Goal: Task Accomplishment & Management: Use online tool/utility

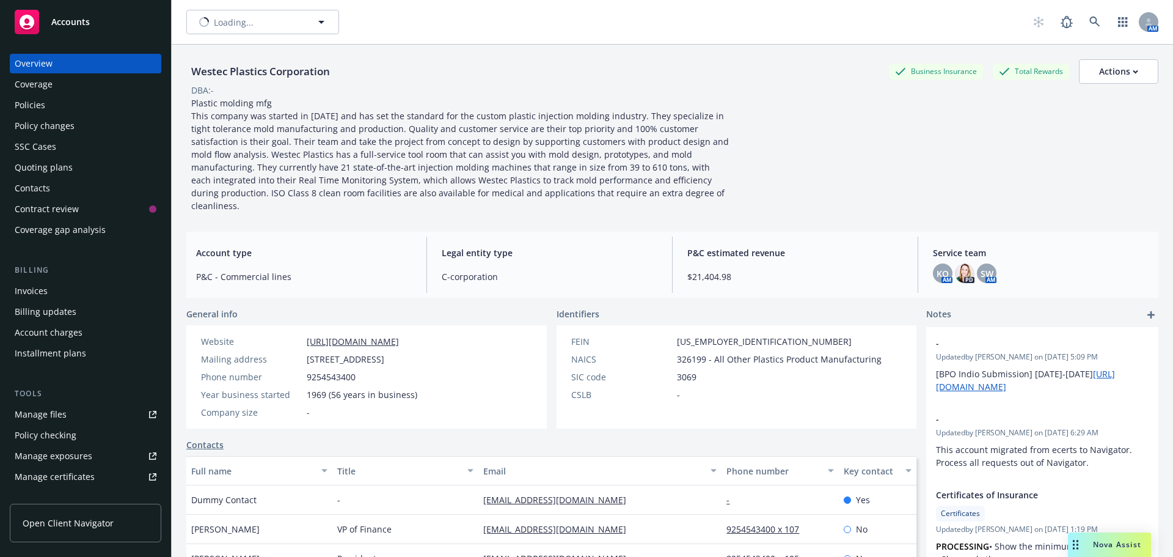
click at [78, 14] on div "Accounts" at bounding box center [86, 22] width 142 height 24
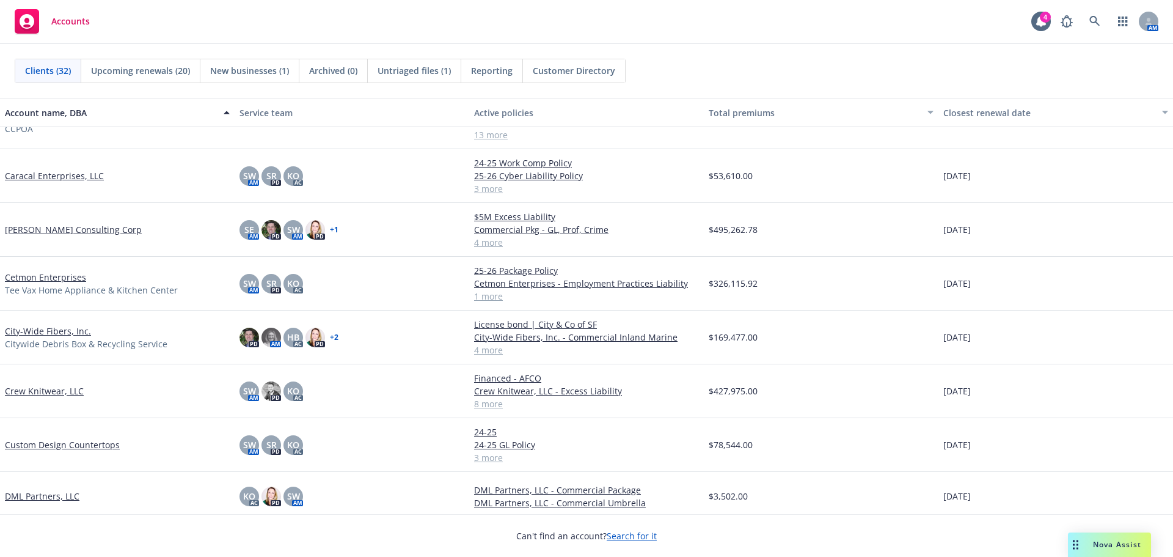
scroll to position [306, 0]
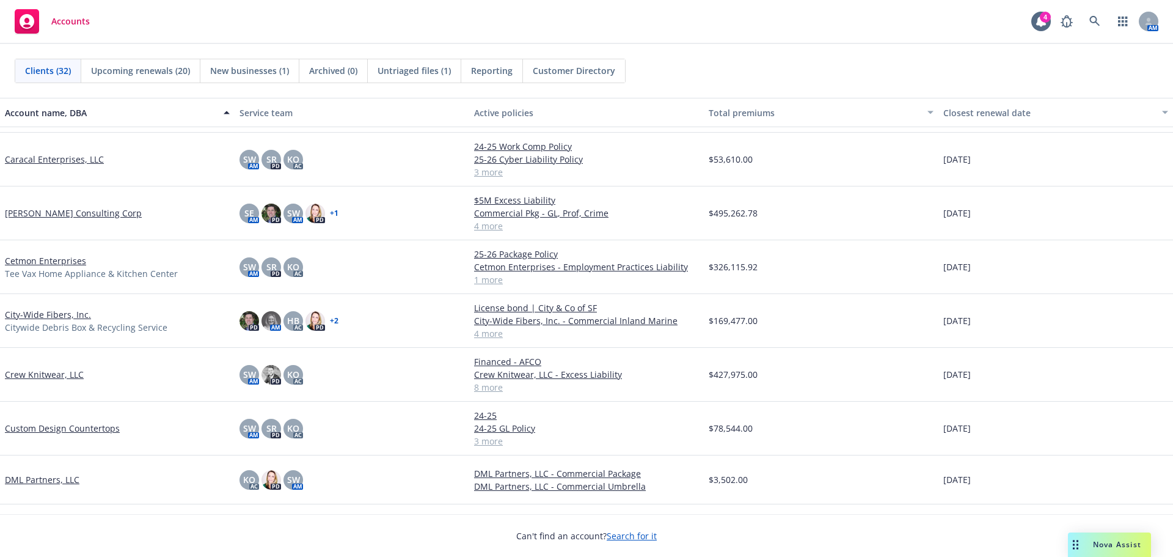
click at [48, 375] on link "Crew Knitwear, LLC" at bounding box center [44, 374] width 79 height 13
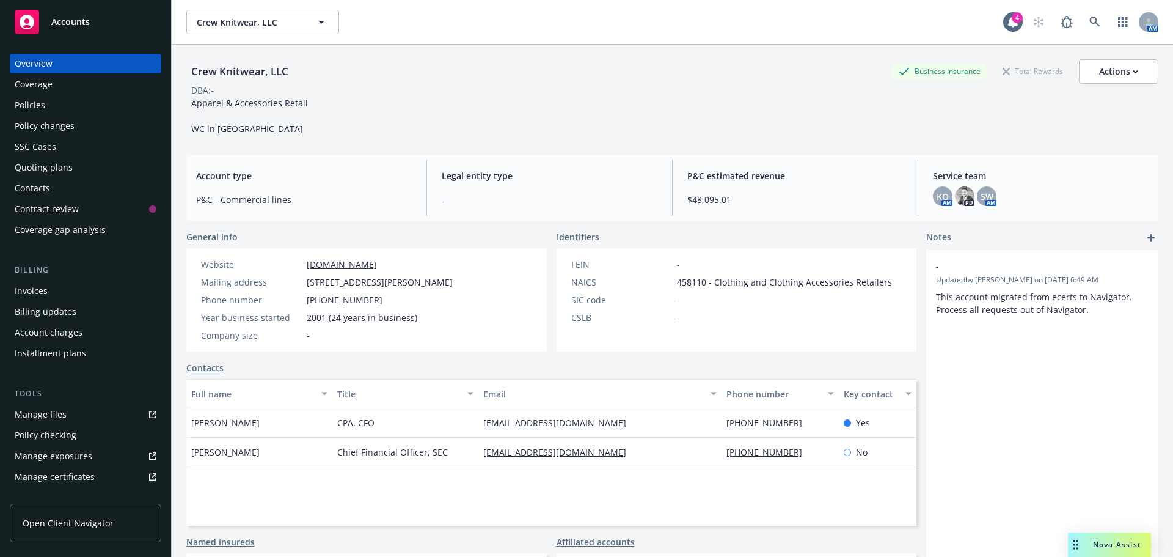
click at [71, 109] on div "Policies" at bounding box center [86, 105] width 142 height 20
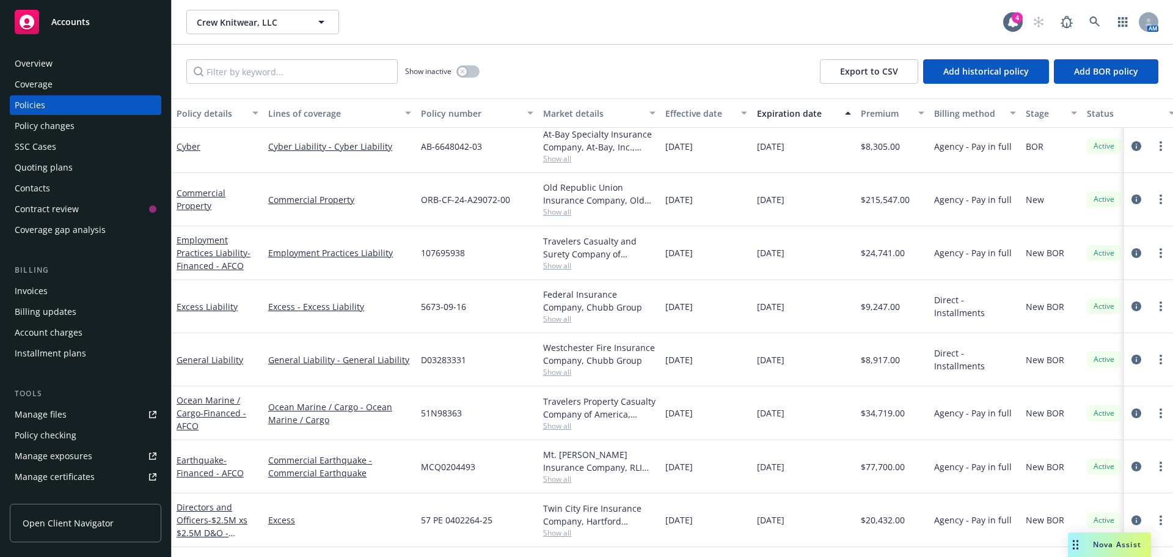
scroll to position [106, 0]
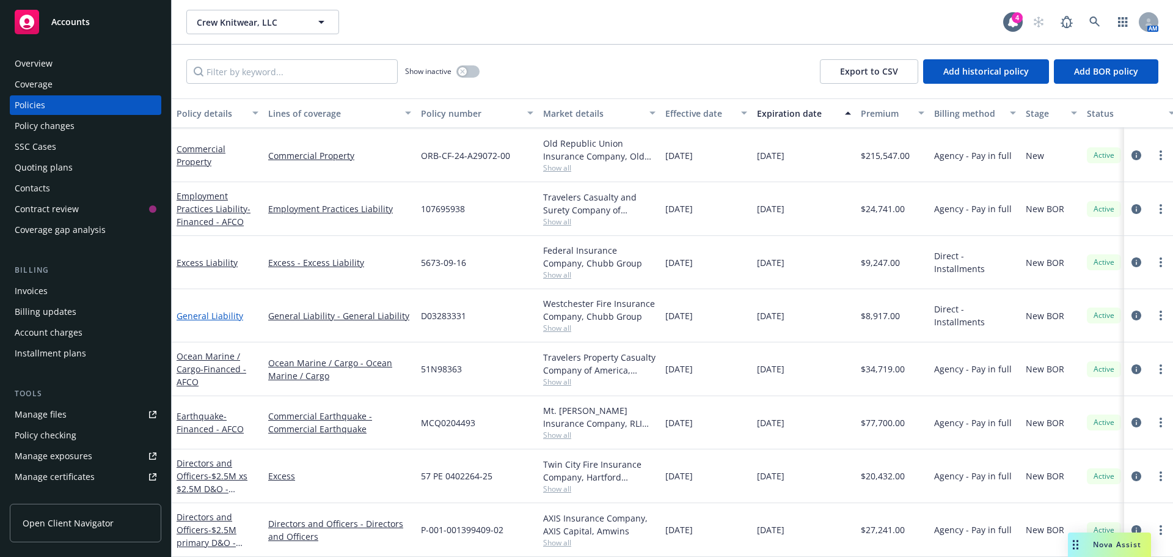
click at [214, 310] on link "General Liability" at bounding box center [210, 316] width 67 height 12
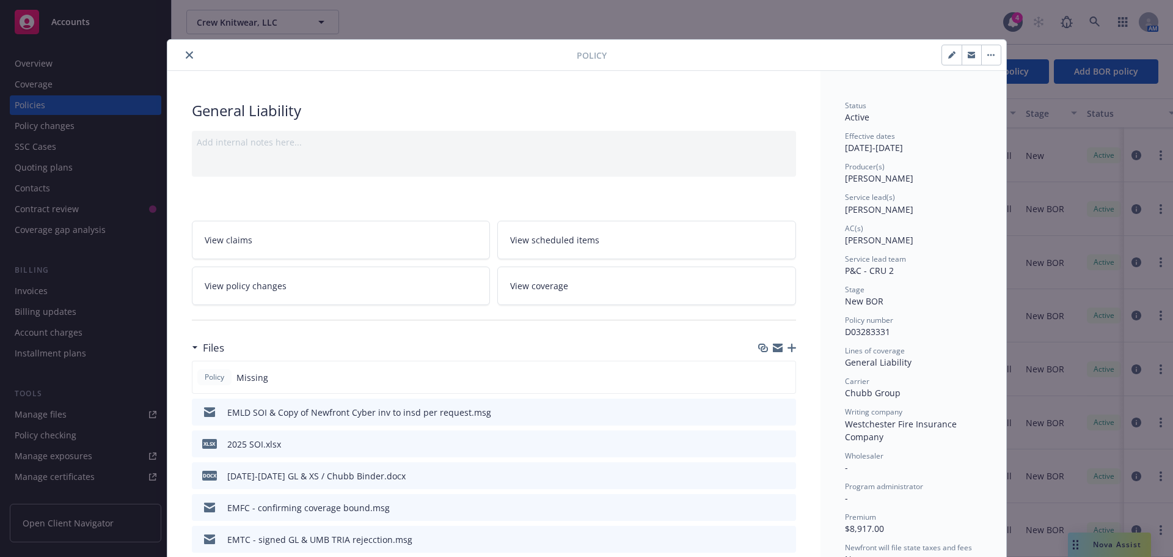
scroll to position [61, 0]
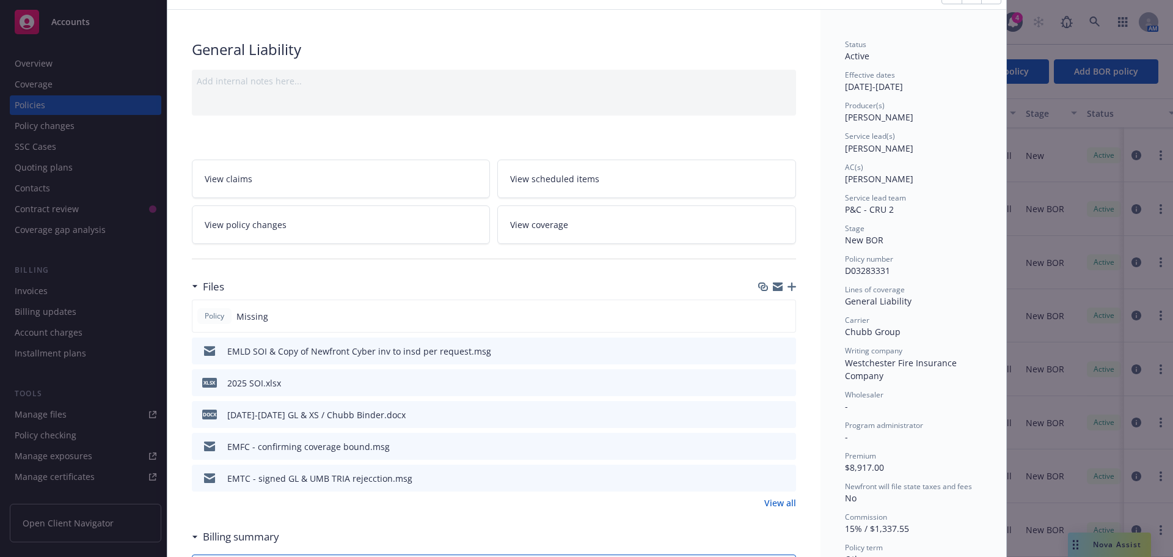
click at [783, 414] on icon "preview file" at bounding box center [784, 413] width 11 height 9
click at [893, 164] on div "AC(s)" at bounding box center [913, 167] width 137 height 10
click at [788, 285] on icon "button" at bounding box center [792, 286] width 9 height 9
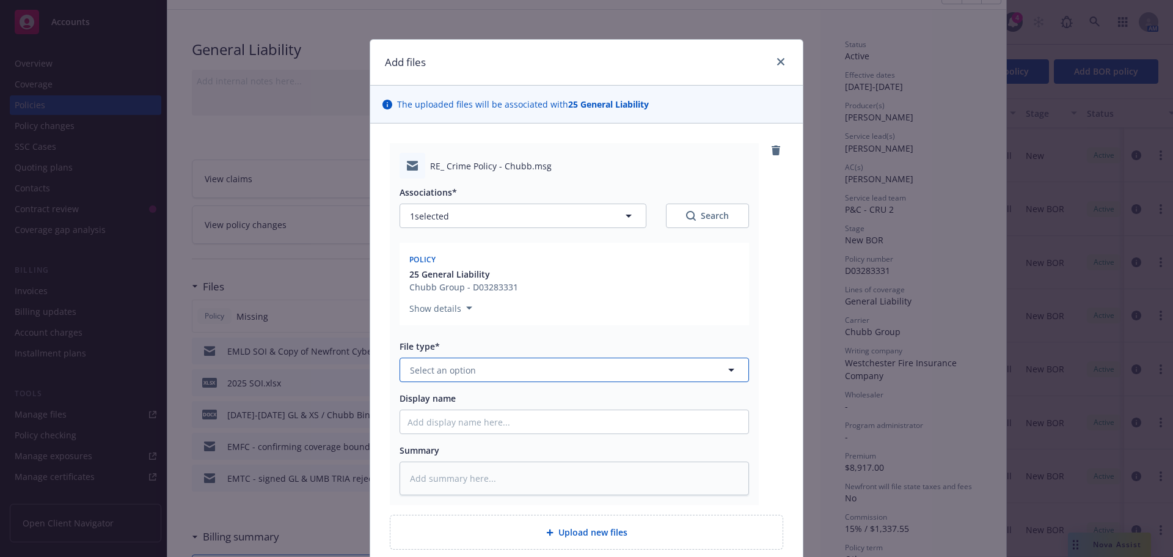
click at [435, 369] on span "Select an option" at bounding box center [443, 370] width 66 height 13
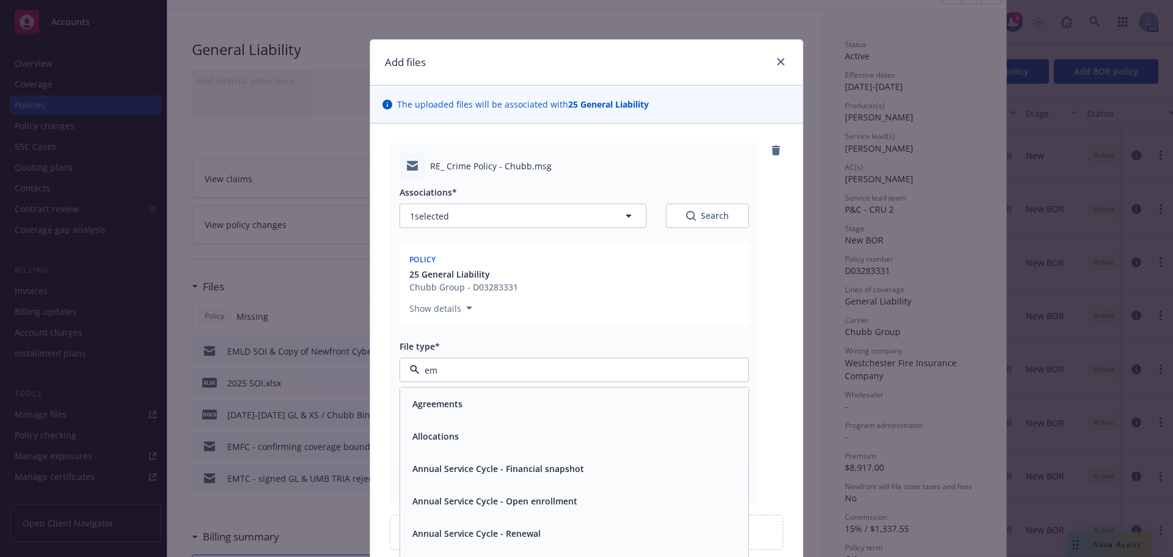
type input "ema"
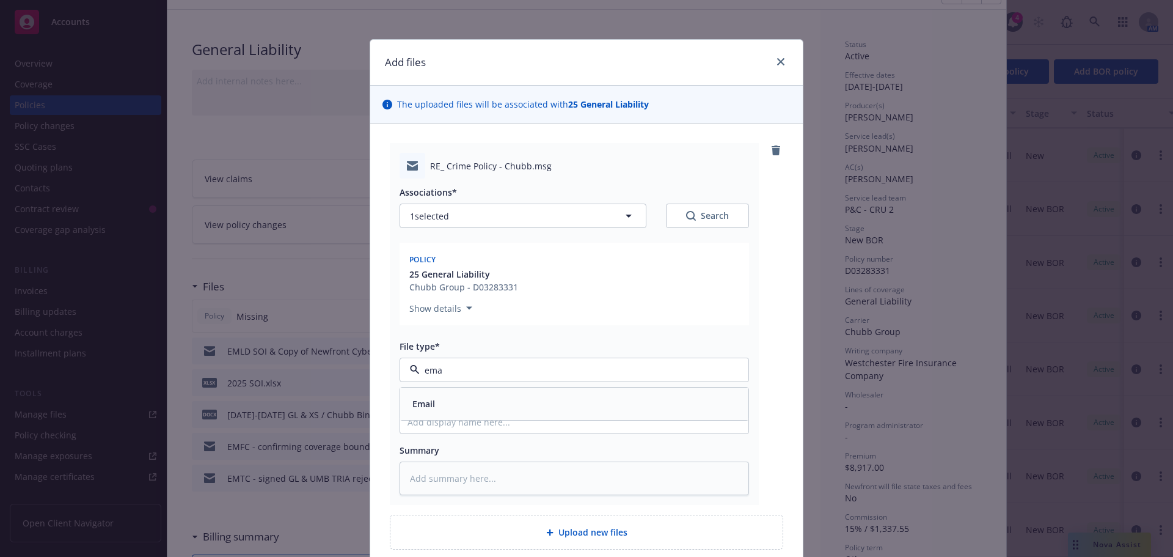
click at [438, 403] on div "Email" at bounding box center [575, 404] width 334 height 18
click at [436, 423] on input "Display name" at bounding box center [574, 421] width 348 height 23
type textarea "x"
type input "E"
type textarea "x"
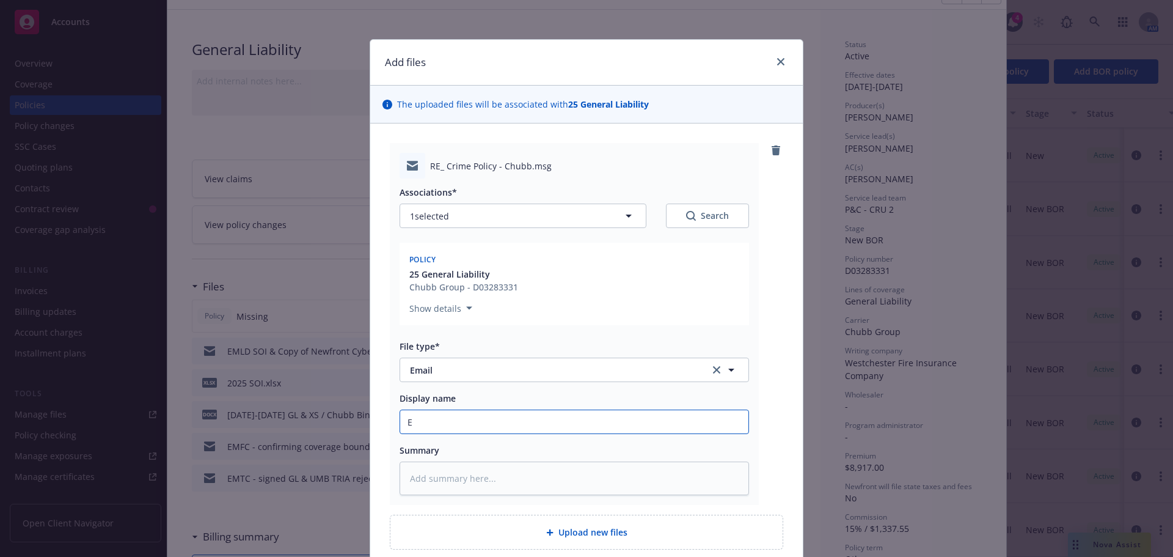
type input "EM"
type textarea "x"
type input "EML"
type textarea "x"
type input "EMLD"
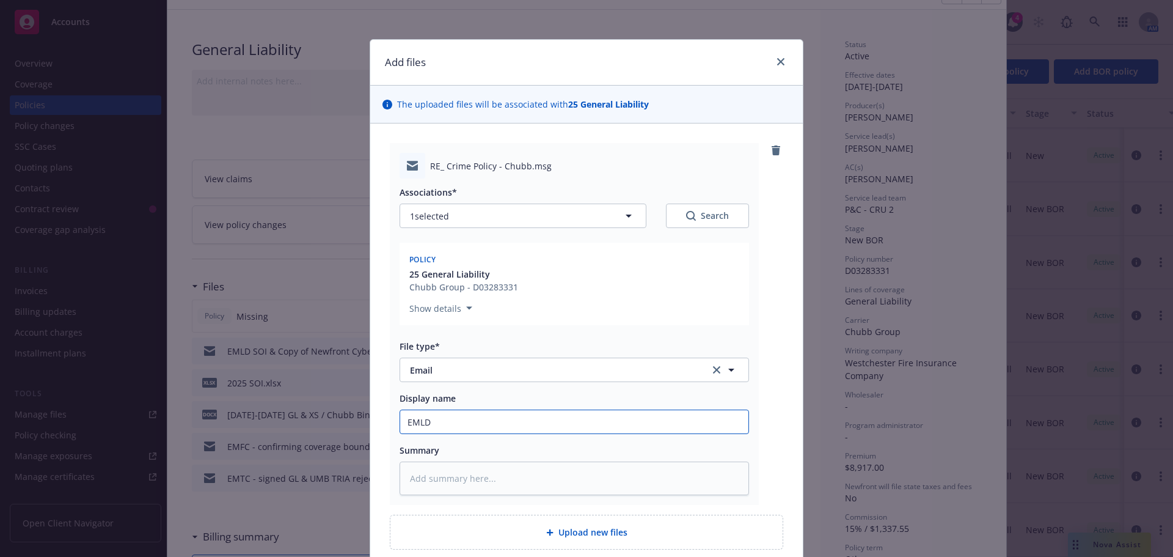
type textarea "x"
type input "EMLD"
type textarea "x"
type input "EMLD C"
type textarea "x"
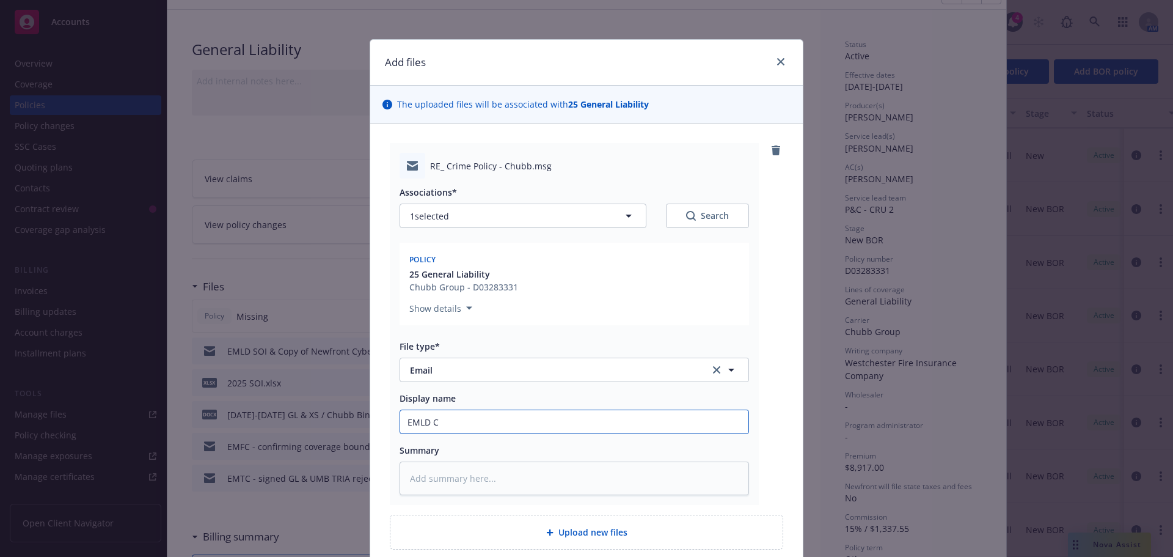
type input "EMLD Ch"
type textarea "x"
type input "EMLD Chu"
type textarea "x"
type input "EMLD Chub"
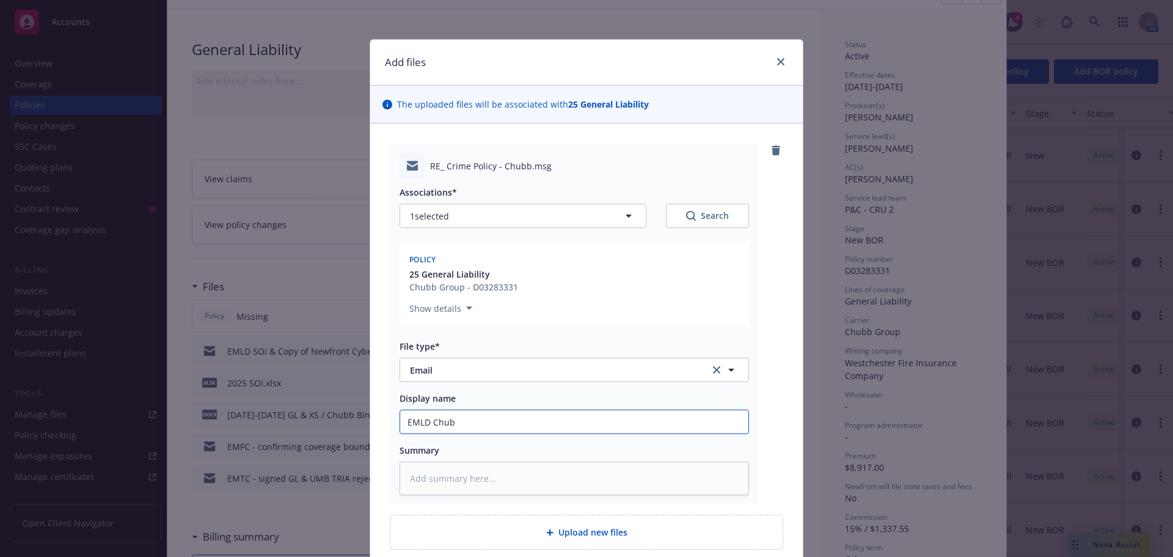
type textarea "x"
type input "EMLD Chubb"
type textarea "x"
type input "EMLD Chubb"
type textarea "x"
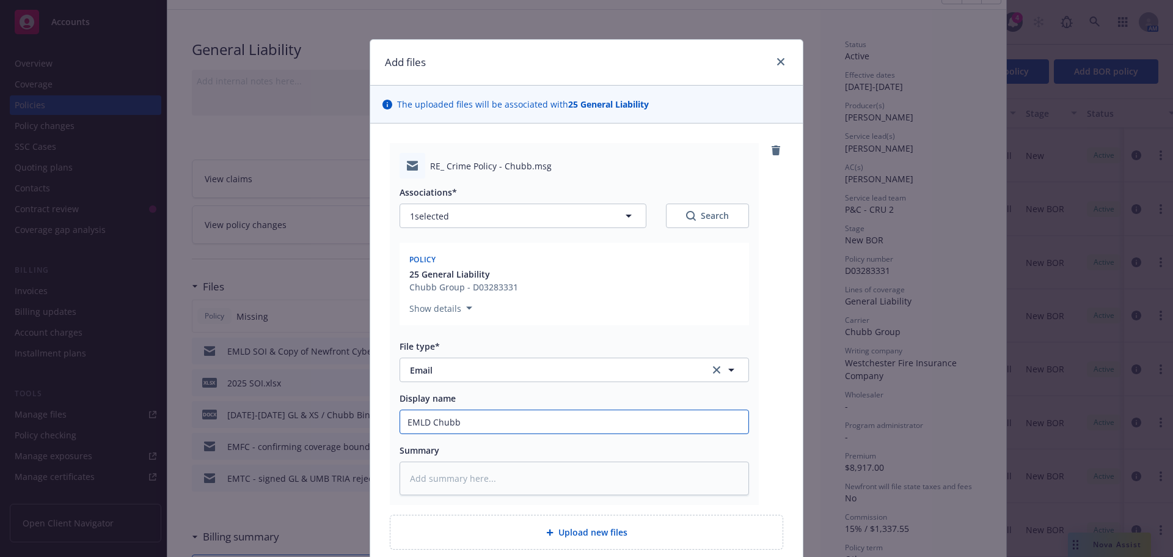
type input "EMLD Chubb C"
type textarea "x"
type input "EMLD Chubb Cr"
type textarea "x"
type input "EMLD Chubb Cri"
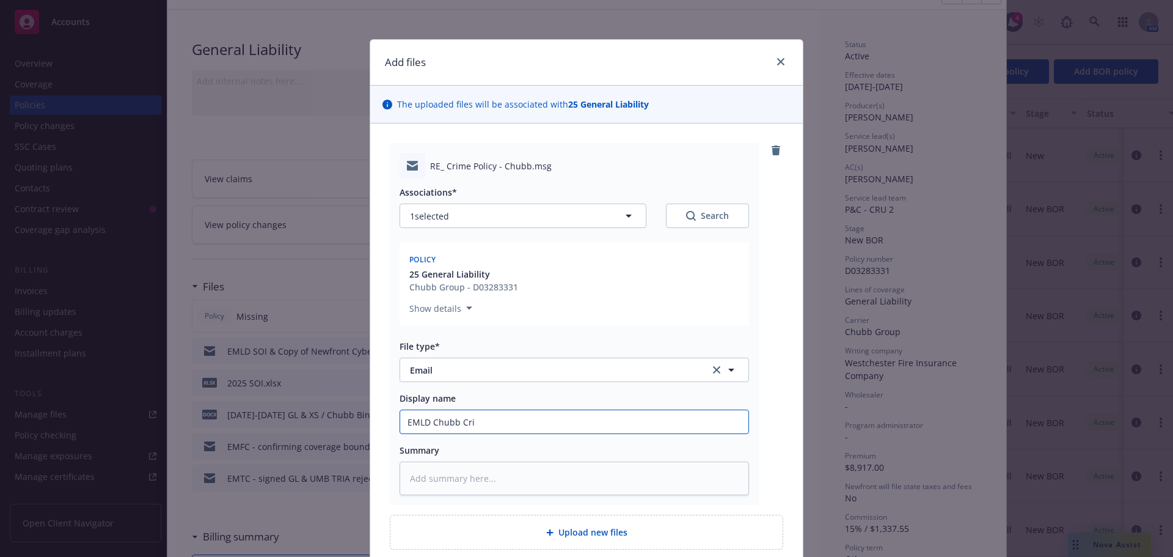
type textarea "x"
type input "EMLD Chubb Crim"
type textarea "x"
type input "EMLD Chubb Crime"
type textarea "x"
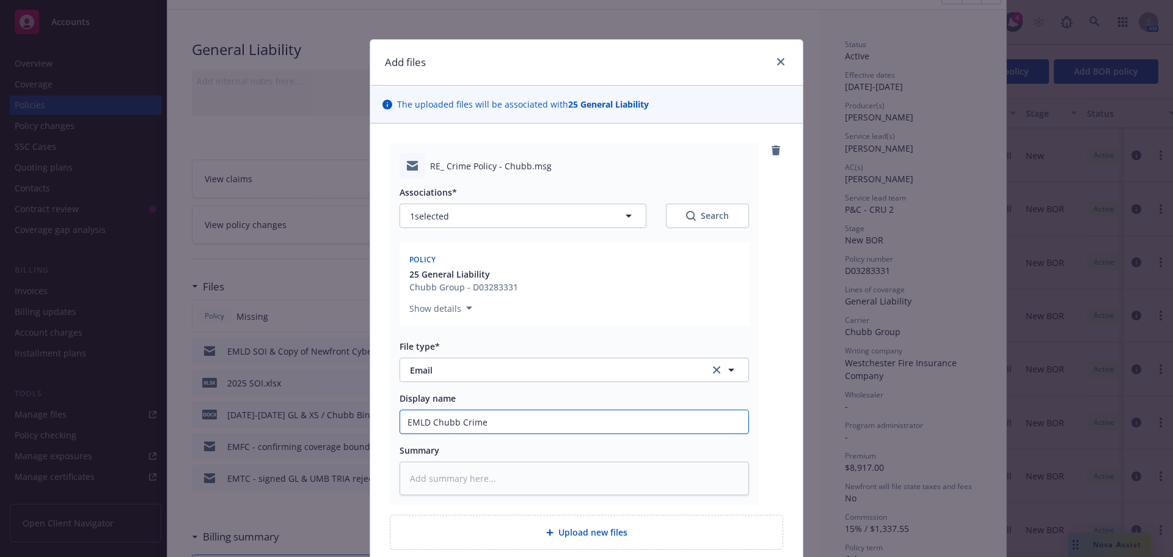
type input "EMLD Chubb Crime"
type textarea "x"
type input "EMLD Chubb Crime D"
type textarea "x"
type input "EMLD Chubb Crime DB"
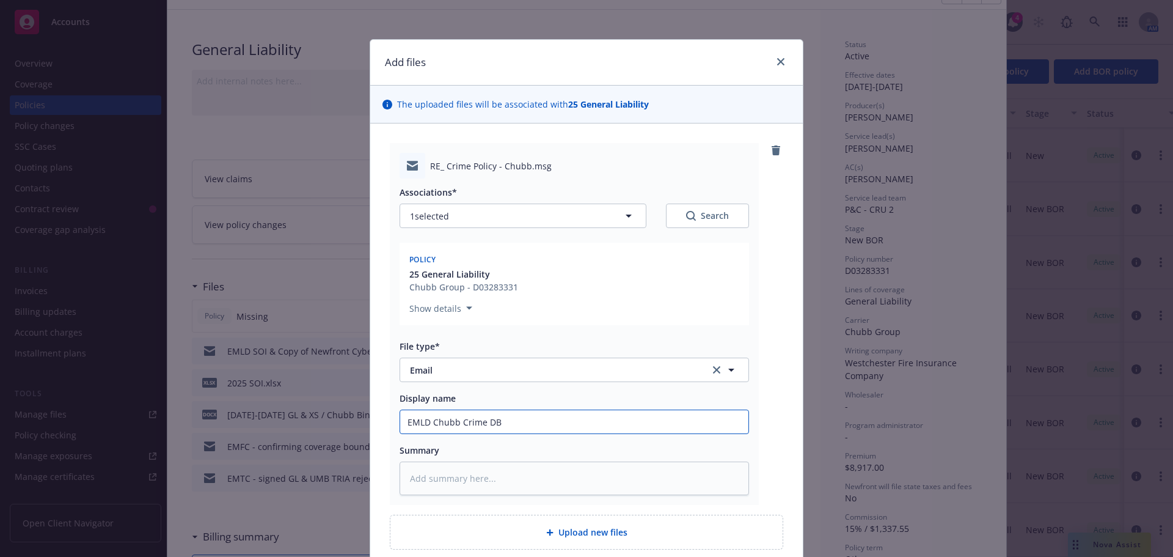
type textarea "x"
type input "EMLD Chubb Crime DB"
type textarea "x"
type input "EMLD Chubb Crime DB i"
type textarea "x"
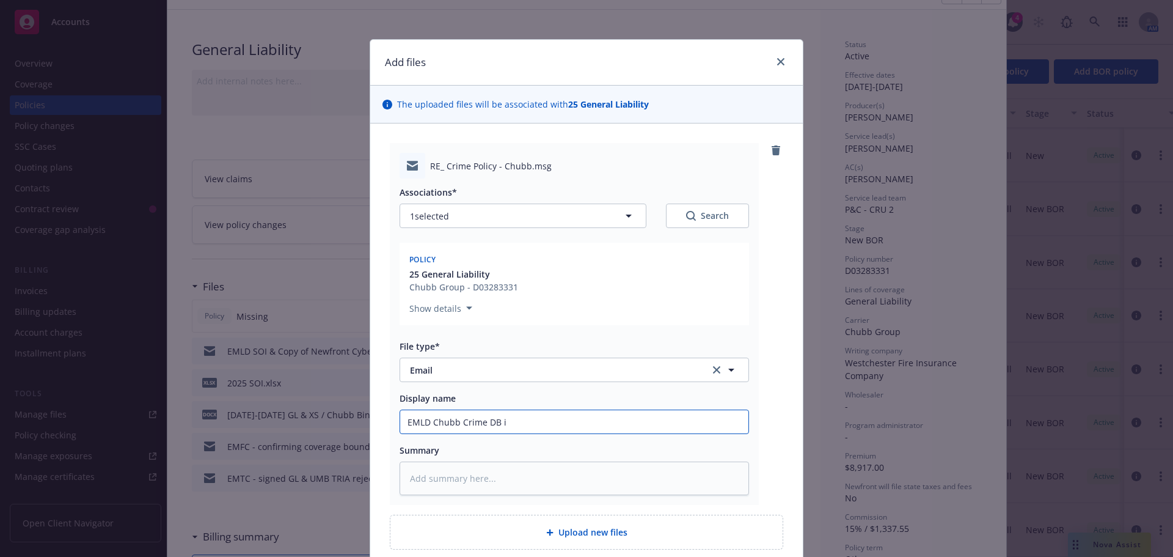
type input "EMLD Chubb Crime DB in"
type textarea "x"
type input "EMLD Chubb Crime DB inv"
type textarea "x"
type input "EMLD Chubb Crime DB inv"
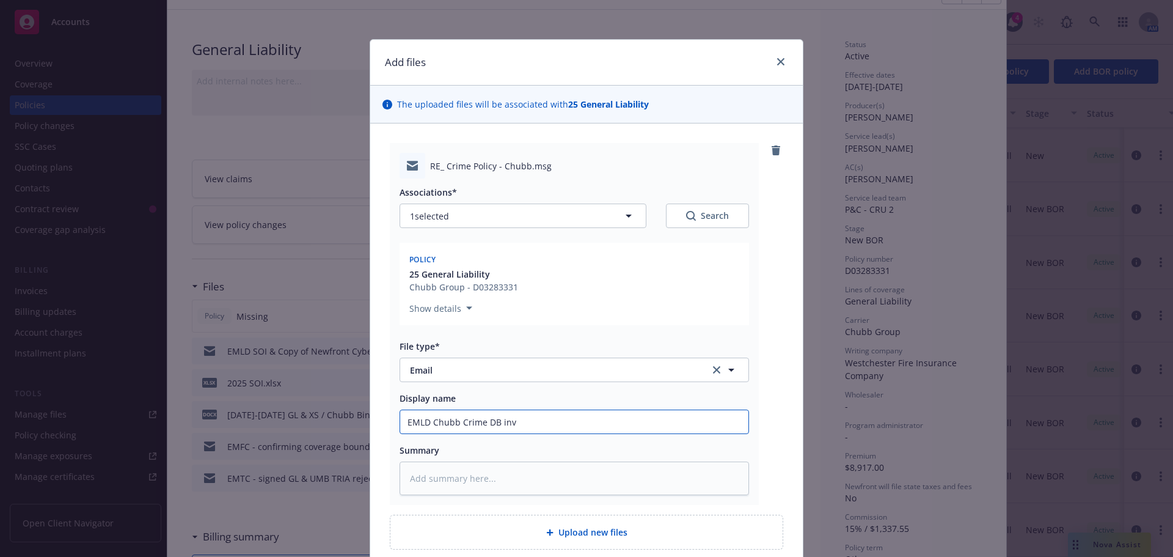
type textarea "x"
type input "EMLD Chubb Crime DB inv &"
type textarea "x"
type input "EMLD Chubb Crime DB inv &"
type textarea "x"
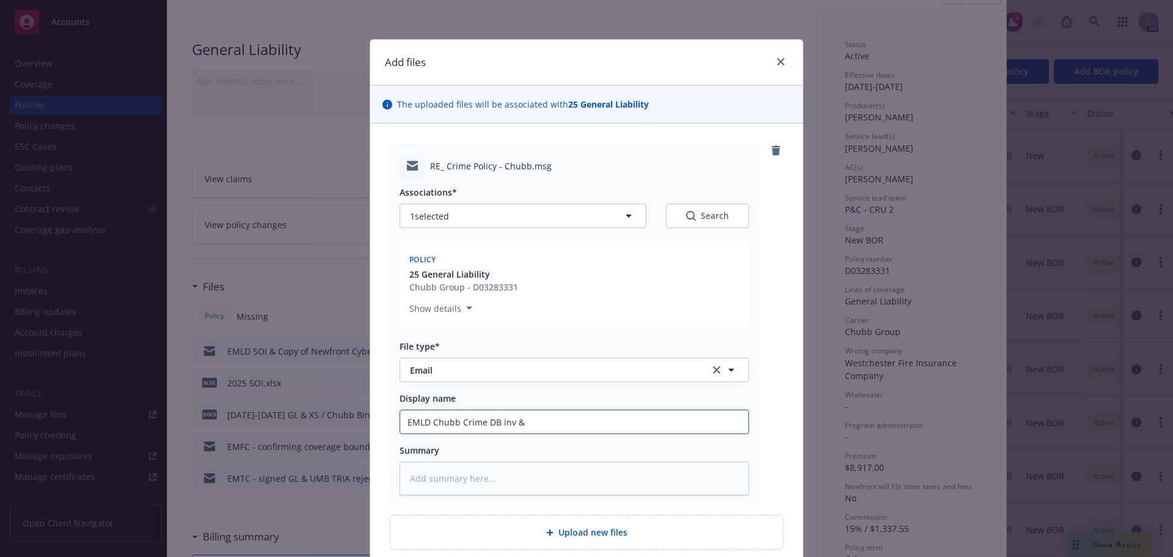
type input "EMLD Chubb Crime DB inv & N"
type textarea "x"
type input "EMLD Chubb Crime DB inv & NO"
type textarea "x"
type input "EMLD Chubb Crime DB inv & NOC"
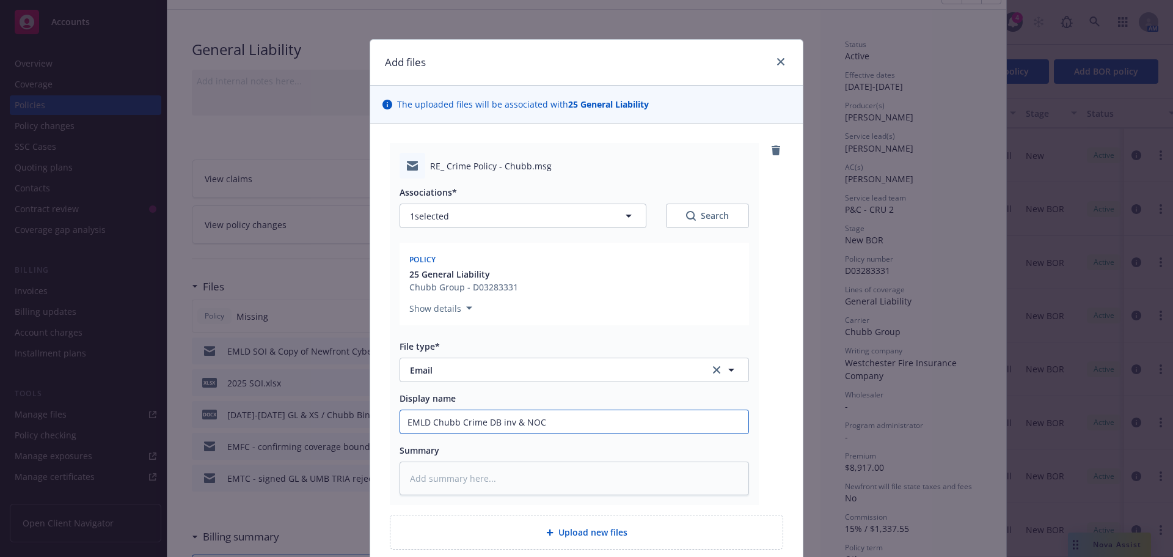
type textarea "x"
type input "EMLD Chubb Crime DB inv & NOC"
type textarea "x"
type input "EMLD Chubb Crime DB inv & NOC t"
type textarea "x"
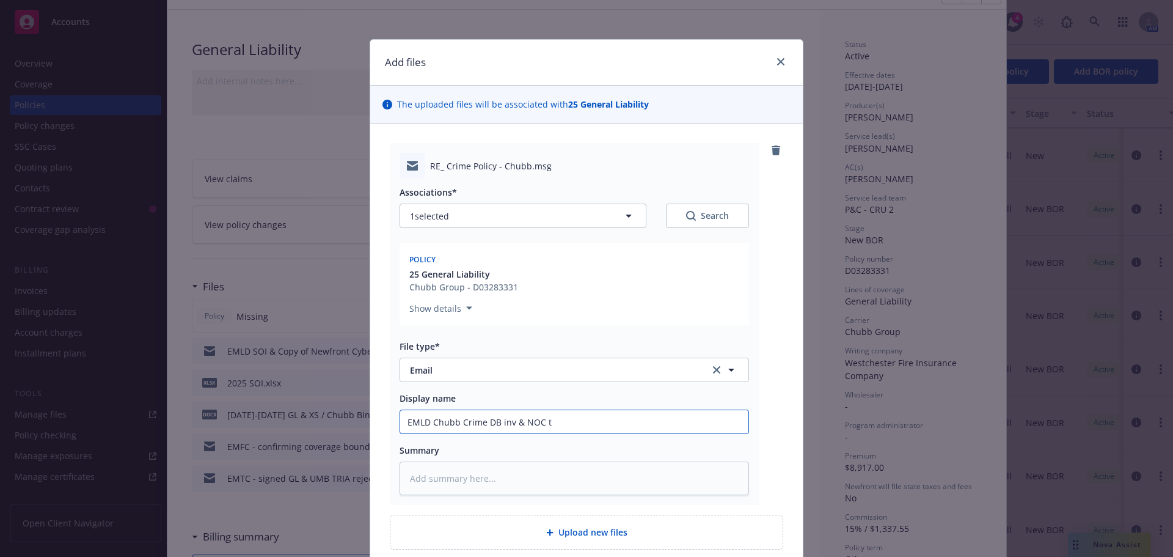
type input "EMLD Chubb Crime DB inv & NOC to"
type textarea "x"
type input "EMLD Chubb Crime DB inv & NOC to"
type textarea "x"
type input "EMLD Chubb Crime DB inv & NOC to i"
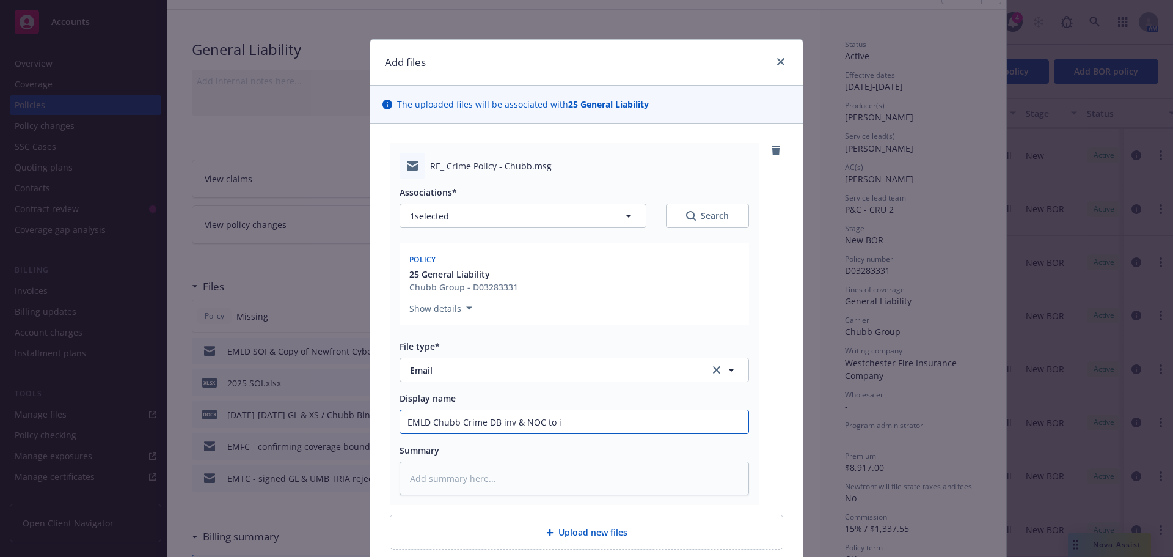
type textarea "x"
type input "EMLD Chubb Crime DB inv & NOC to in"
type textarea "x"
type input "EMLD Chubb Crime DB inv & NOC to ins"
type textarea "x"
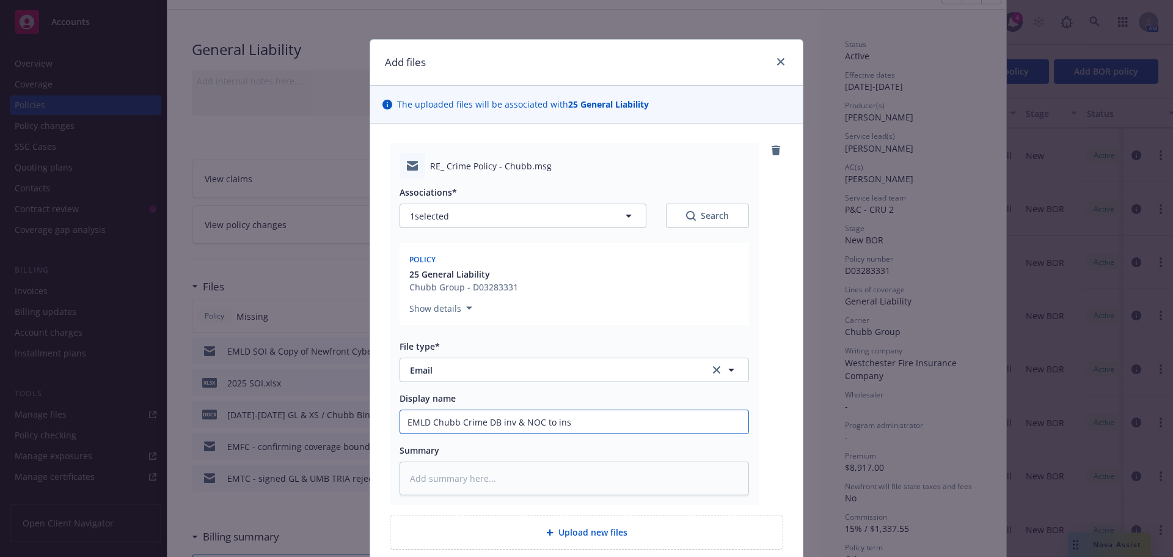
type input "EMLD Chubb Crime DB inv & NOC to insd"
type textarea "x"
type input "EMLD Chubb Crime DB inv & NOC to insd"
type textarea "x"
type input "EMLD Chubb Crime DB inv & NOC to insd w"
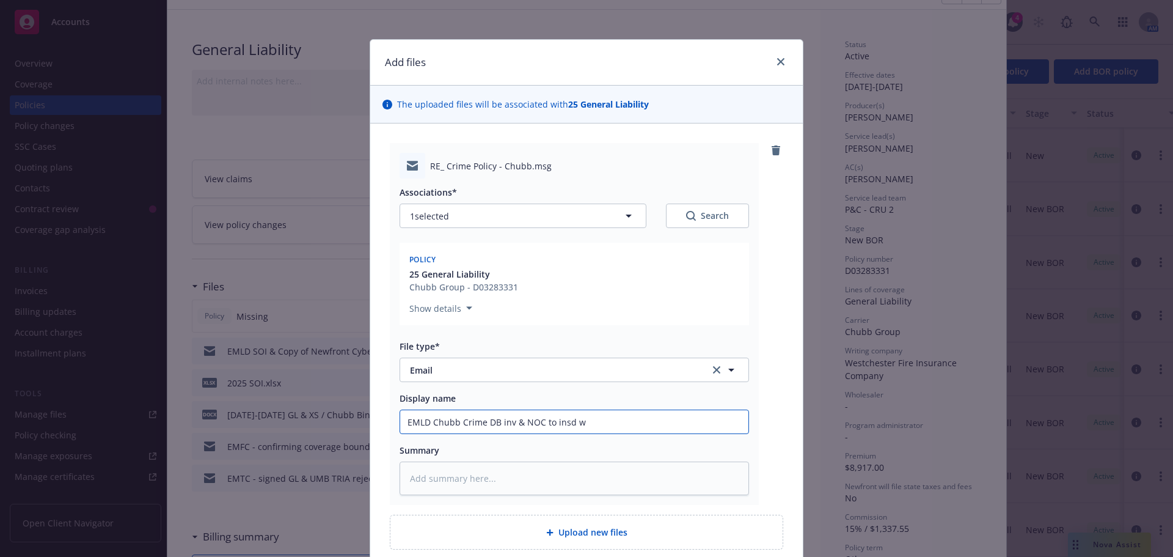
type textarea "x"
type input "EMLD Chubb Crime DB inv & NOC to insd w/"
type textarea "x"
type input "EMLD Chubb Crime DB inv & NOC to insd w/p"
type textarea "x"
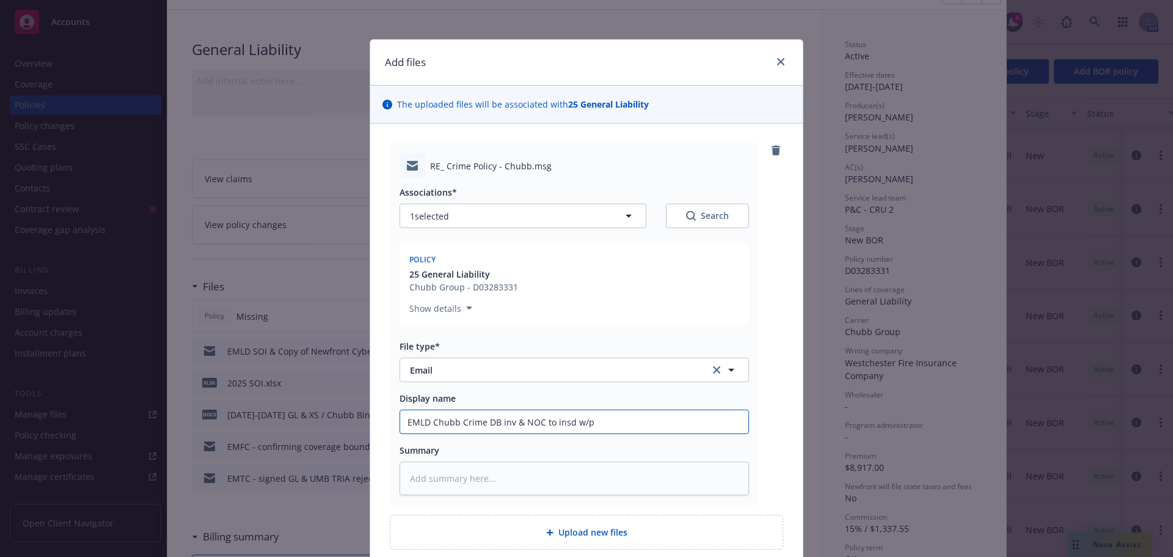
type input "EMLD Chubb Crime DB inv & NOC to insd w/pa"
type textarea "x"
type input "EMLD Chubb Crime DB inv & NOC to insd w/pay"
type textarea "x"
type input "EMLD Chubb Crime DB inv & NOC to insd w/paym"
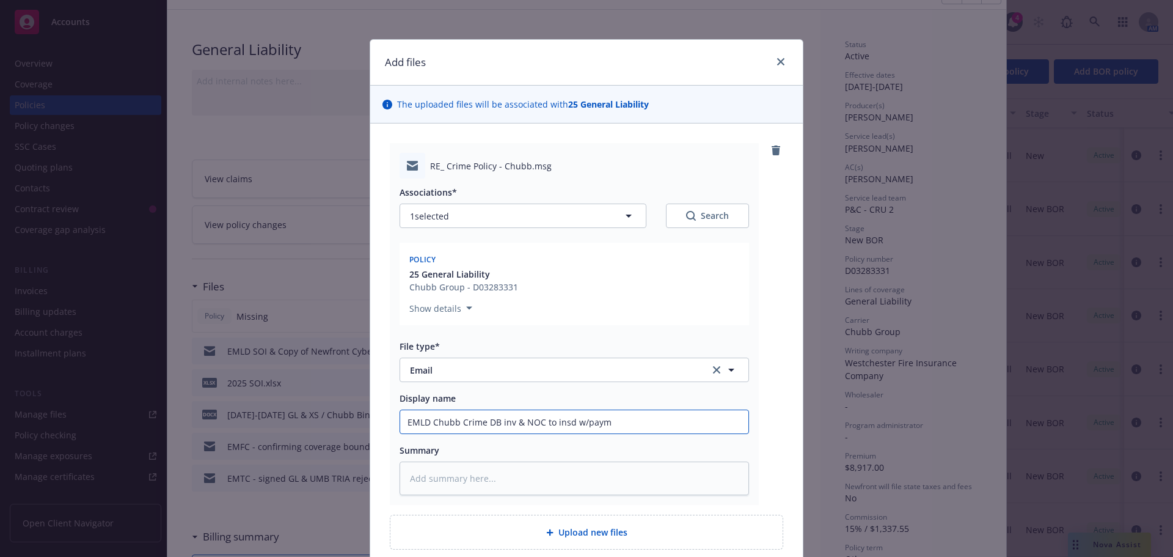
type textarea "x"
type input "EMLD Chubb Crime DB inv & NOC to insd w/paymen"
type textarea "x"
type input "EMLD Chubb Crime DB inv & NOC to insd w/payment"
type textarea "x"
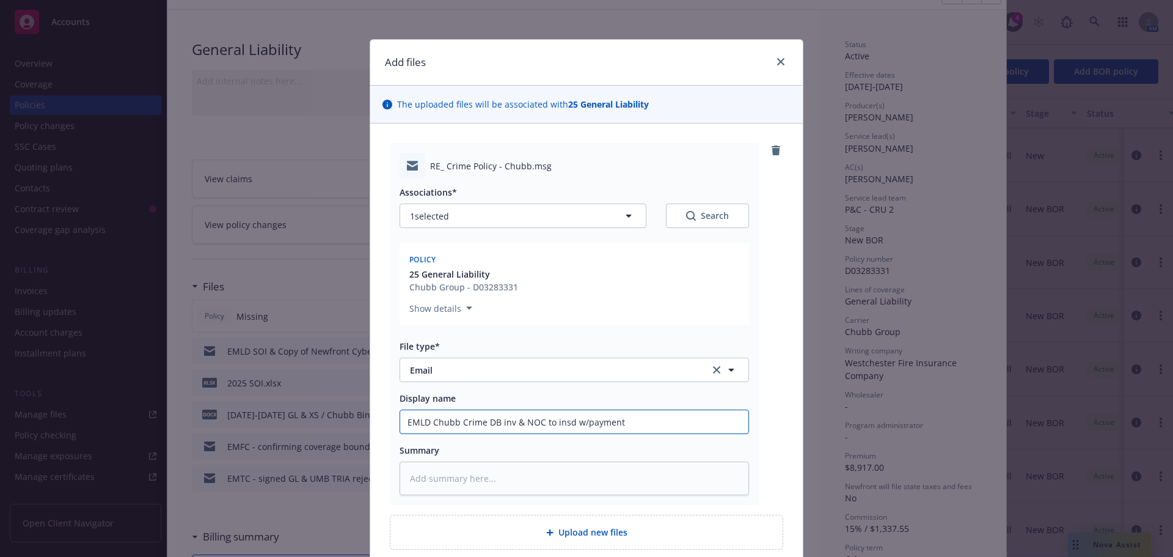
type input "EMLD Chubb Crime DB inv & NOC to insd w/payment"
type textarea "x"
type input "EMLD Chubb Crime DB inv & NOC to insd w/payment i"
type textarea "x"
type input "EMLD Chubb Crime DB inv & NOC to insd w/payment ins"
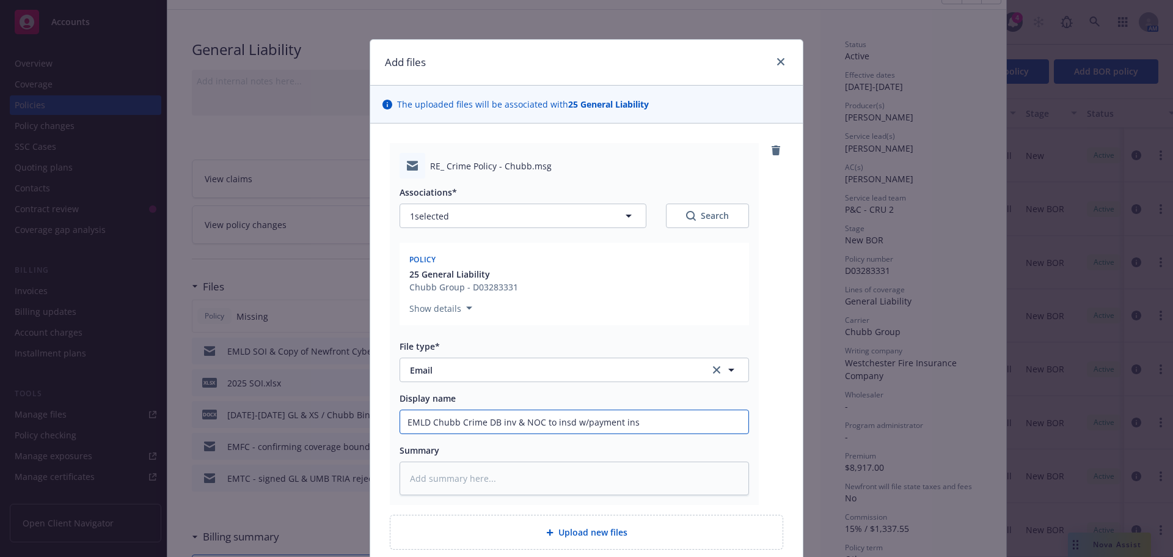
type textarea "x"
type input "EMLD Chubb Crime DB inv & NOC to insd w/payment inst"
type textarea "x"
type input "EMLD Chubb Crime DB inv & NOC to insd w/payment instr"
type textarea "x"
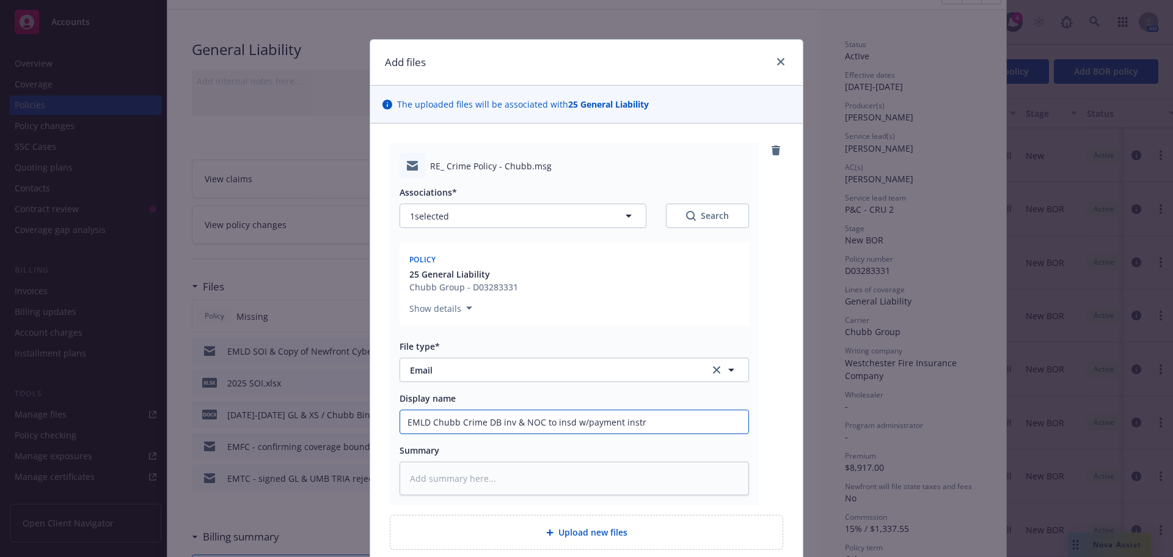
type input "EMLD Chubb Crime DB inv & NOC to insd w/payment instru"
type textarea "x"
type input "EMLD Chubb Crime DB inv & NOC to insd w/payment instruc"
type textarea "x"
type input "EMLD Chubb Crime DB inv & NOC to insd w/payment instruct"
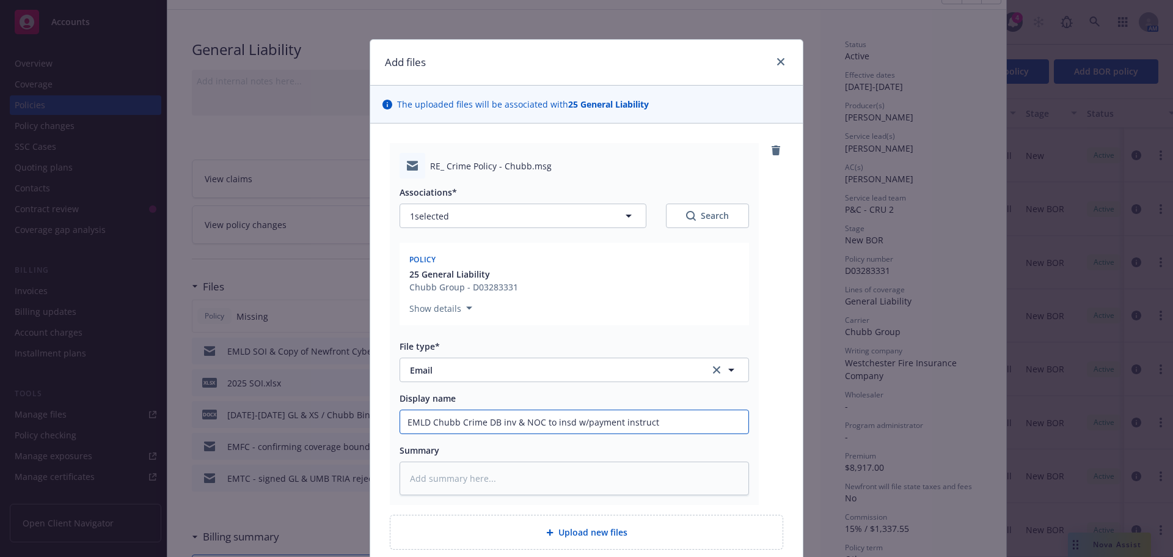
type textarea "x"
type input "EMLD Chubb Crime DB inv & NOC to insd w/payment instructi"
type textarea "x"
type input "EMLD Chubb Crime DB inv & NOC to insd w/payment instructio"
type textarea "x"
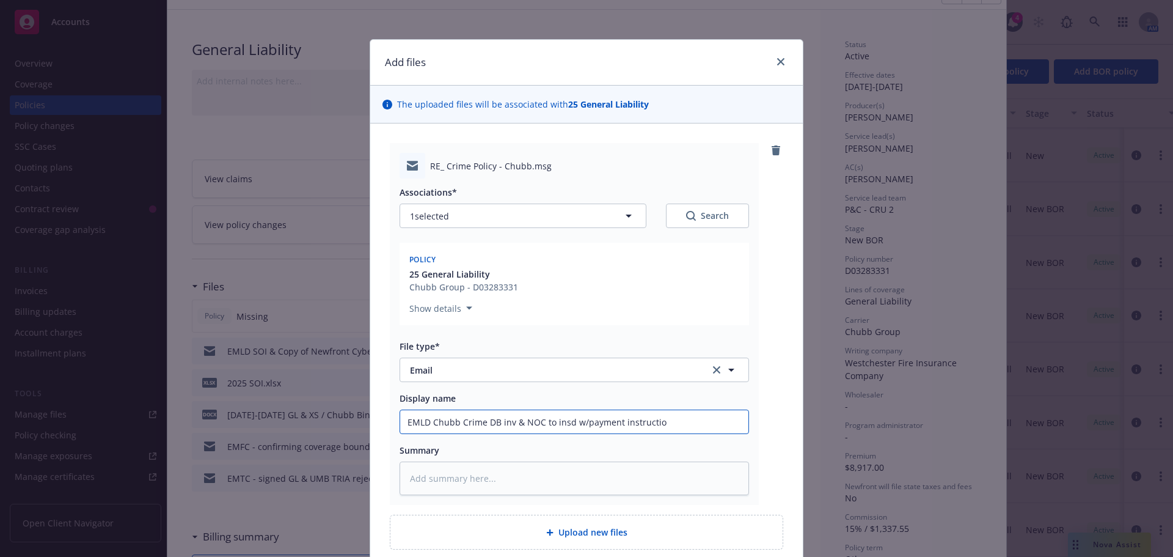
type input "EMLD Chubb Crime DB inv & NOC to insd w/payment instruction"
type textarea "x"
type input "EMLD Chubb Crime DB inv & NOC to insd w/payment instructions"
type textarea "x"
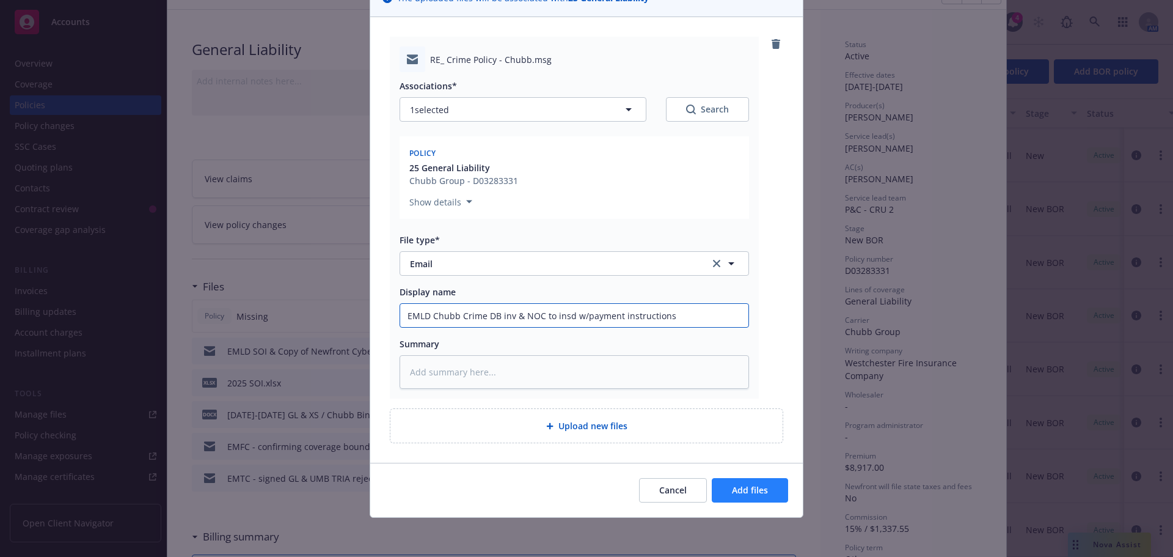
type input "EMLD Chubb Crime DB inv & NOC to insd w/payment instructions"
click at [732, 489] on span "Add files" at bounding box center [750, 490] width 36 height 12
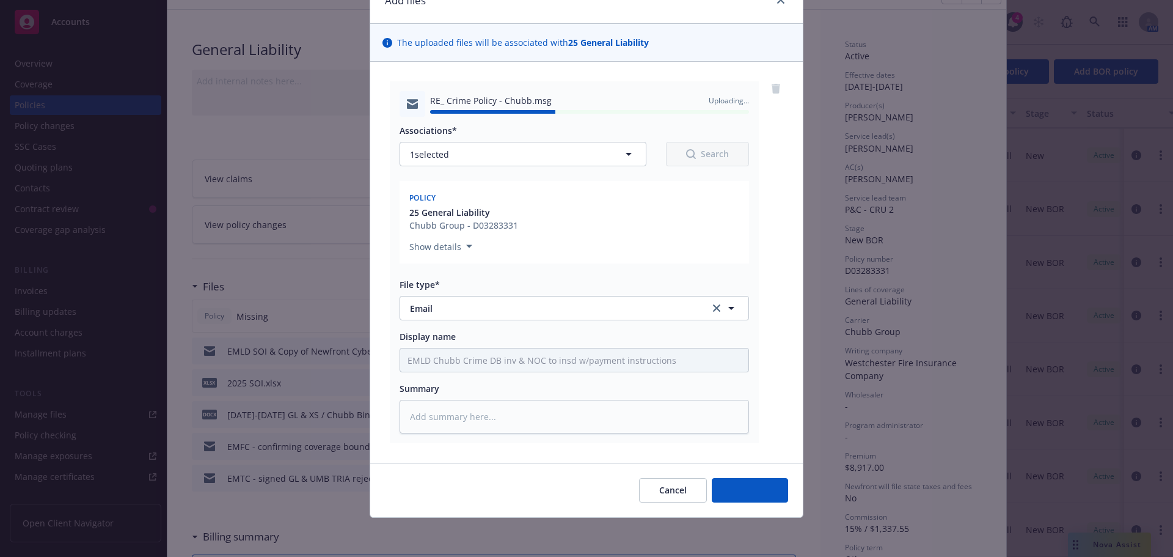
type textarea "x"
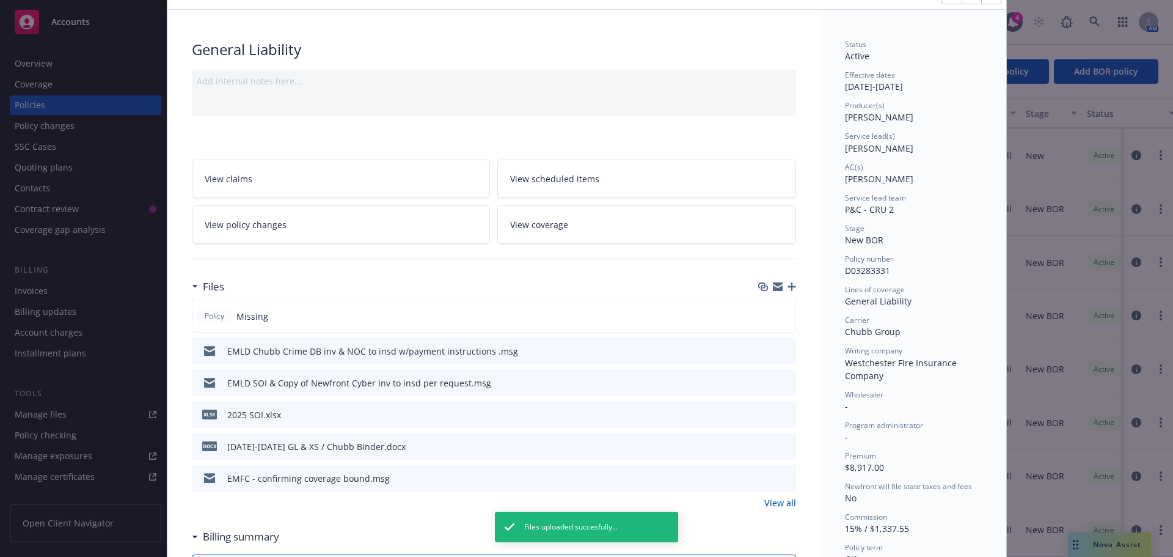
click at [251, 351] on div "EMLD Chubb Crime DB inv & NOC to insd w/payment instructions .msg" at bounding box center [372, 351] width 291 height 13
click at [779, 348] on icon "preview file" at bounding box center [784, 350] width 11 height 9
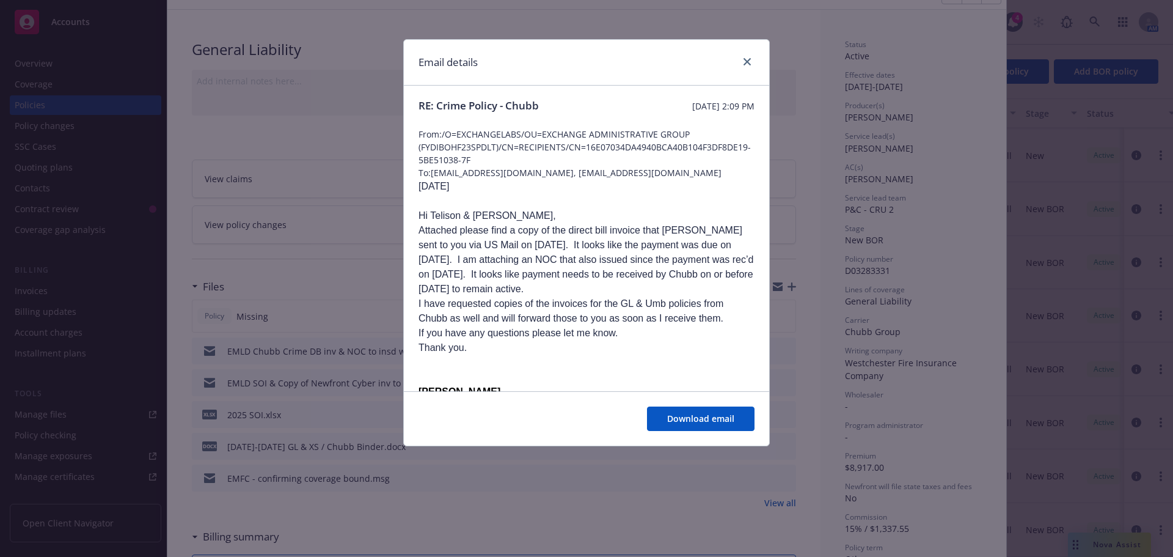
scroll to position [0, 0]
click at [748, 59] on icon "close" at bounding box center [747, 61] width 7 height 7
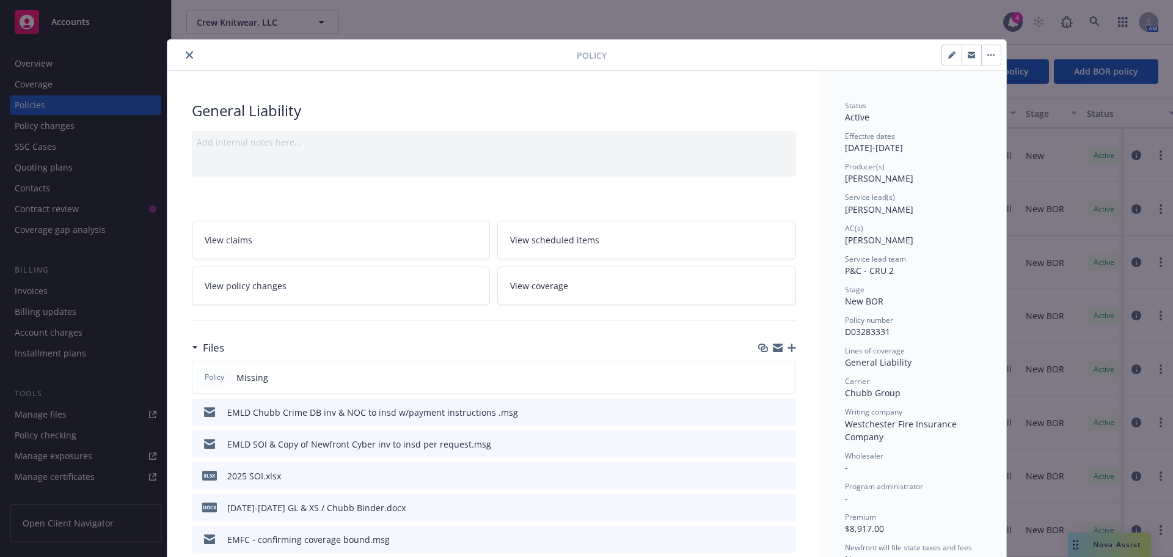
click at [177, 57] on div at bounding box center [374, 55] width 405 height 15
click at [186, 57] on icon "close" at bounding box center [189, 54] width 7 height 7
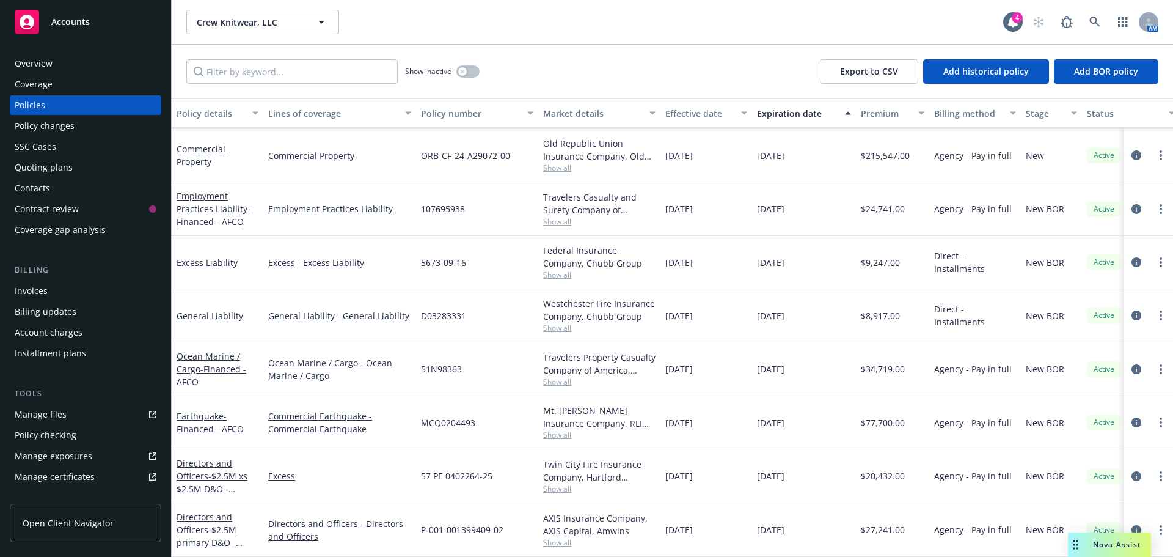
click at [78, 17] on span "Accounts" at bounding box center [70, 22] width 38 height 10
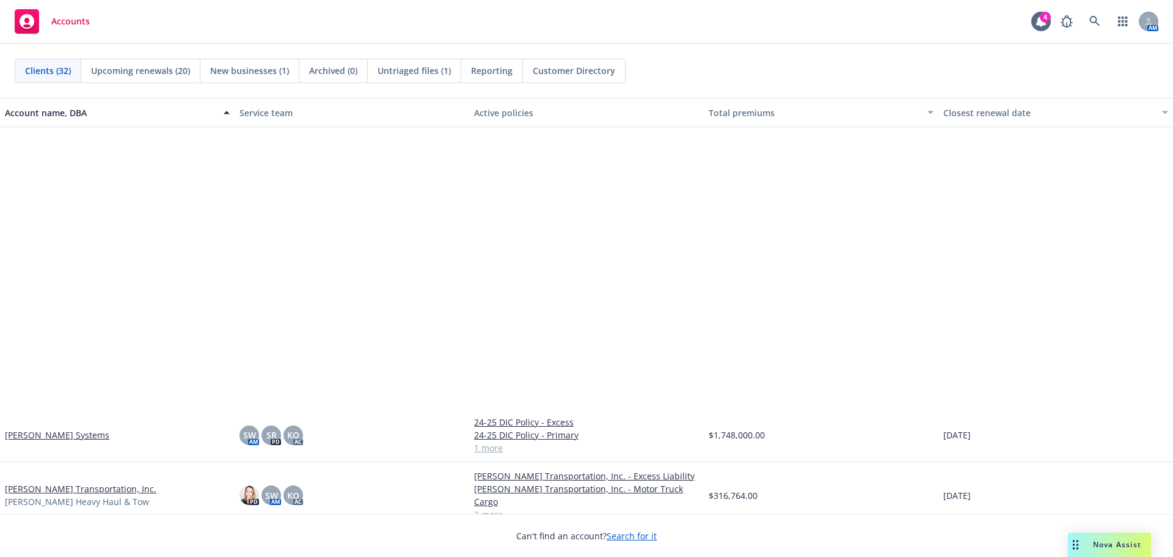
scroll to position [1178, 0]
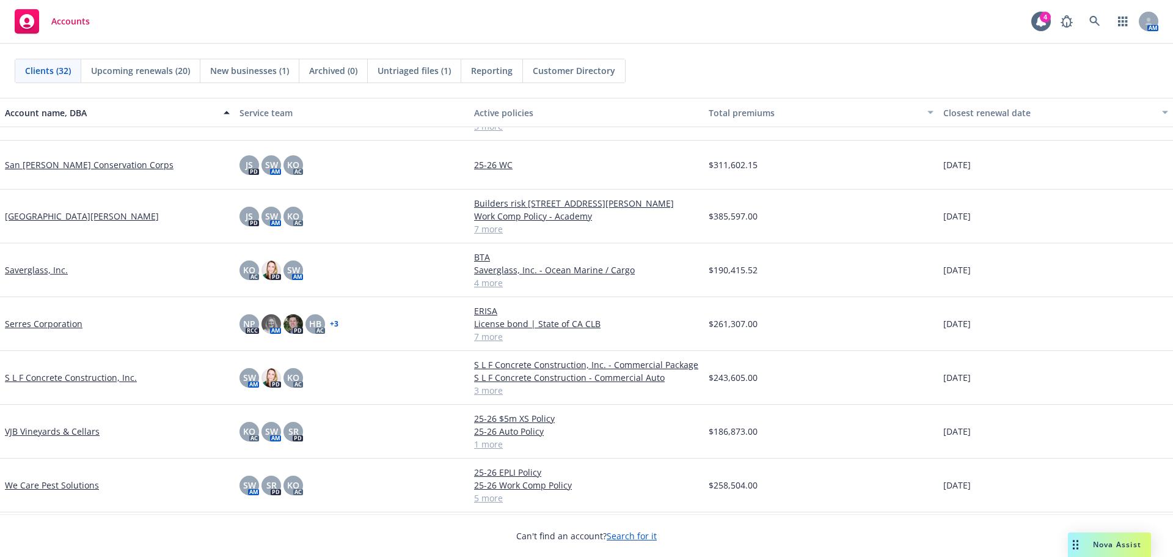
click at [42, 371] on link "S L F Concrete Construction, Inc." at bounding box center [71, 377] width 132 height 13
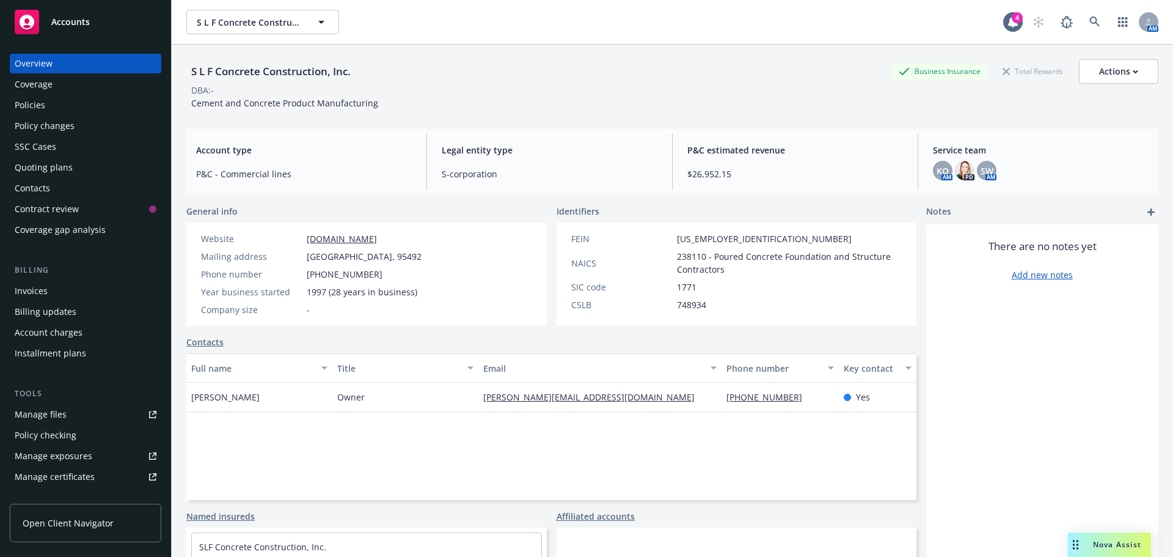
click at [44, 161] on div "Quoting plans" at bounding box center [44, 168] width 58 height 20
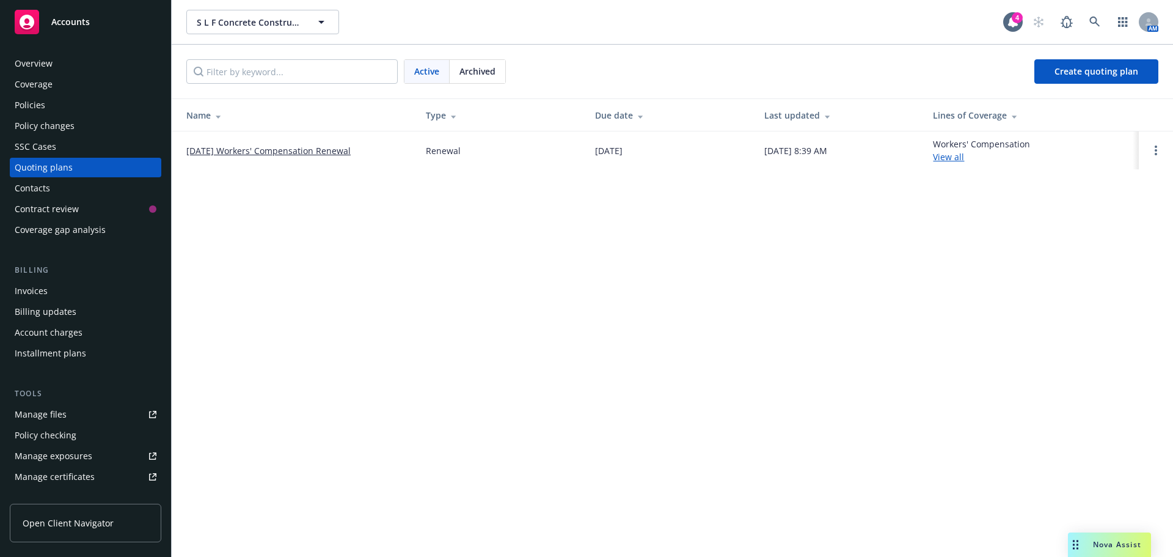
click at [199, 152] on link "10/01/25 Workers' Compensation Renewal" at bounding box center [268, 150] width 164 height 13
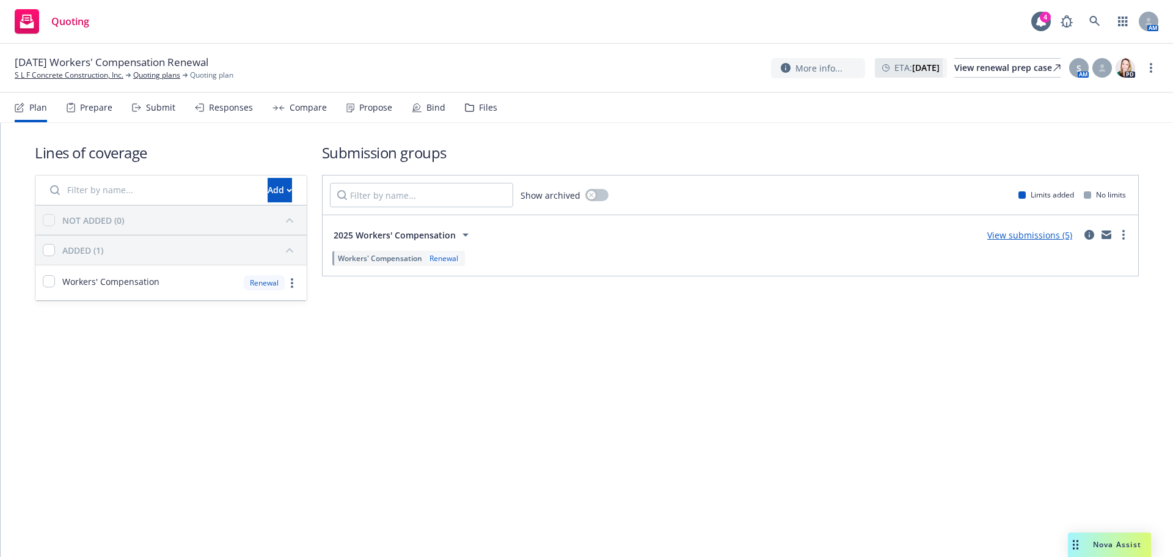
click at [480, 109] on div "Files" at bounding box center [488, 108] width 18 height 10
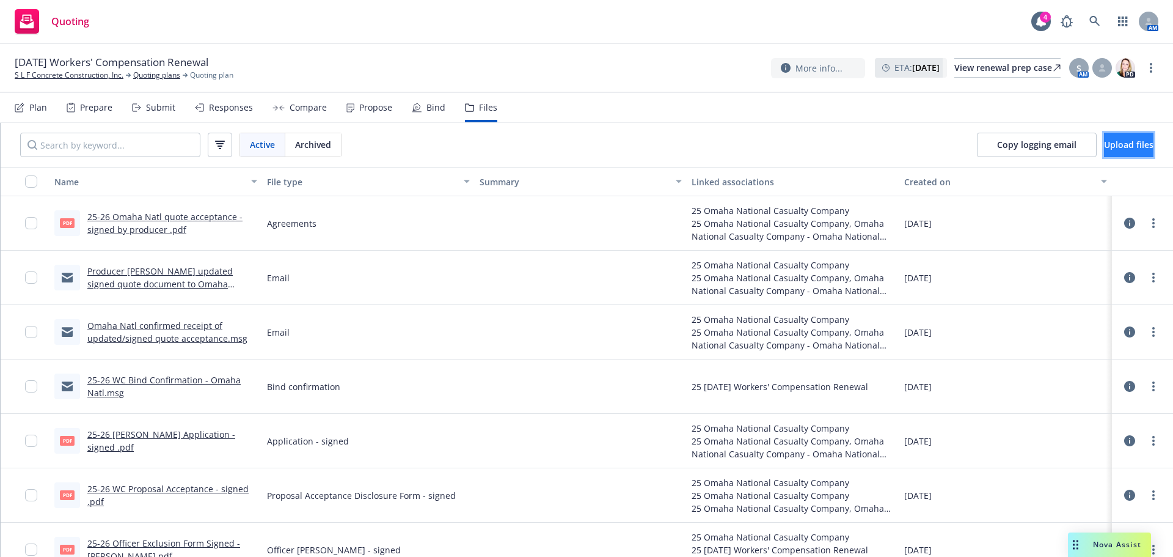
click at [1107, 147] on span "Upload files" at bounding box center [1128, 145] width 49 height 12
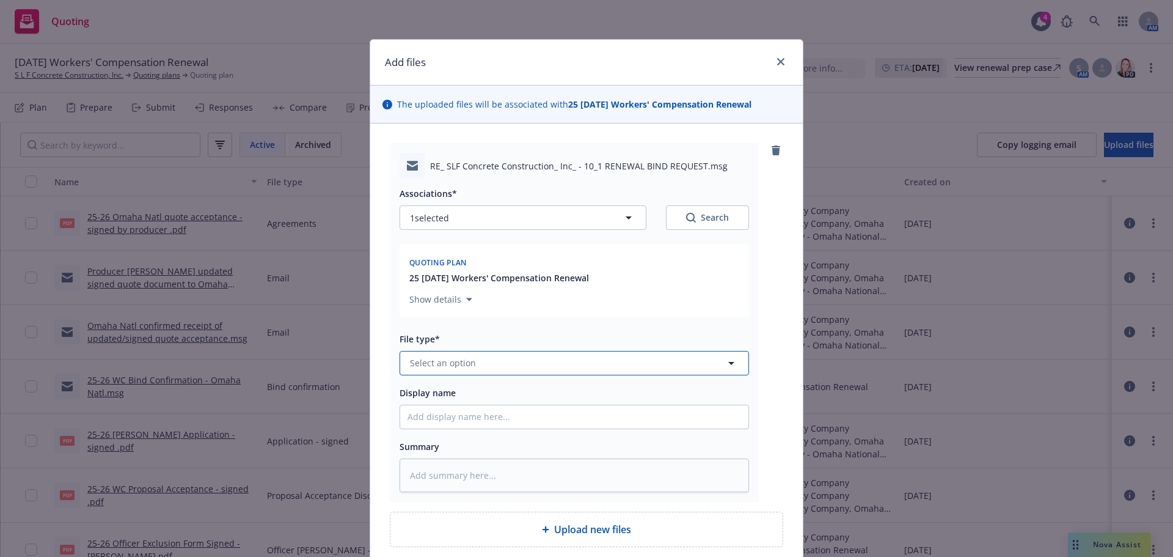
click at [416, 371] on button "Select an option" at bounding box center [575, 363] width 350 height 24
type input "emai"
click at [445, 320] on div "Email" at bounding box center [575, 329] width 334 height 18
click at [447, 419] on input "Display name" at bounding box center [574, 416] width 348 height 23
type textarea "x"
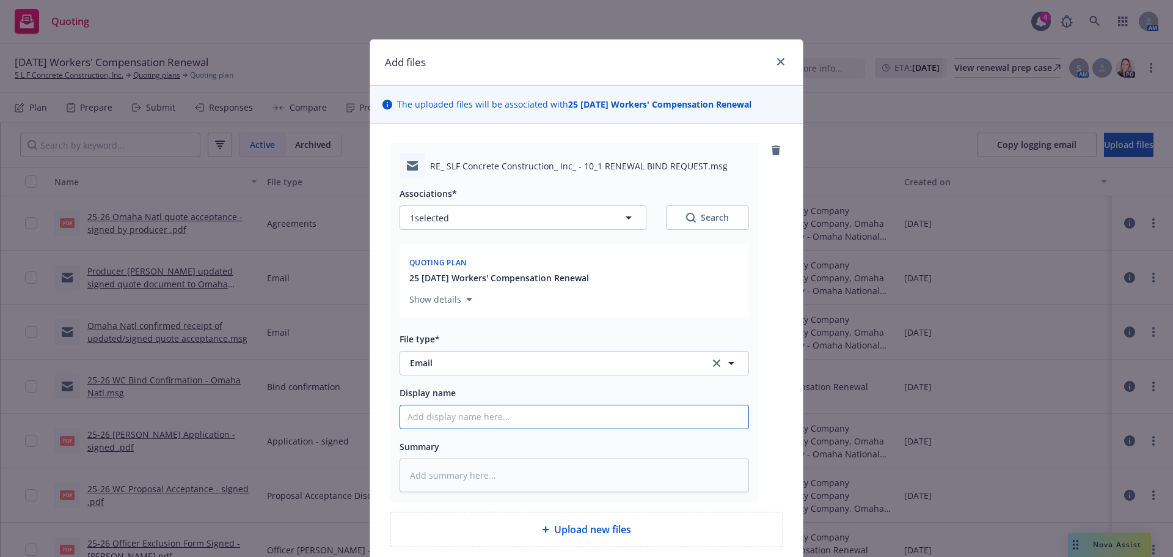
type input "E"
type textarea "x"
type input "EM"
type textarea "x"
type input "EML"
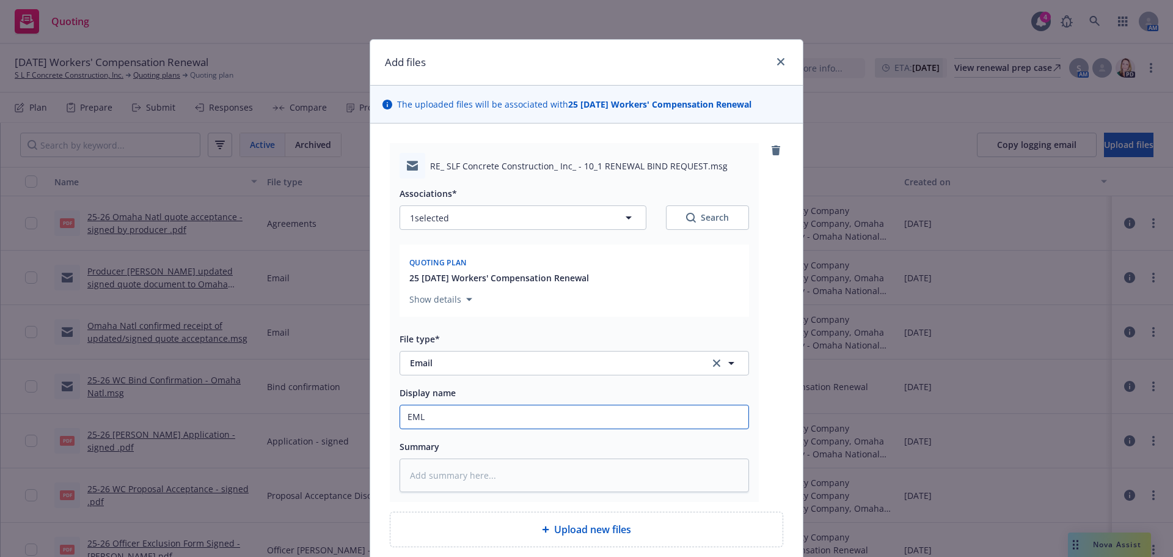
type textarea "x"
type input "EML"
type textarea "x"
type input "EML f"
type textarea "x"
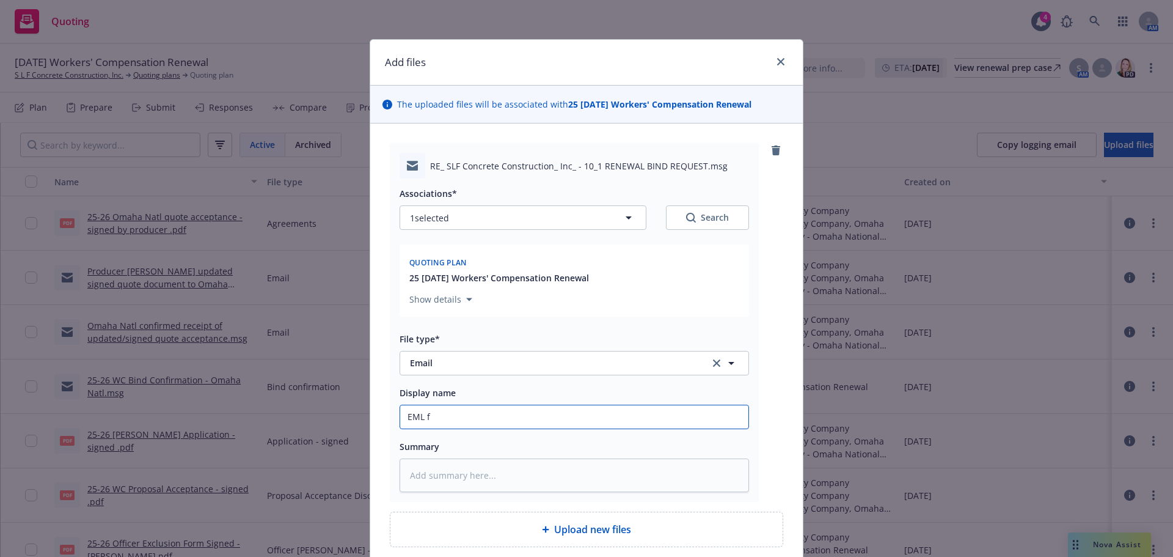
type input "EML"
type textarea "x"
type input "EML f"
type textarea "x"
type input "EML fr"
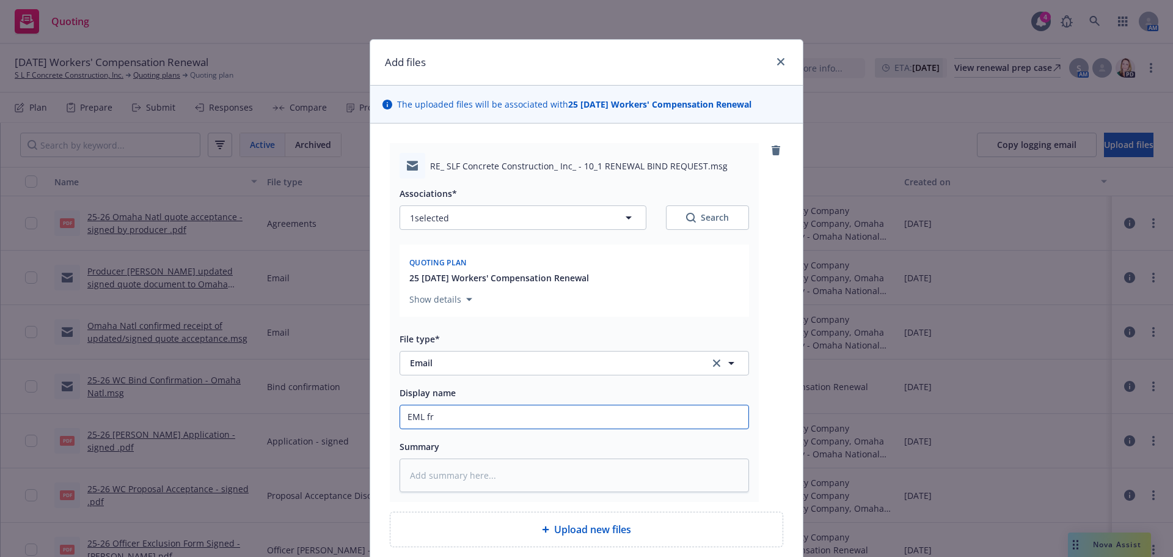
type textarea "x"
type input "EML fro"
type textarea "x"
type input "EML from"
type textarea "x"
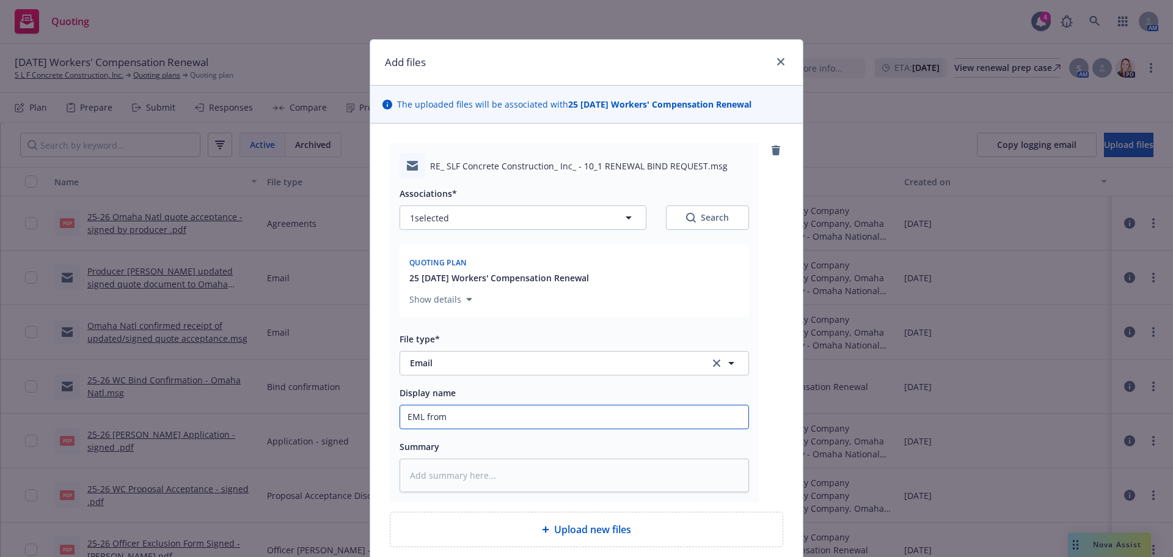
type input "EML from"
type textarea "x"
type input "EML from p"
type textarea "x"
type input "EML from pr"
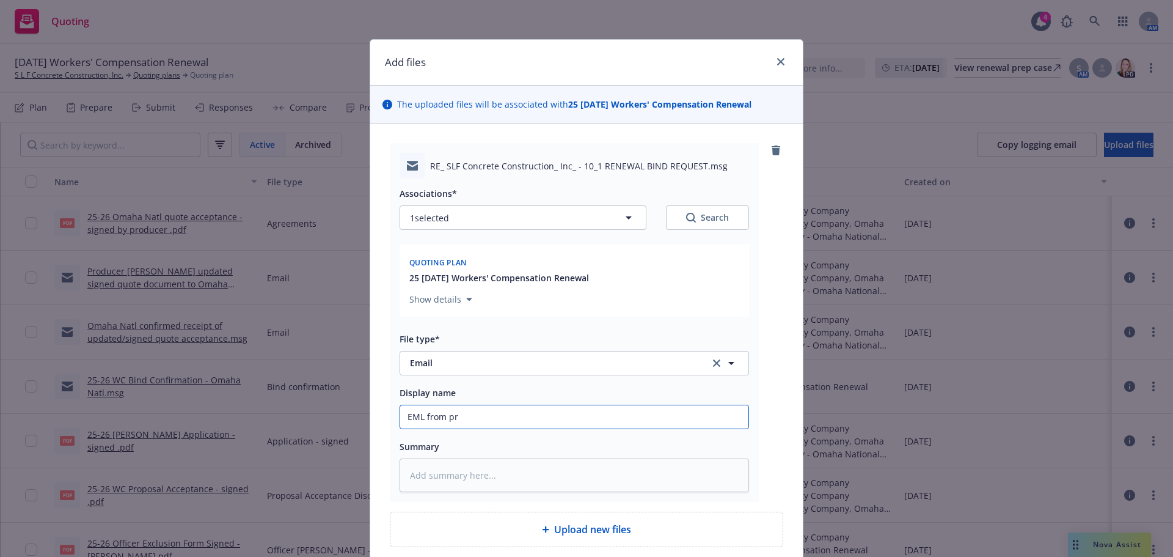
type textarea "x"
type input "EML from pro"
type textarea "x"
type input "EML from prod"
type textarea "x"
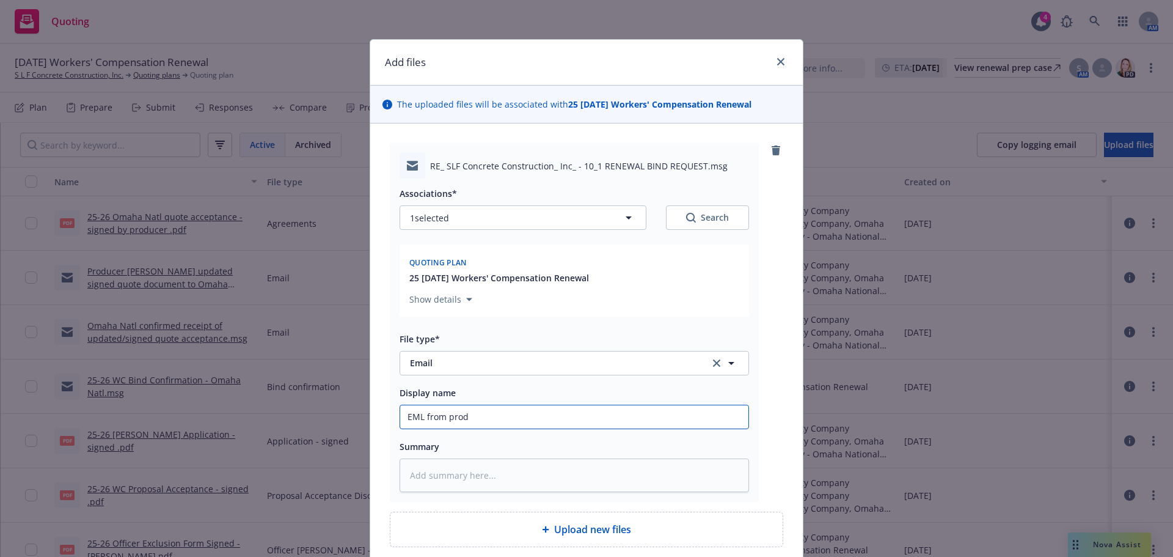
type input "EML from produ"
type textarea "x"
type input "EML from produc"
type textarea "x"
type input "EML from produce"
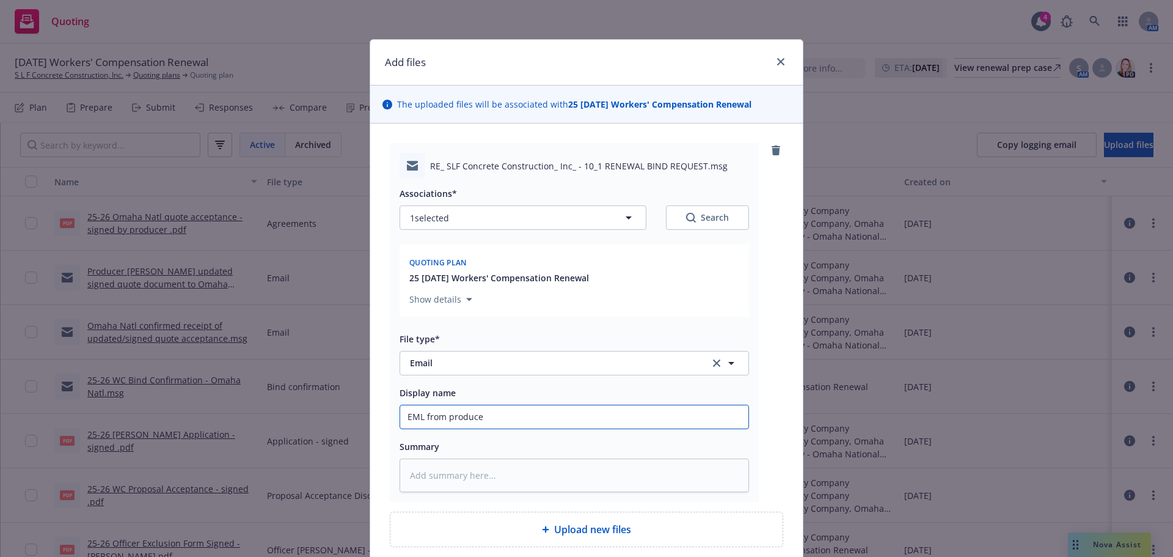
type textarea "x"
type input "EML from producer"
type textarea "x"
type input "EML from producer o"
type textarea "x"
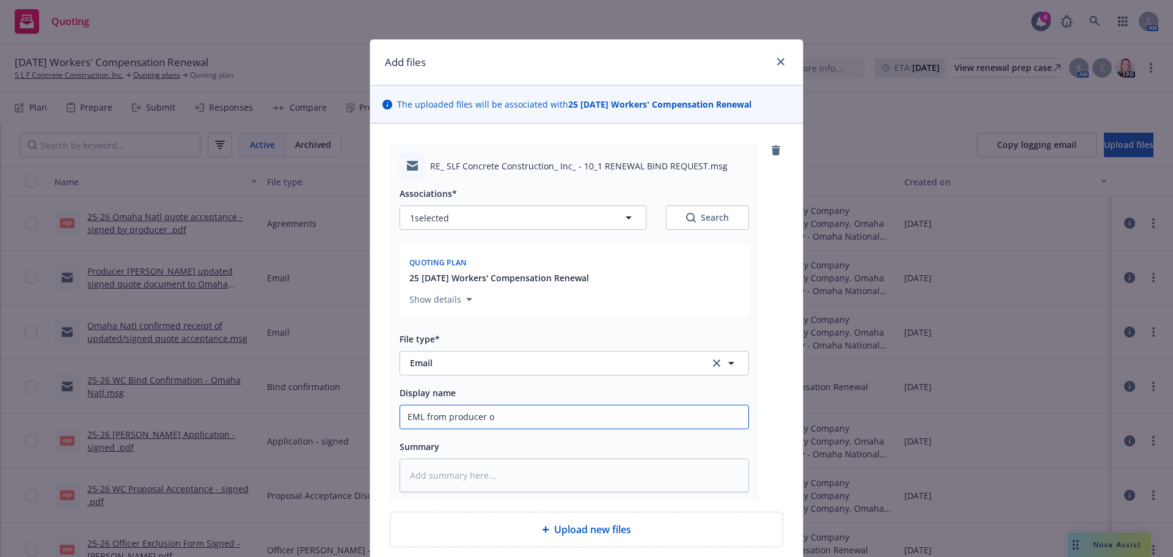
type input "EML from producer ot"
type textarea "x"
type input "EML from producer ot"
type textarea "x"
type input "EML from producer ot"
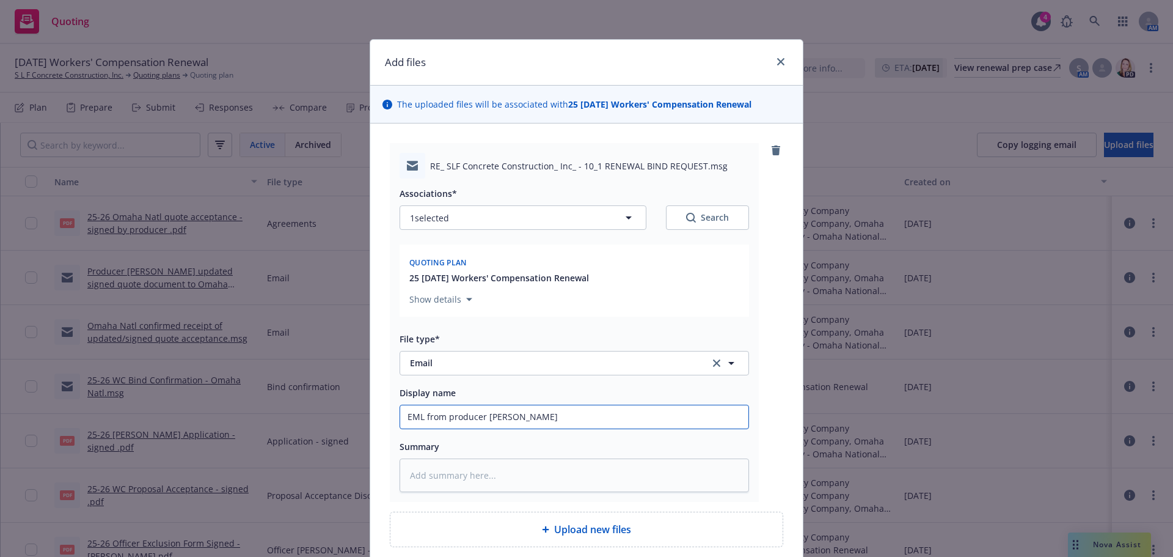
type textarea "x"
type input "EML from producer o"
type textarea "x"
type input "EML from producer"
type textarea "x"
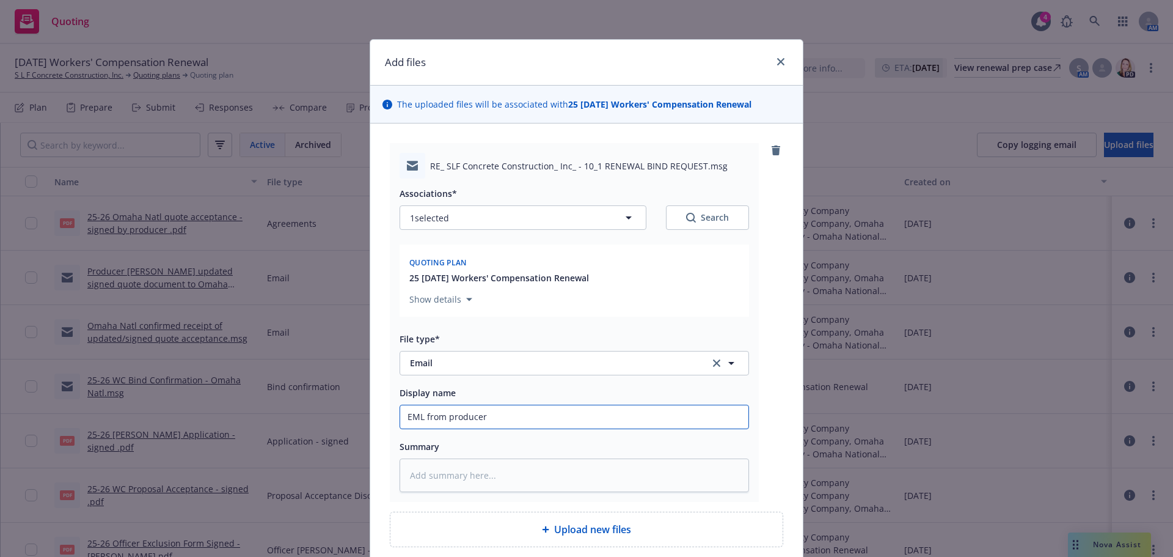
type input "EML from producer t"
type textarea "x"
type input "EML from producer to"
type textarea "x"
type input "EML from producer to"
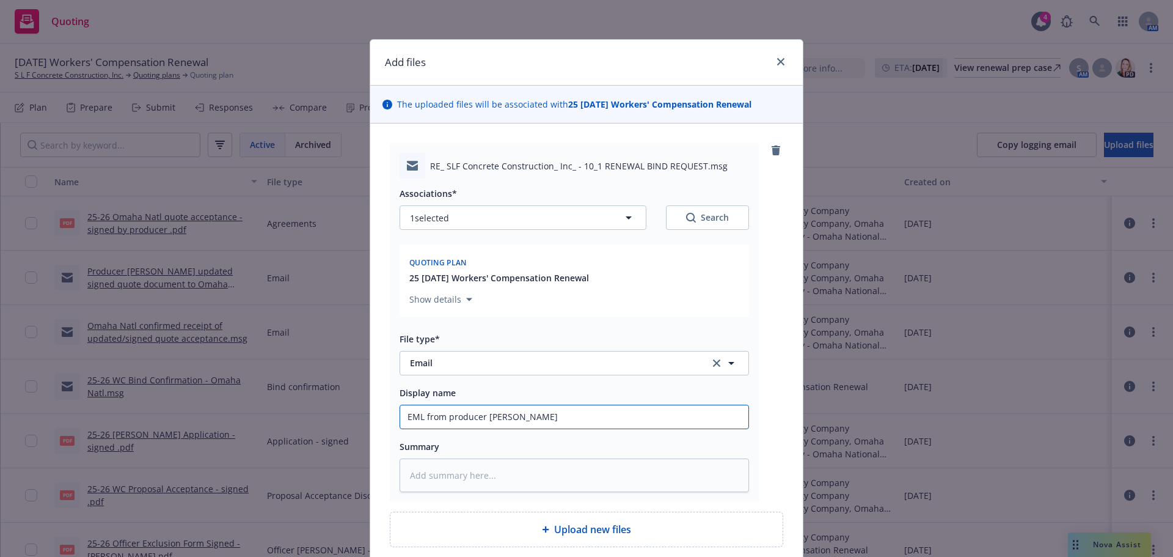
type textarea "x"
type input "EML from producer to C"
type textarea "x"
type input "EML from producer to"
type textarea "x"
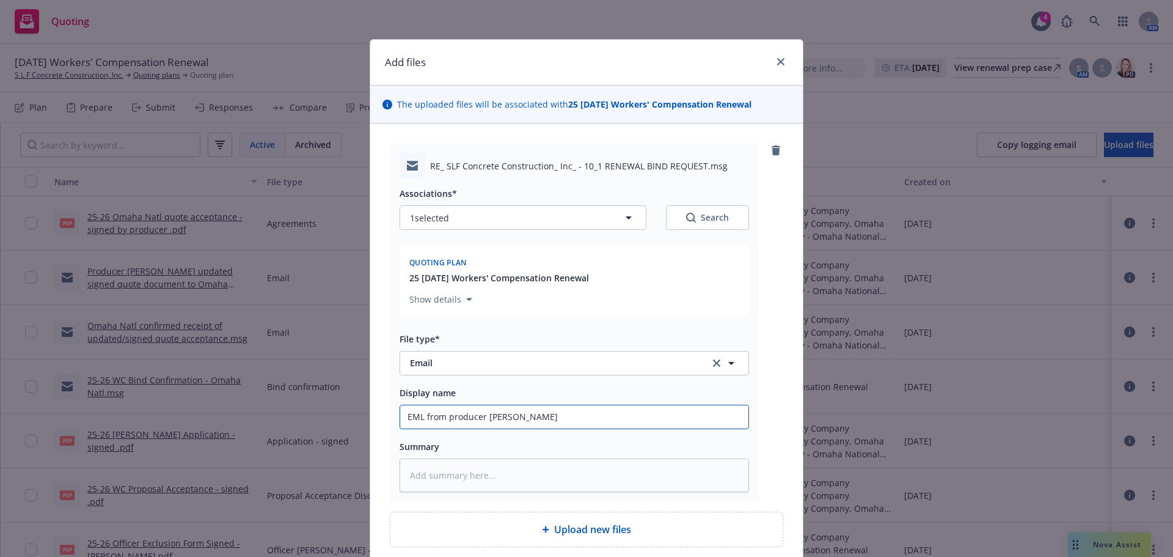
type input "EML from producer to O"
type textarea "x"
type input "EML from producer to Om"
type textarea "x"
type input "EML from producer to Oma"
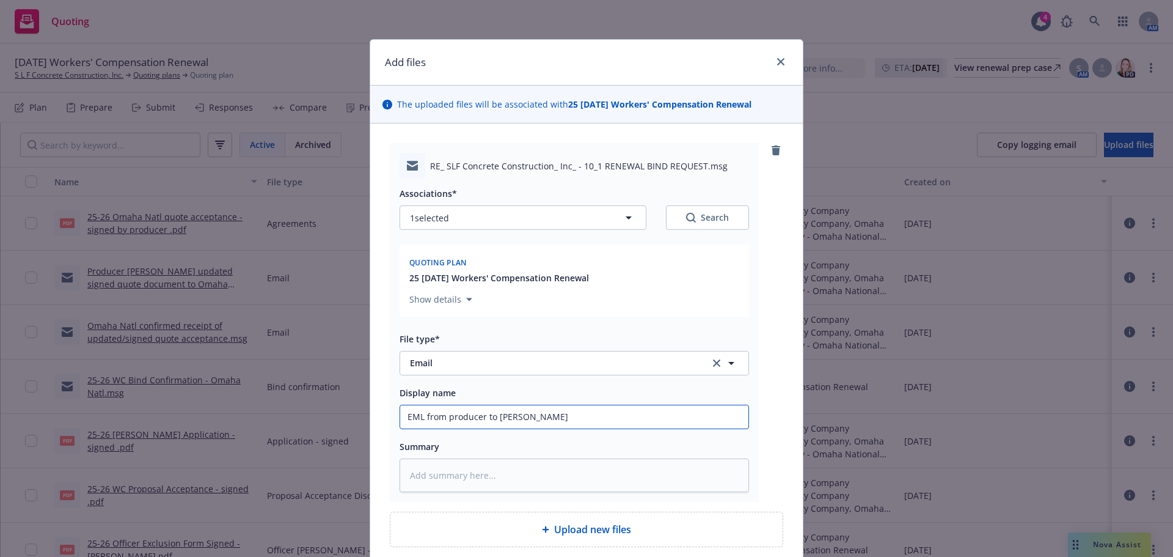
type textarea "x"
type input "EML from producer to Omah"
type textarea "x"
type input "EML from producer to Omaha"
type textarea "x"
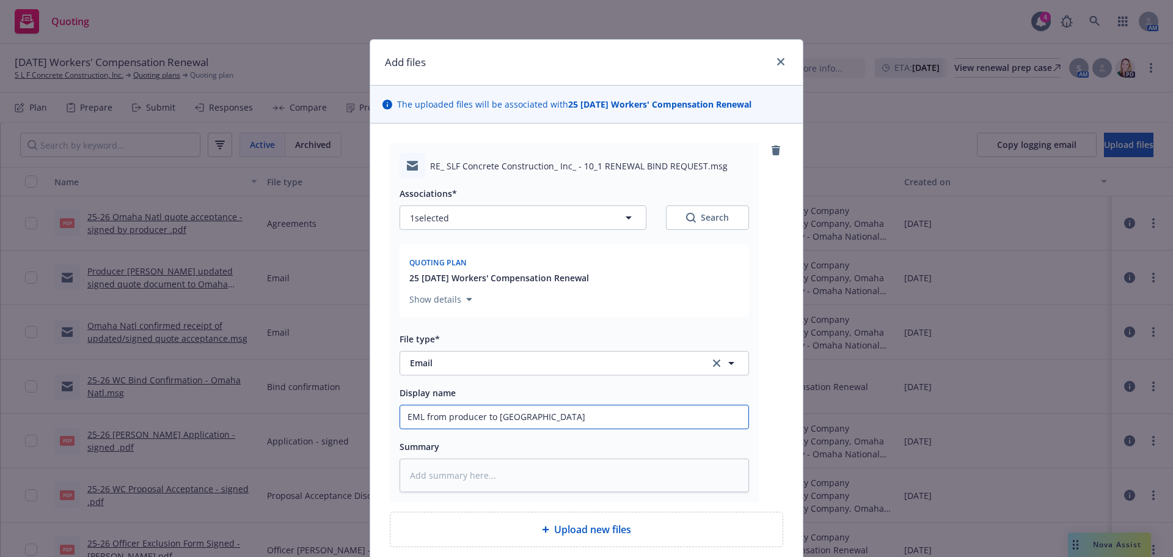
type input "EML from producer to Omaha"
type textarea "x"
type input "EML from producer to Omaha N"
type textarea "x"
type input "EML from producer to Omaha Na"
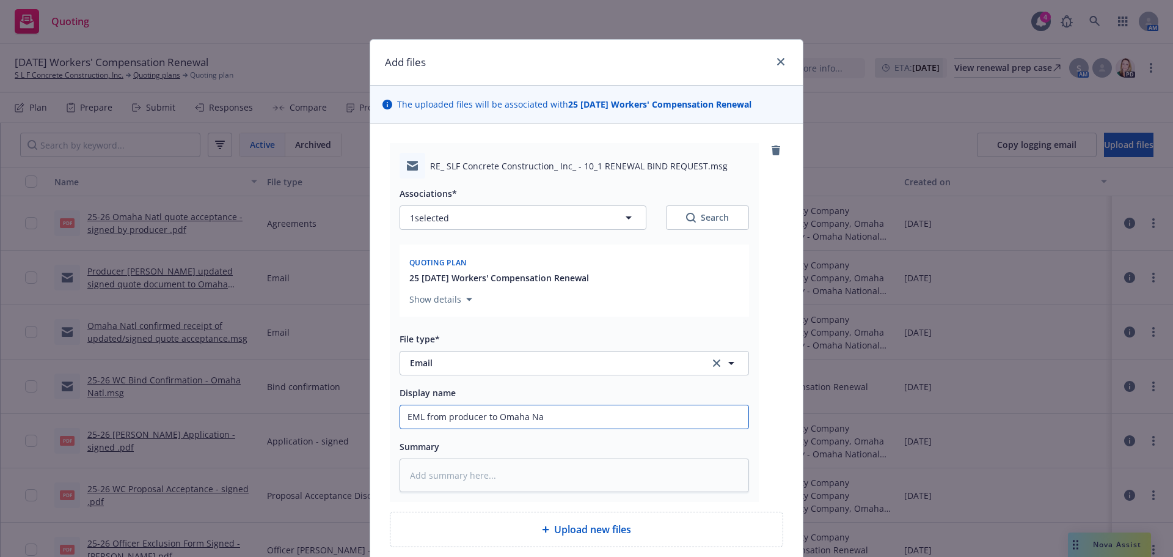
type textarea "x"
type input "EML from producer to Omaha Nat"
type textarea "x"
type input "EML from producer to Omaha Natl"
type textarea "x"
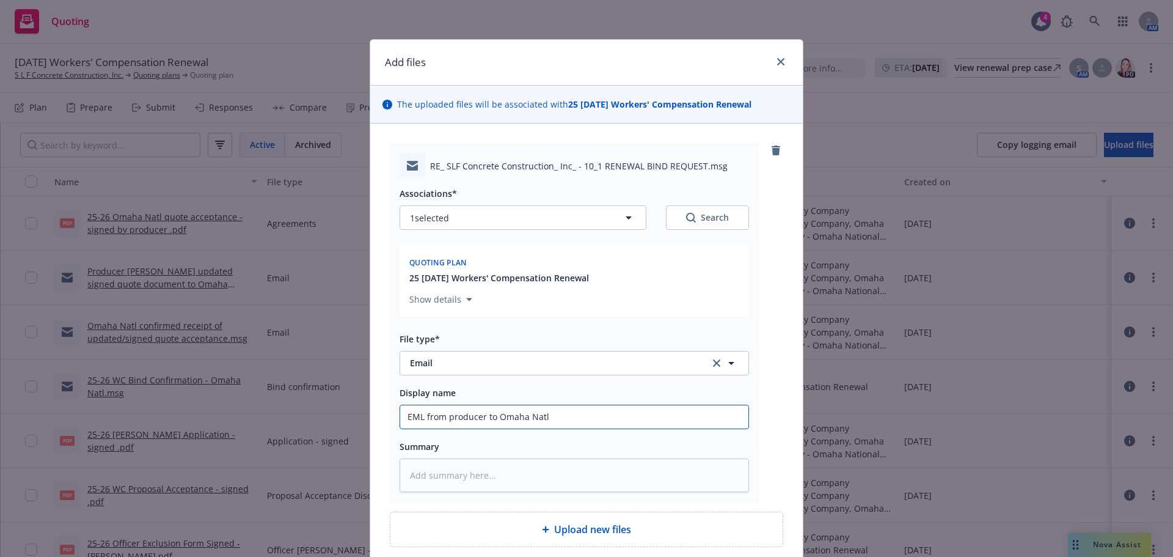
type input "EML from producer to Omaha Natl"
type textarea "x"
type input "EML from producer to Omaha Natl w"
type textarea "x"
type input "EML from producer to Omaha Natl w/"
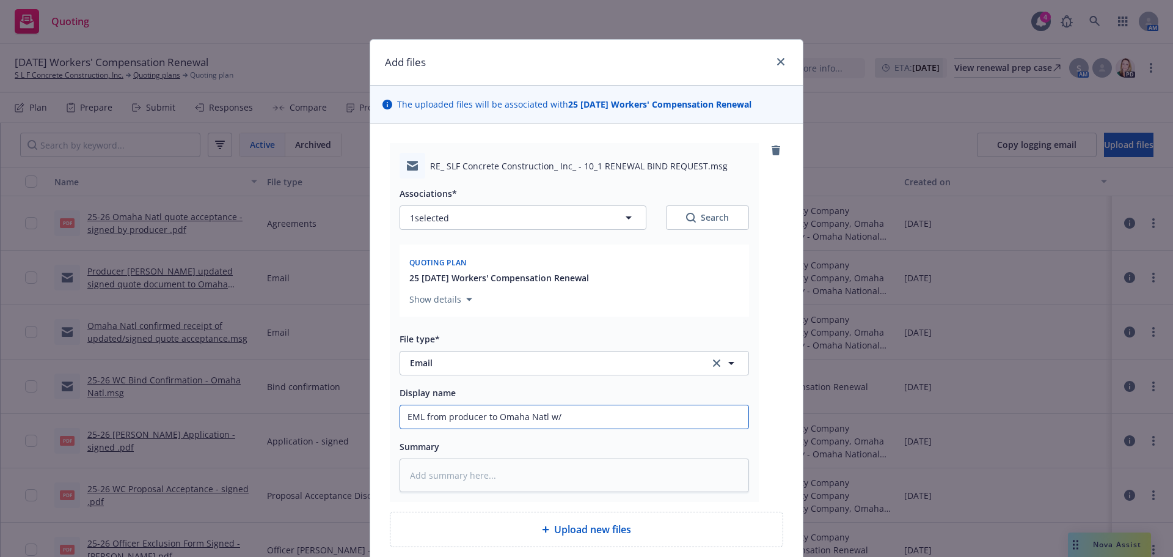
type textarea "x"
type input "EML from producer to Omaha Natl w/i"
type textarea "x"
type input "EML from producer to Omaha Natl w/in"
type textarea "x"
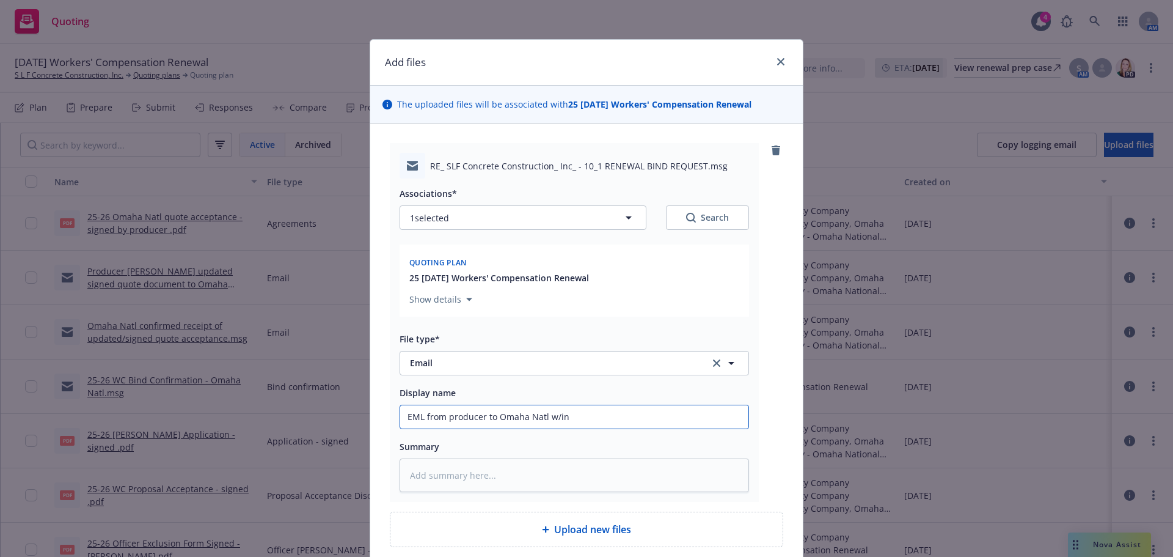
type input "EML from producer to Omaha Natl w/inf"
type textarea "x"
type input "EML from producer to Omaha Natl w/info"
type textarea "x"
type input "EML from producer to Omaha Natl w/info"
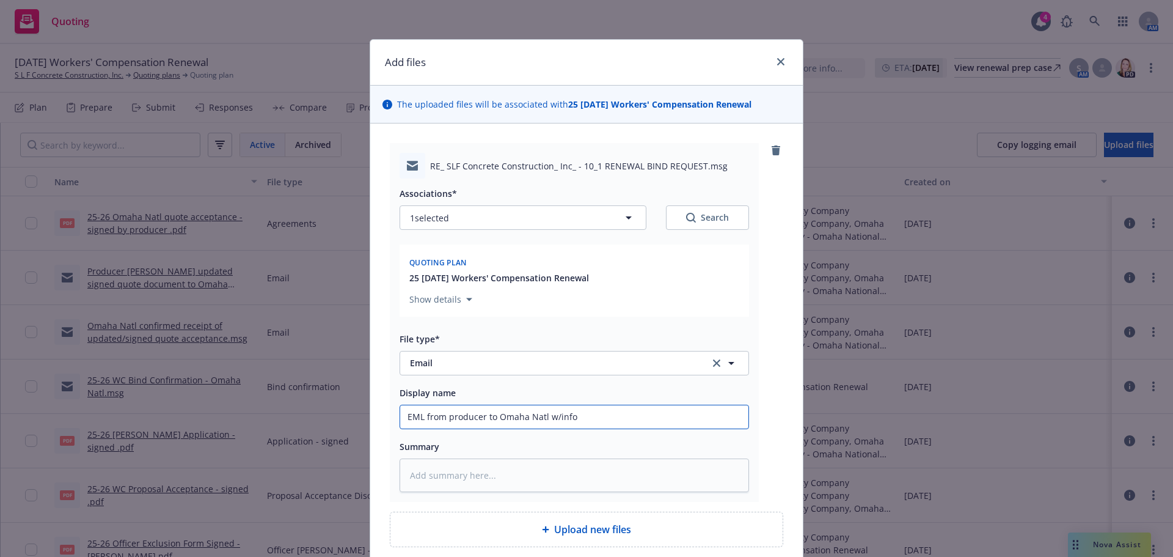
type textarea "x"
type input "EML from producer to Omaha Natl w/info o"
type textarea "x"
type input "EML from producer to Omaha Natl w/info on"
type textarea "x"
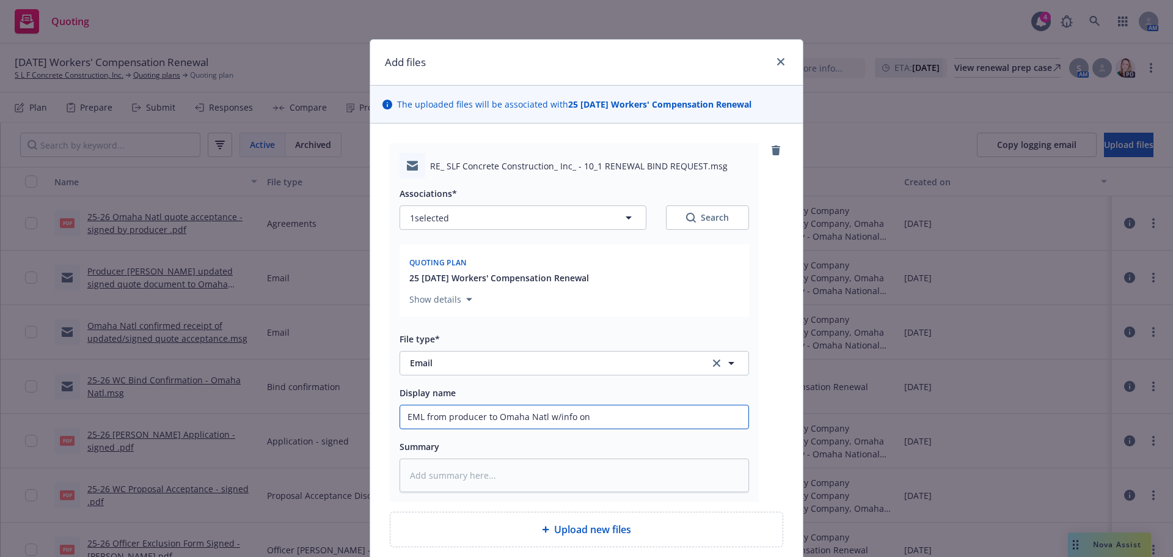
type input "EML from producer to Omaha Natl w/info on"
type textarea "x"
type input "EML from producer to Omaha Natl w/info on a"
type textarea "x"
type input "EML from producer to Omaha Natl w/info on ad"
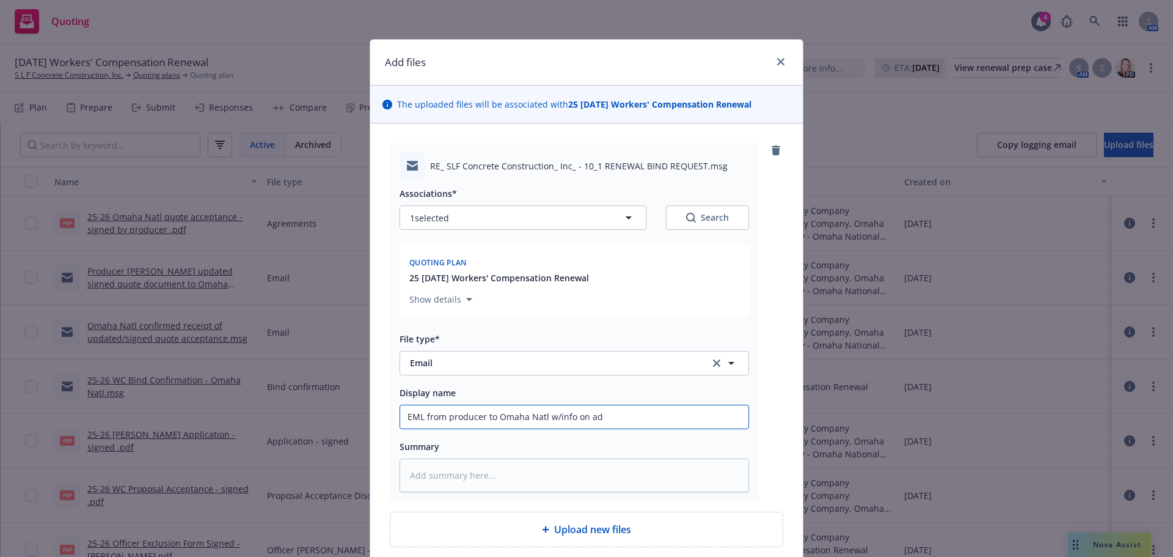
type textarea "x"
type input "EML from producer to Omaha Natl w/info on add"
type textarea "x"
type input "EML from producer to Omaha Natl w/info on add"
type textarea "x"
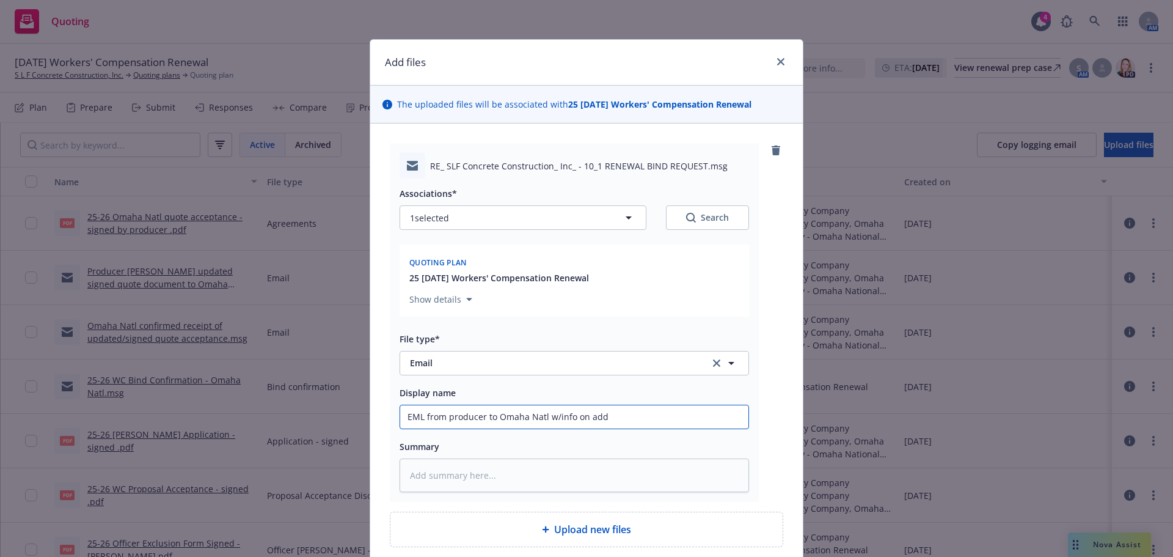
type input "EML from producer to Omaha Natl w/info on add d"
type textarea "x"
type input "EML from producer to Omaha Natl w/info on add da"
type textarea "x"
type input "EML from producer to Omaha Natl w/info on add dat"
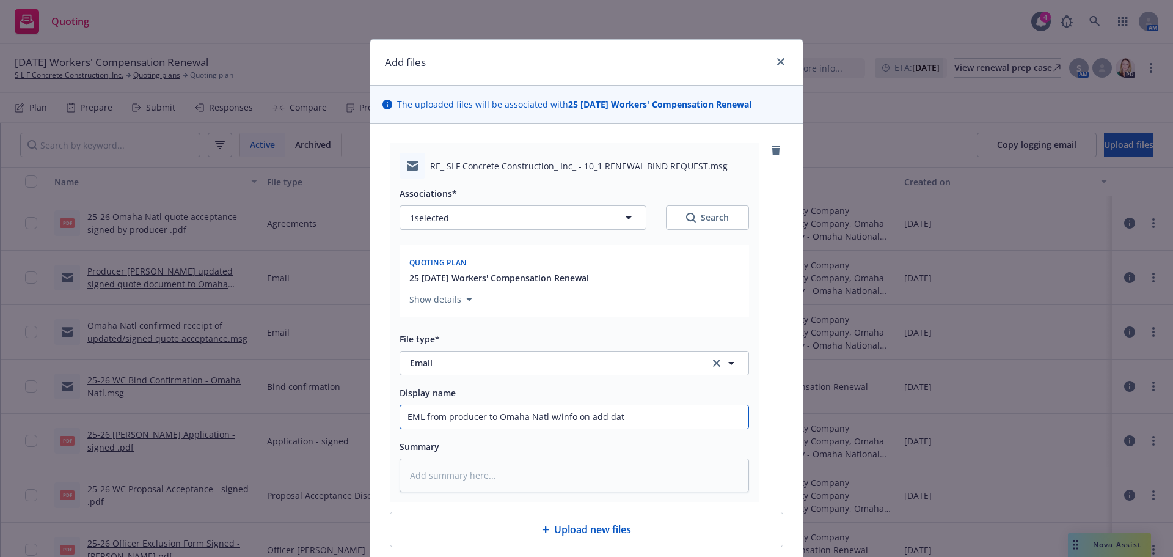
type textarea "x"
type input "EML from producer to Omaha Natl w/info on add date"
type textarea "x"
type input "EML from producer to Omaha Natl w/info on add date"
type textarea "x"
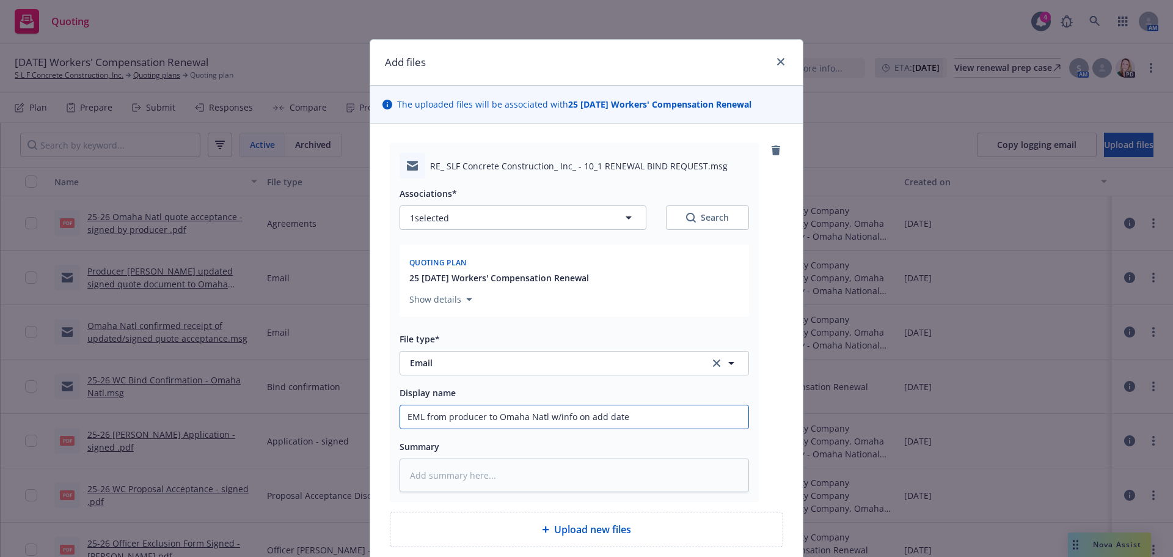
type input "EML from producer to Omaha Natl w/info on add date f"
type textarea "x"
type input "EML from producer to Omaha Natl w/info on add date fo"
type textarea "x"
type input "EML from producer to Omaha Natl w/info on add date for"
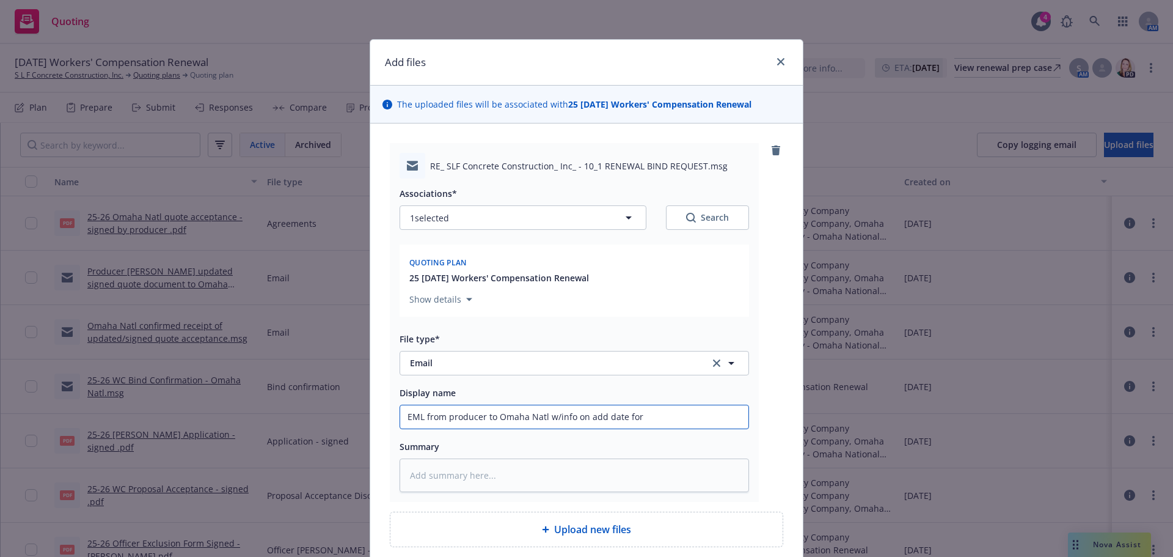
type textarea "x"
type input "EML from producer to Omaha Natl w/info on add date for"
type textarea "x"
type input "EML from producer to Omaha Natl w/info on add date for e"
type textarea "x"
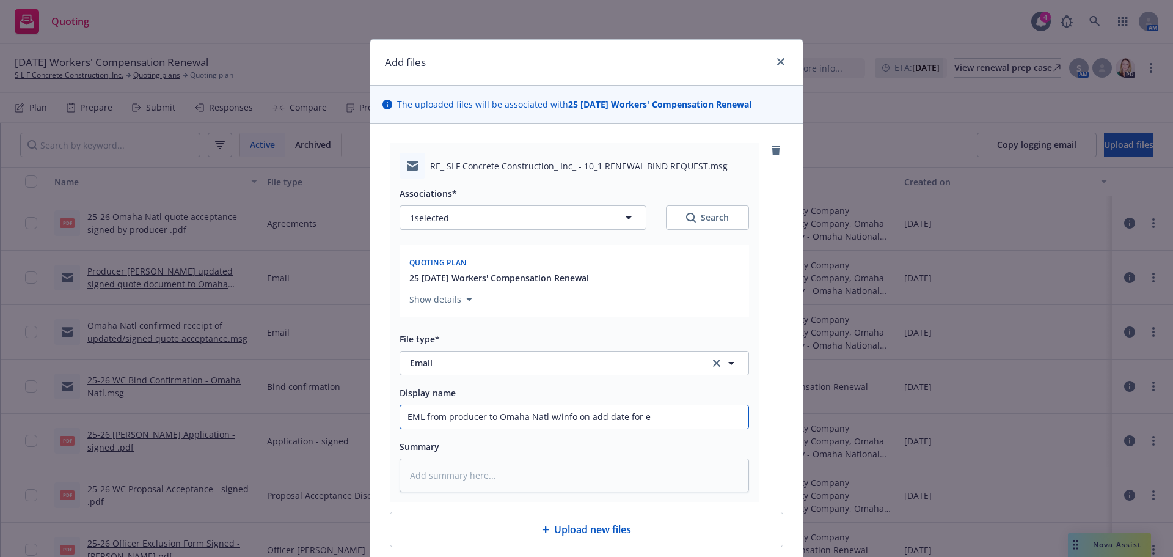
type input "EML from producer to Omaha Natl w/info on add date for es"
type textarea "x"
type input "EML from producer to Omaha Natl w/info on add date for est"
type textarea "x"
type input "EML from producer to Omaha Natl w/info on add date for est"
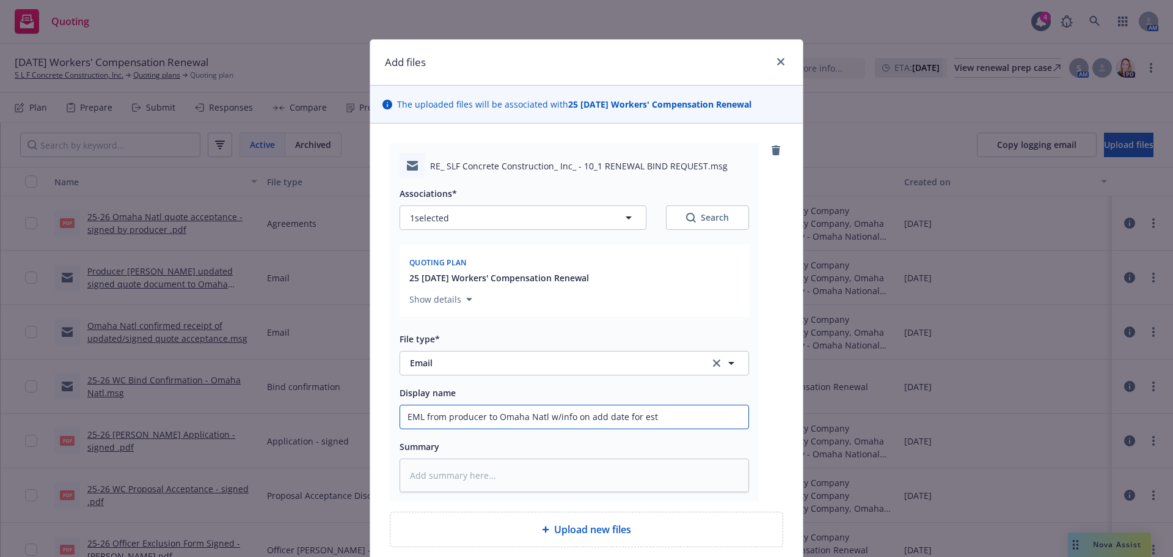
type textarea "x"
type input "EML from producer to Omaha Natl w/info on add date for est o"
type textarea "x"
type input "EML from producer to Omaha Natl w/info on add date for est of"
type textarea "x"
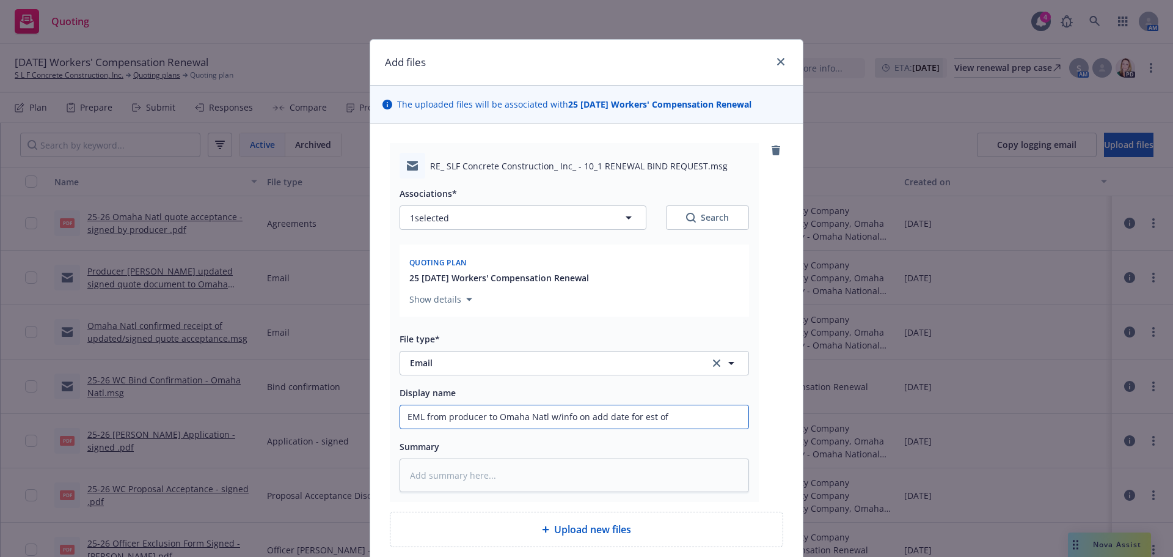
type input "EML from producer to Omaha Natl w/info on add date for est off"
type textarea "x"
type input "EML from producer to Omaha Natl w/info on add date for est offi"
type textarea "x"
type input "EML from producer to Omaha Natl w/info on add date for est offic"
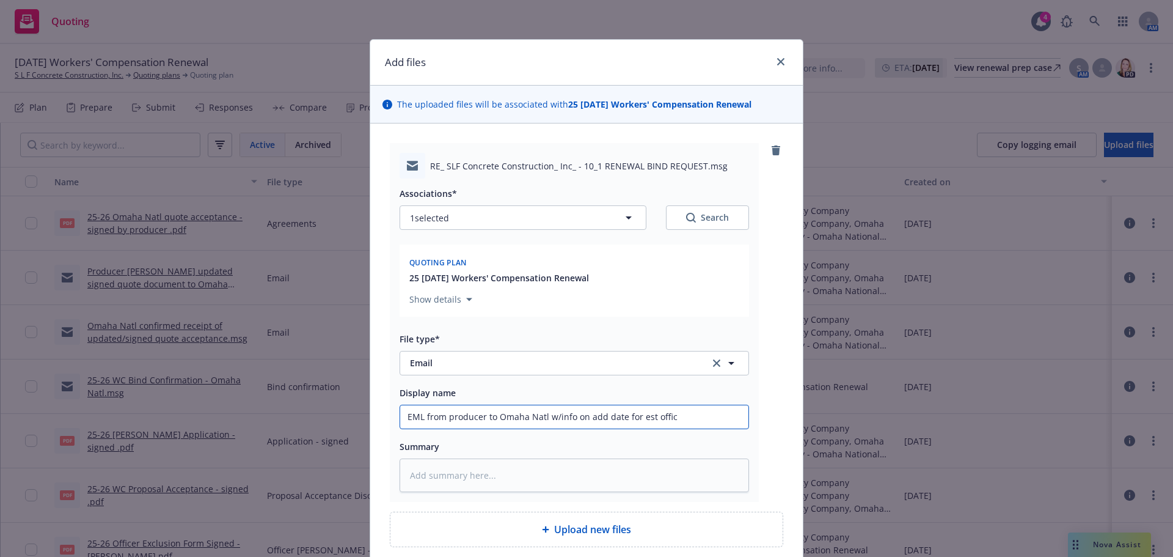
type textarea "x"
type input "EML from producer to Omaha Natl w/info on add date for est office"
type textarea "x"
type input "EML from producer to Omaha Natl w/info on add date for est office"
type textarea "x"
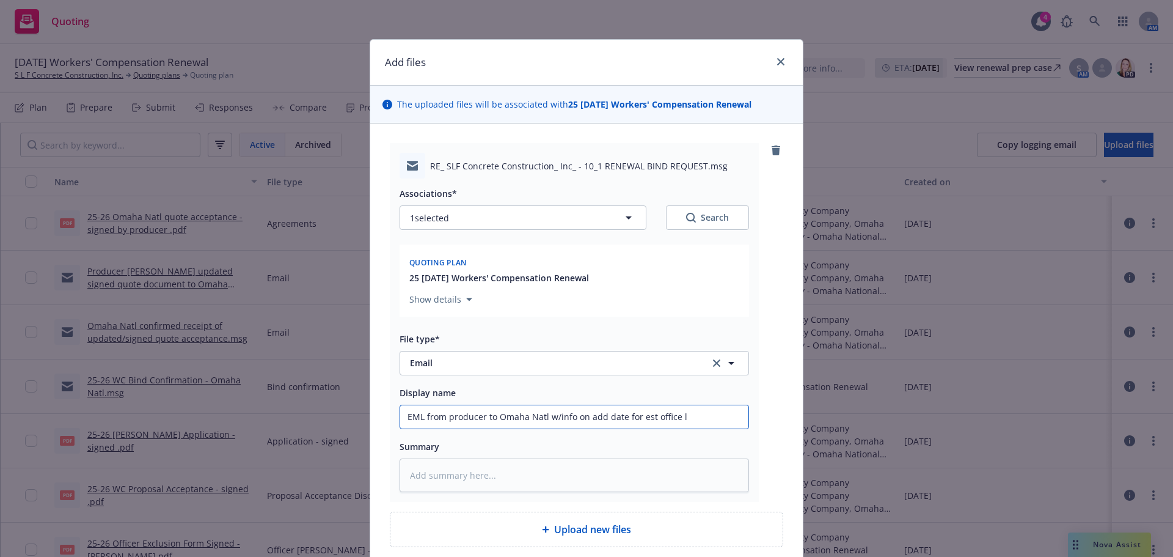
type input "EML from producer to Omaha Natl w/info on add date for est office lc"
type textarea "x"
type input "EML from producer to Omaha Natl w/info on add date for est office lco"
type textarea "x"
type input "EML from producer to Omaha Natl w/info on add date for est office lcoa"
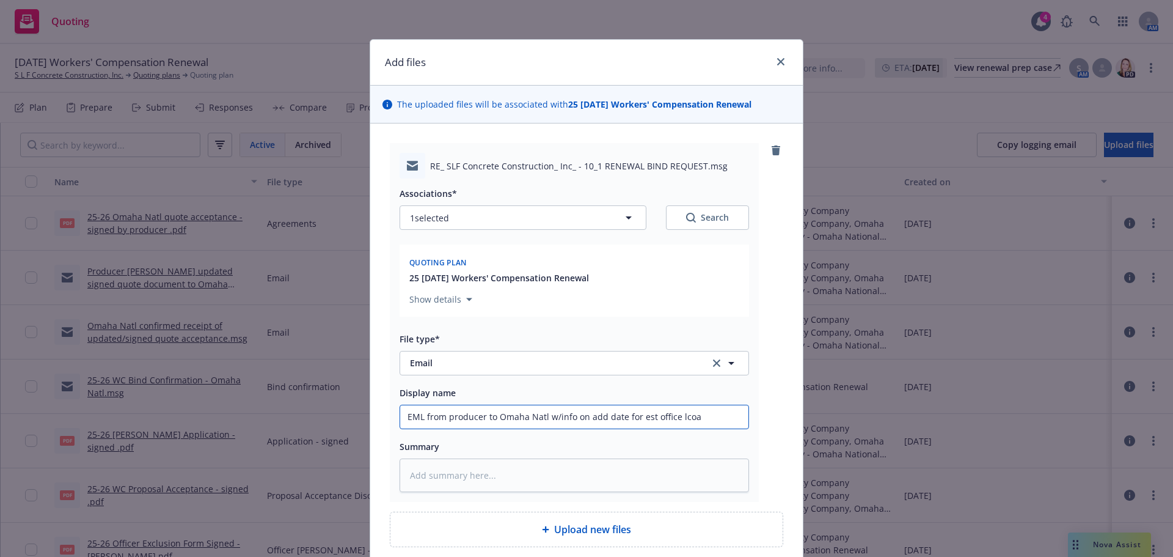
type textarea "x"
type input "EML from producer to Omaha Natl w/info on add date for est office lcoato"
type textarea "x"
type input "EML from producer to Omaha Natl w/info on add date for est office lcoatoi"
type textarea "x"
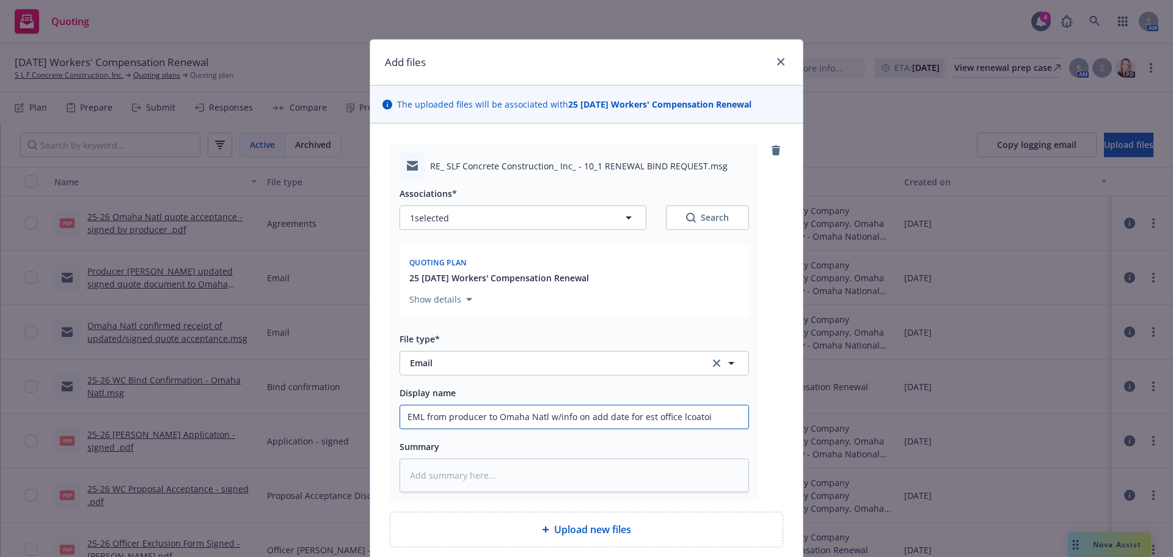
type input "EML from producer to Omaha Natl w/info on add date for est office lcoatoin"
type textarea "x"
type input "EML from producer to Omaha Natl w/info on add date for est office lcoatoin"
type textarea "x"
type input "EML from producer to Omaha Natl w/info on add date for est office lcoatoin"
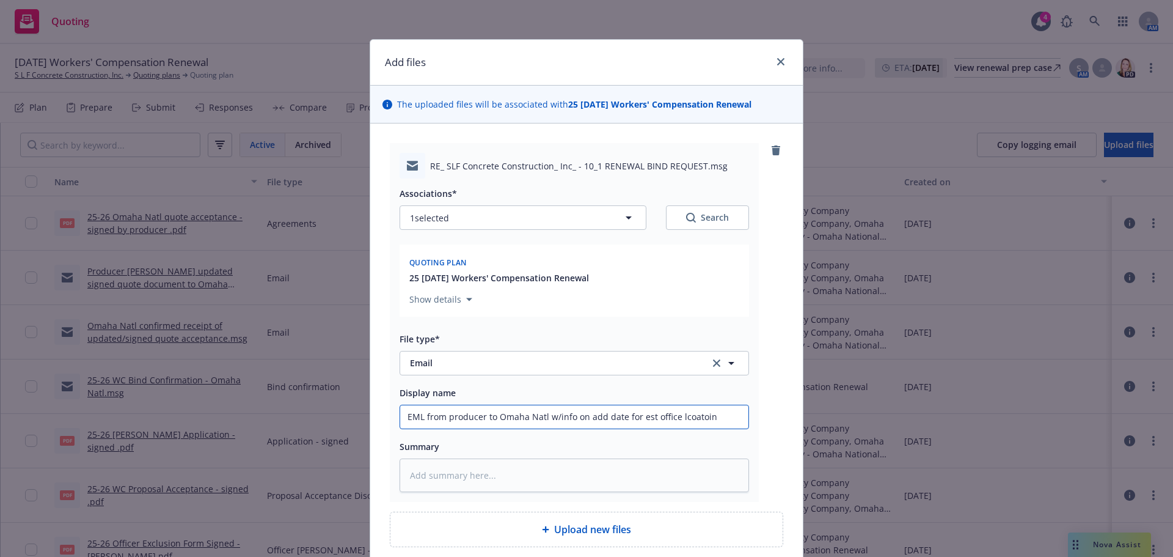
type textarea "x"
type input "EML from producer to Omaha Natl w/info on add date for est office lcoatoi"
type textarea "x"
type input "EML from producer to Omaha Natl w/info on add date for est office lcoato"
type textarea "x"
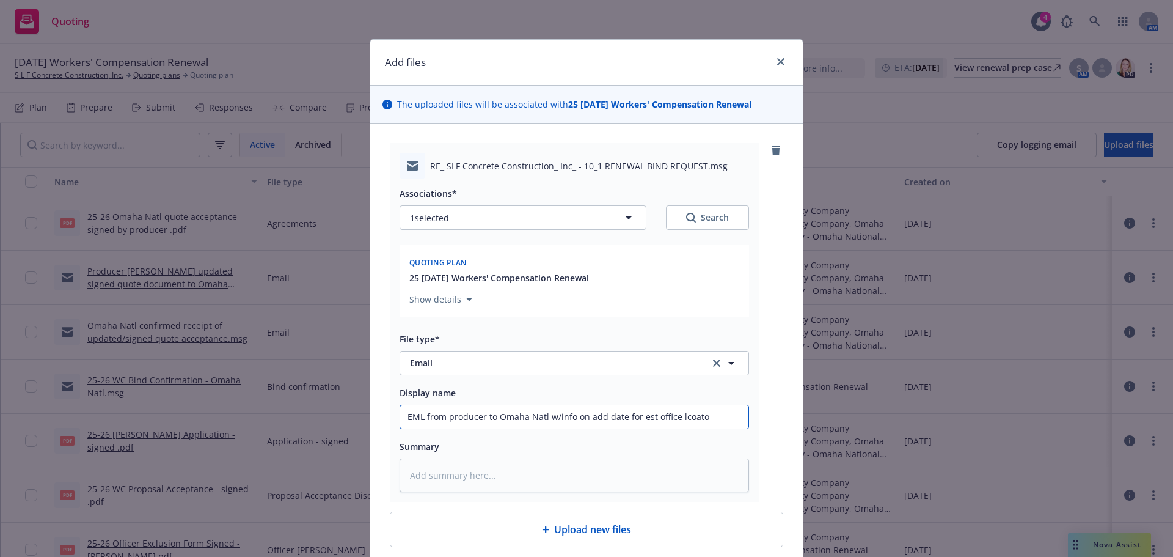
type input "EML from producer to Omaha Natl w/info on add date for est office lcoat"
type textarea "x"
type input "EML from producer to Omaha Natl w/info on add date for est office lcoa"
type textarea "x"
type input "EML from producer to Omaha Natl w/info on add date for est office lco"
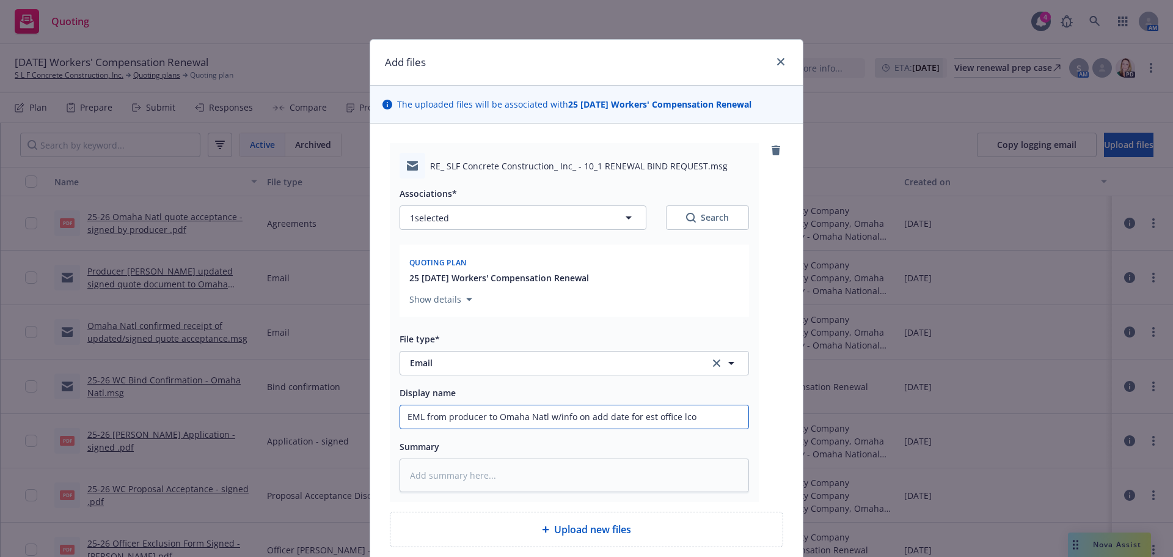
type textarea "x"
type input "EML from producer to Omaha Natl w/info on add date for est office lc"
type textarea "x"
type input "EML from producer to Omaha Natl w/info on add date for est office l"
type textarea "x"
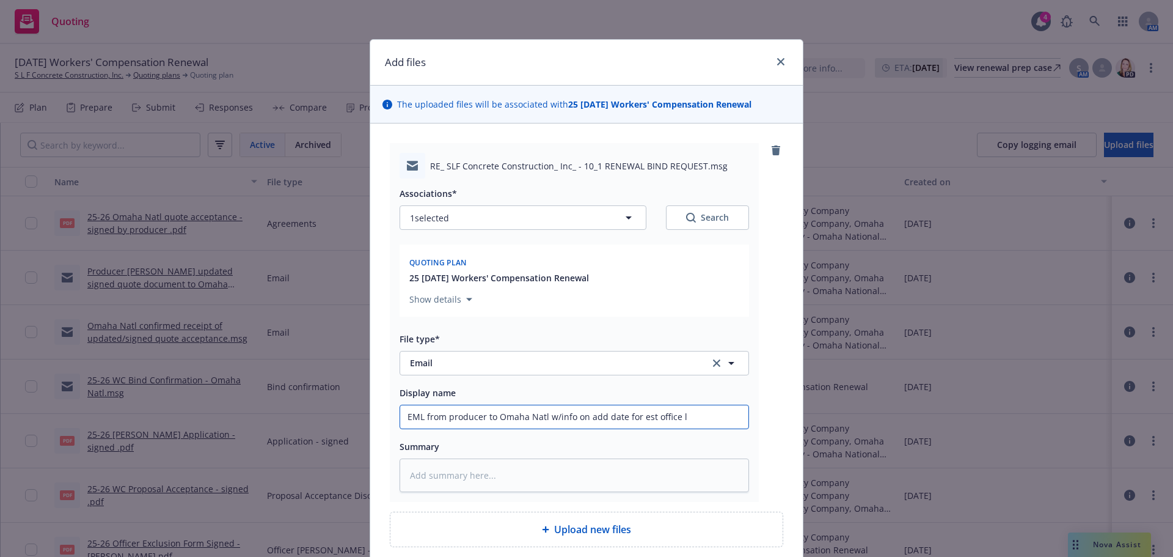
type input "EML from producer to Omaha Natl w/info on add date for est office lo"
type textarea "x"
type input "EML from producer to Omaha Natl w/info on add date for est office loc"
type textarea "x"
type input "EML from producer to Omaha Natl w/info on add date for est office loca"
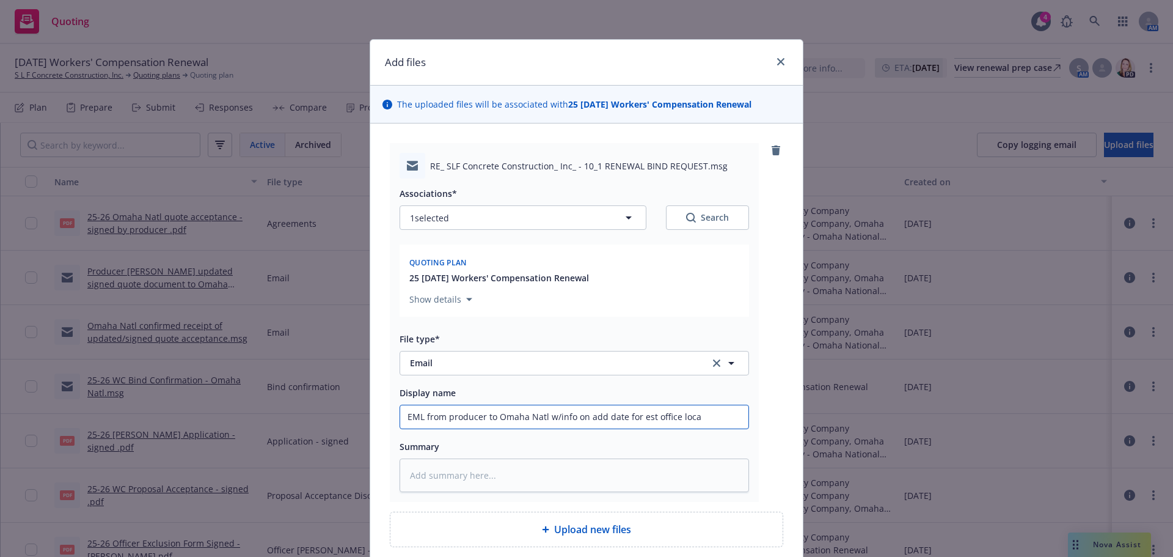
type textarea "x"
type input "EML from producer to Omaha Natl w/info on add date for est office locat"
type textarea "x"
type input "EML from producer to Omaha Natl w/info on add date for est office locati"
type textarea "x"
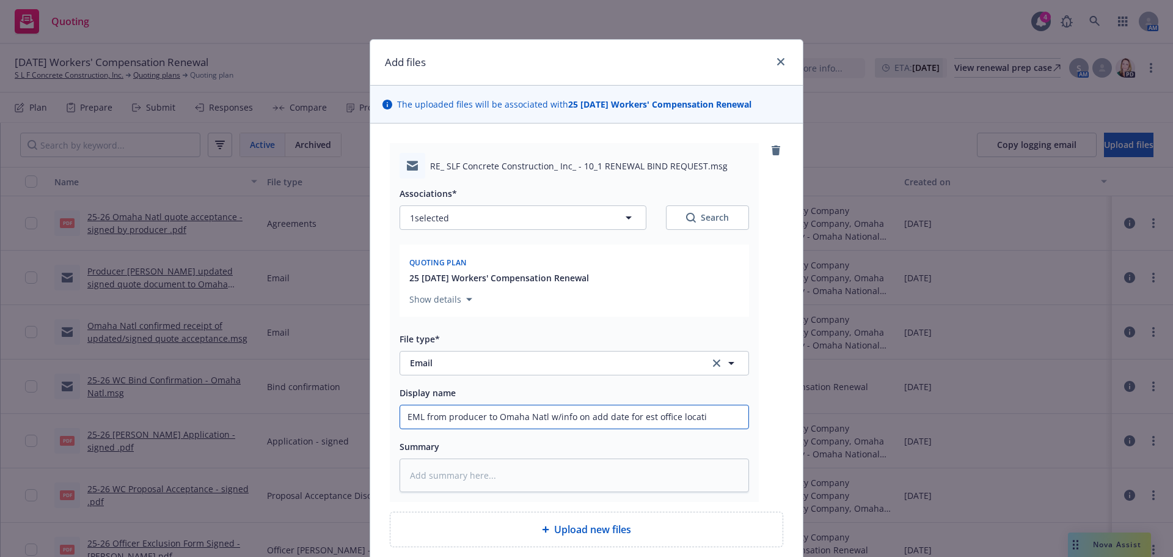
type input "EML from producer to Omaha Natl w/info on add date for est office locatio"
type textarea "x"
type input "EML from producer to Omaha Natl w/info on add date for est office location"
type textarea "x"
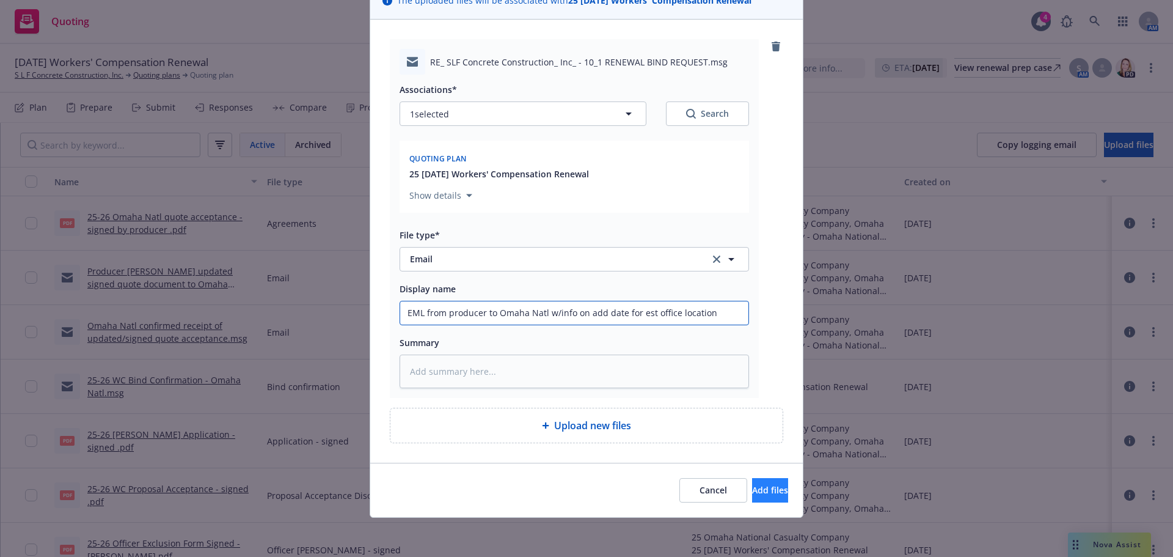
type input "EML from producer to Omaha Natl w/info on add date for est office location"
click at [752, 486] on button "Add files" at bounding box center [770, 490] width 36 height 24
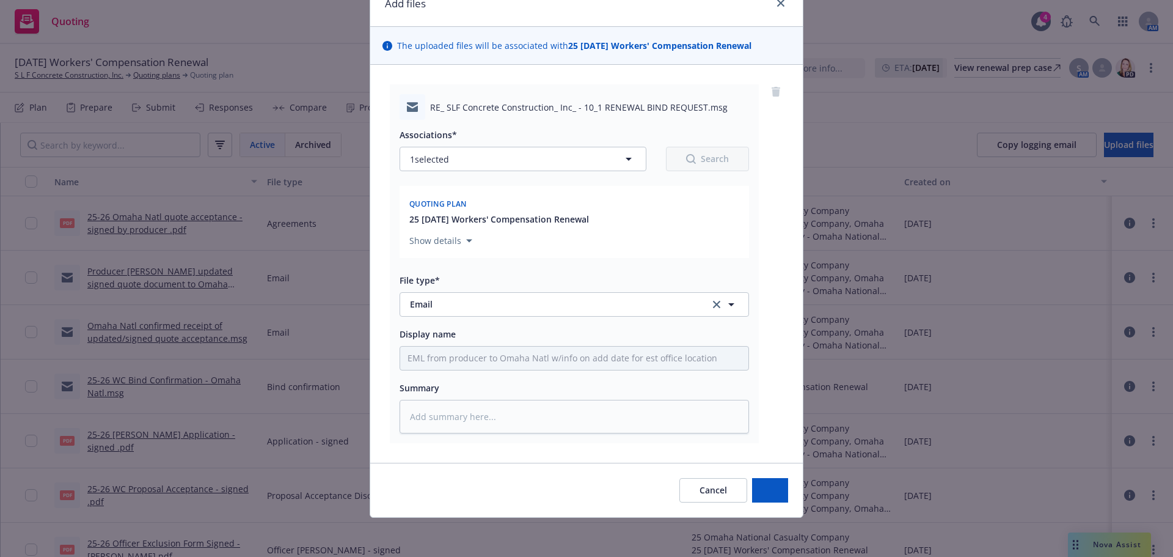
scroll to position [59, 0]
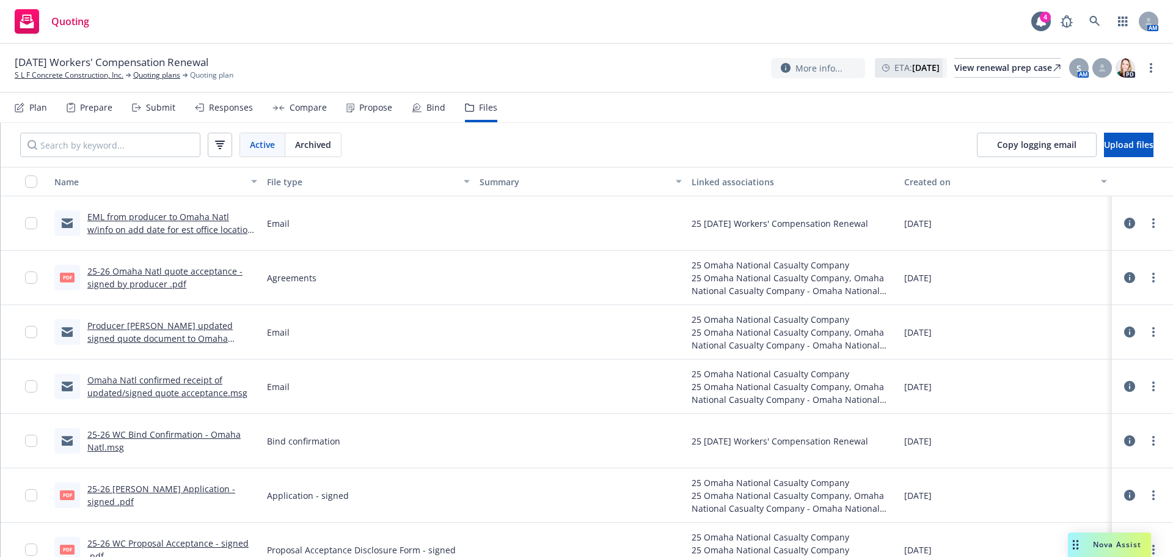
click at [159, 112] on div "Submit" at bounding box center [160, 108] width 29 height 10
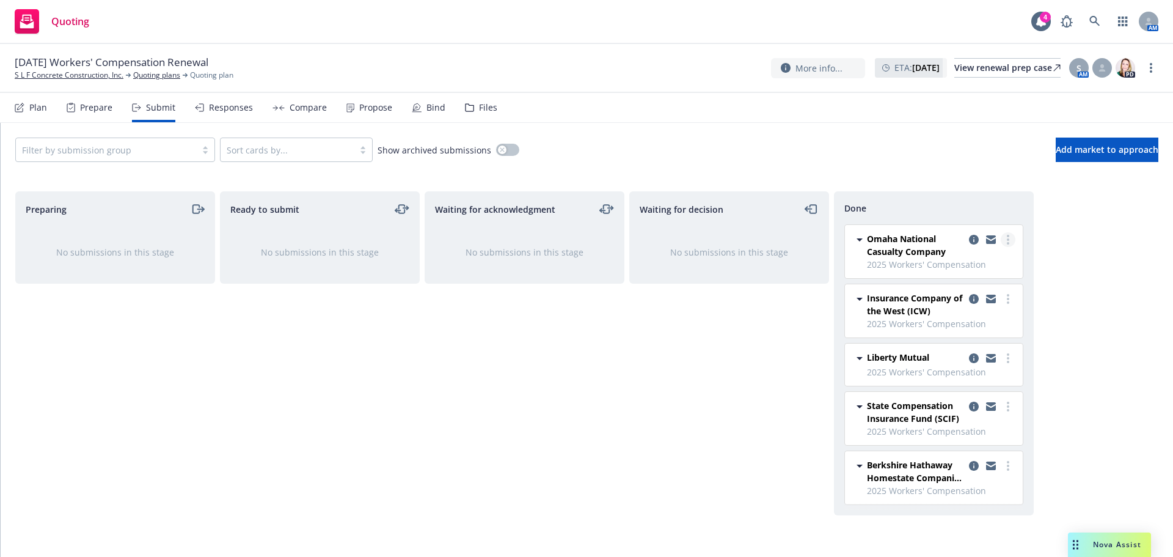
click at [1008, 244] on circle "more" at bounding box center [1008, 243] width 2 height 2
click at [480, 106] on div "Files" at bounding box center [488, 108] width 18 height 10
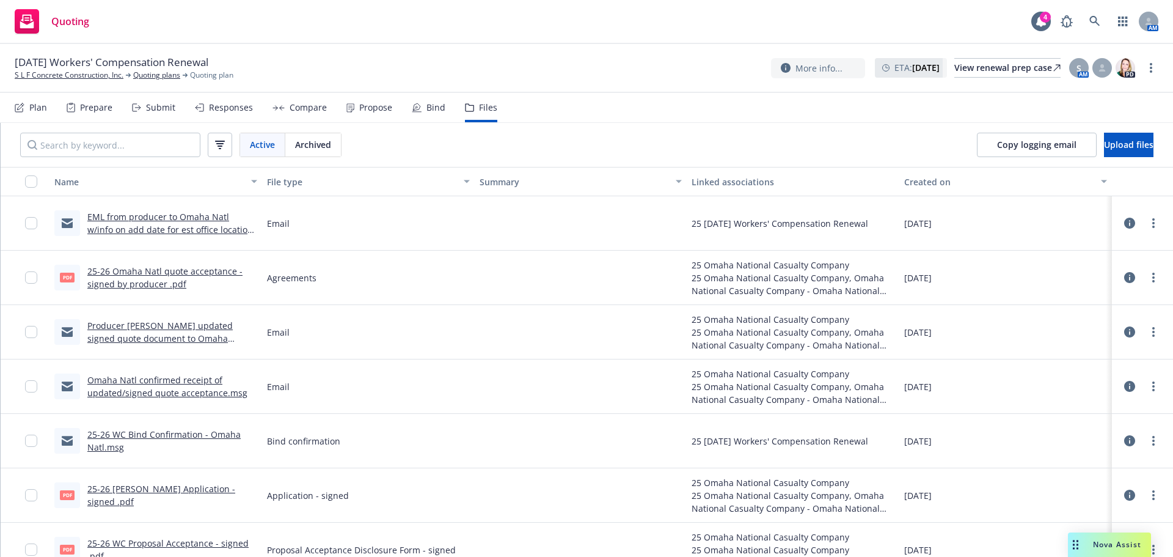
click at [147, 108] on div "Submit" at bounding box center [160, 108] width 29 height 10
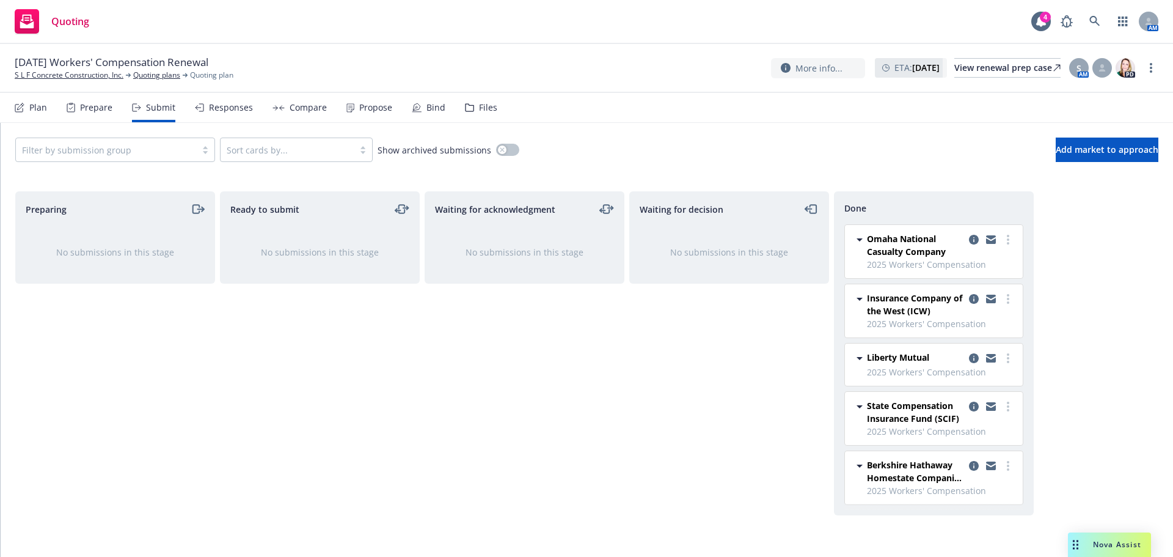
click at [213, 109] on div "Responses" at bounding box center [231, 108] width 44 height 10
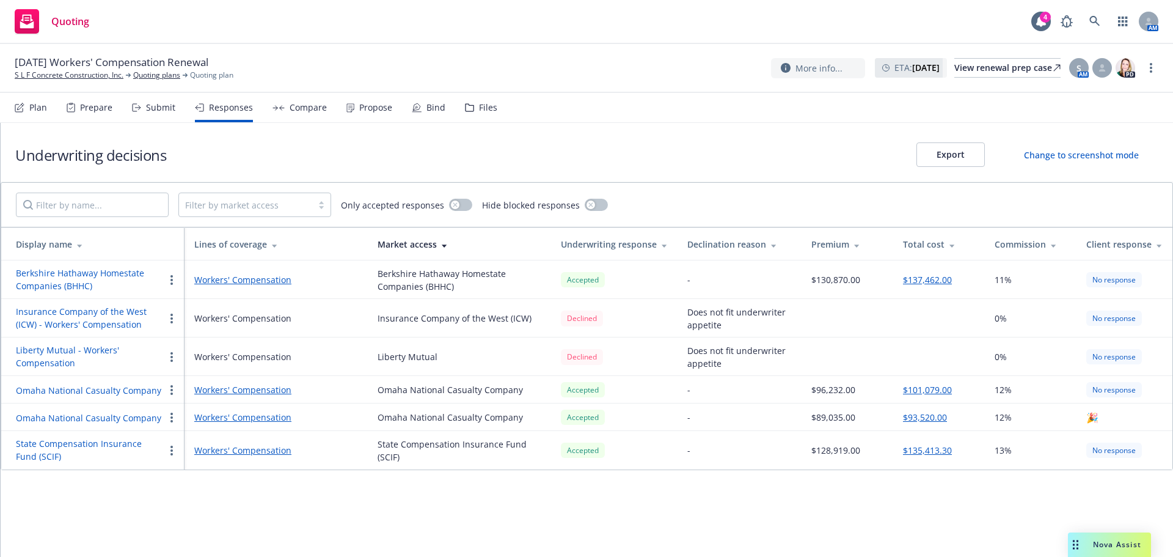
click at [479, 111] on div "Files" at bounding box center [488, 108] width 18 height 10
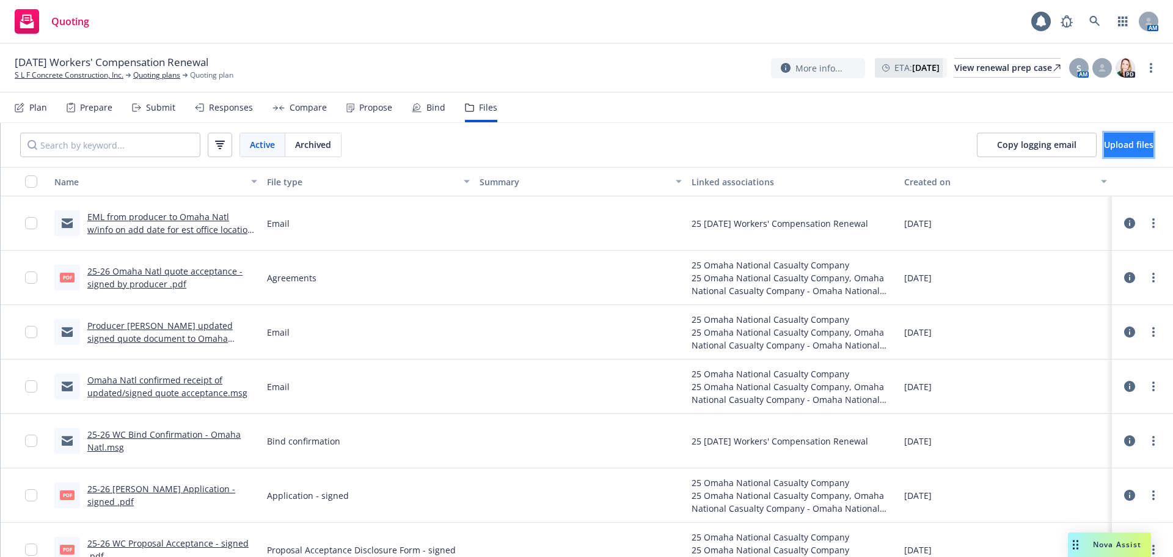
click at [1121, 154] on button "Upload files" at bounding box center [1128, 145] width 49 height 24
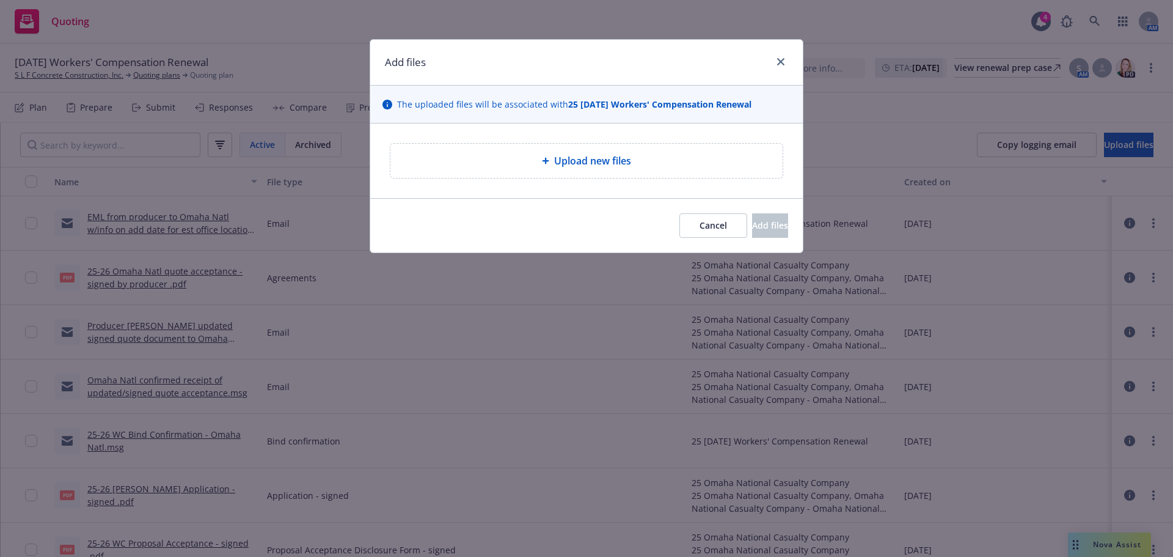
type textarea "x"
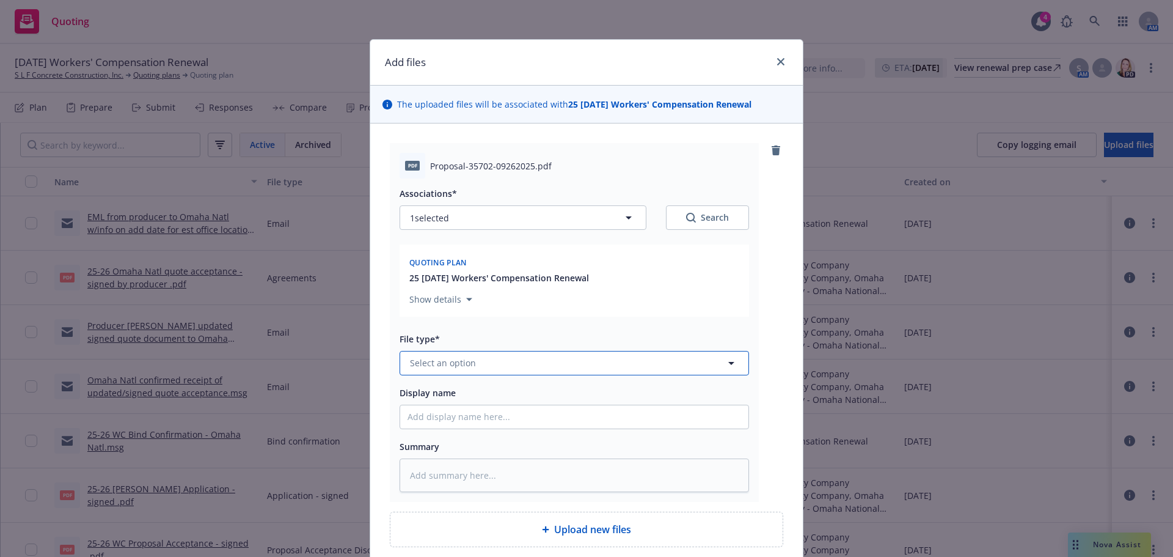
click at [486, 363] on button "Select an option" at bounding box center [575, 363] width 350 height 24
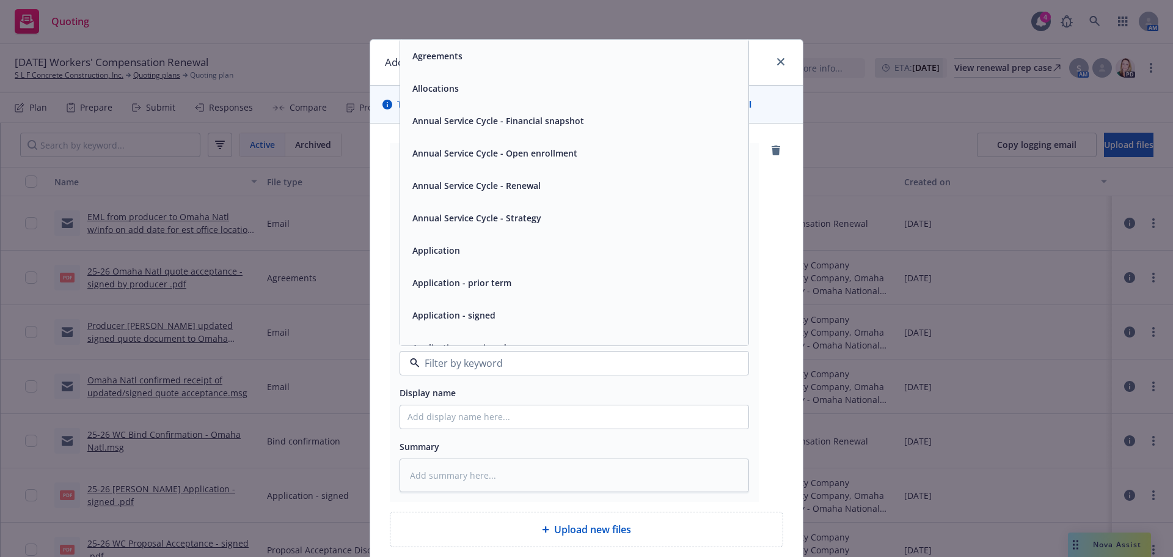
type input "q"
click at [581, 63] on div "Quote" at bounding box center [575, 56] width 334 height 18
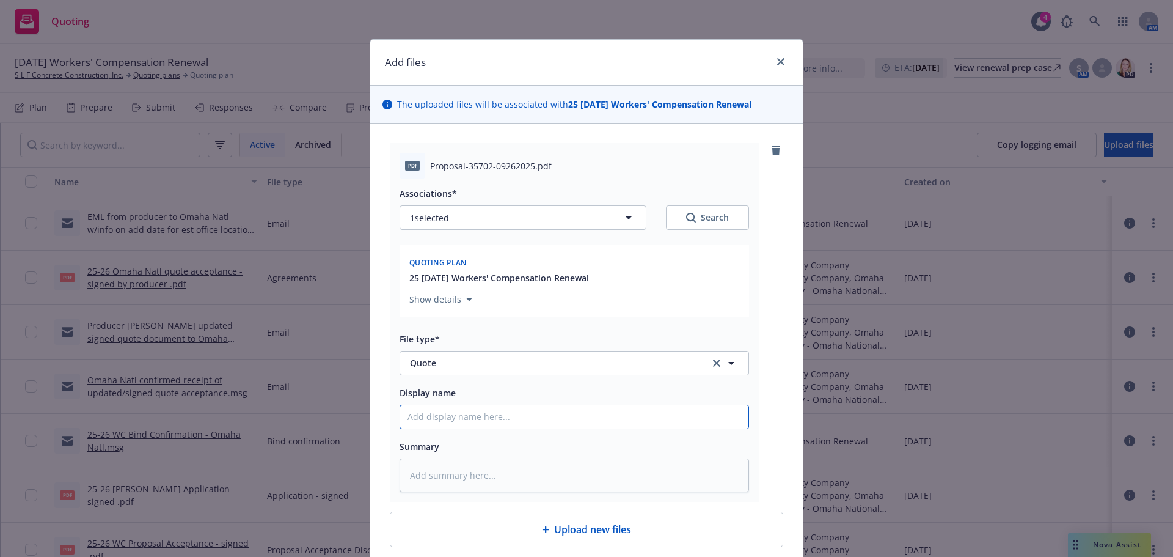
click at [453, 420] on input "Display name" at bounding box center [574, 416] width 348 height 23
type textarea "x"
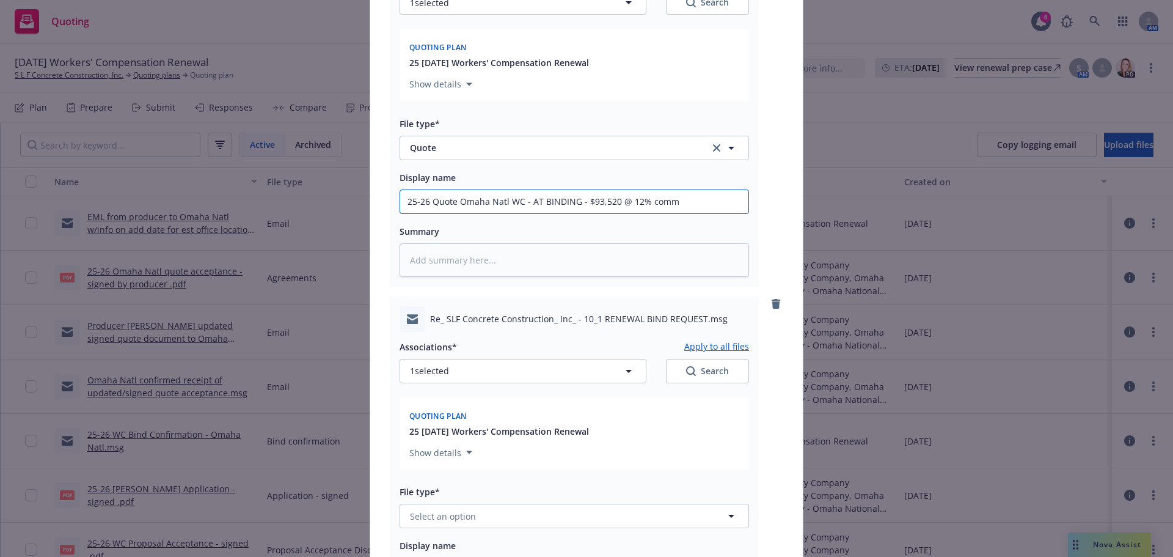
scroll to position [409, 0]
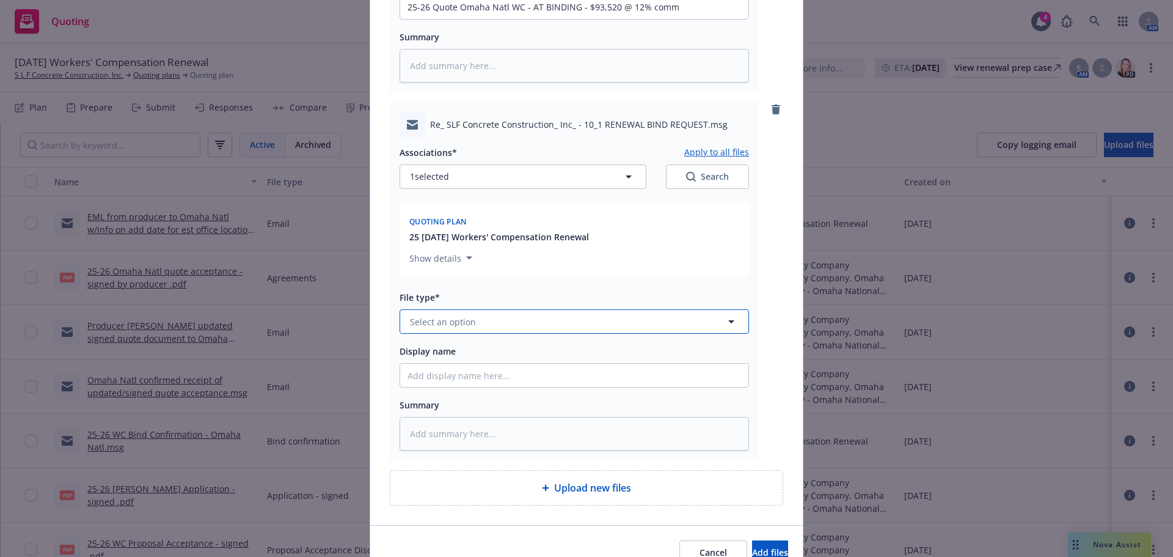
click at [463, 323] on span "Select an option" at bounding box center [443, 321] width 66 height 13
click at [463, 394] on span "Quote received" at bounding box center [444, 387] width 64 height 13
click at [436, 378] on input "Display name" at bounding box center [574, 375] width 348 height 23
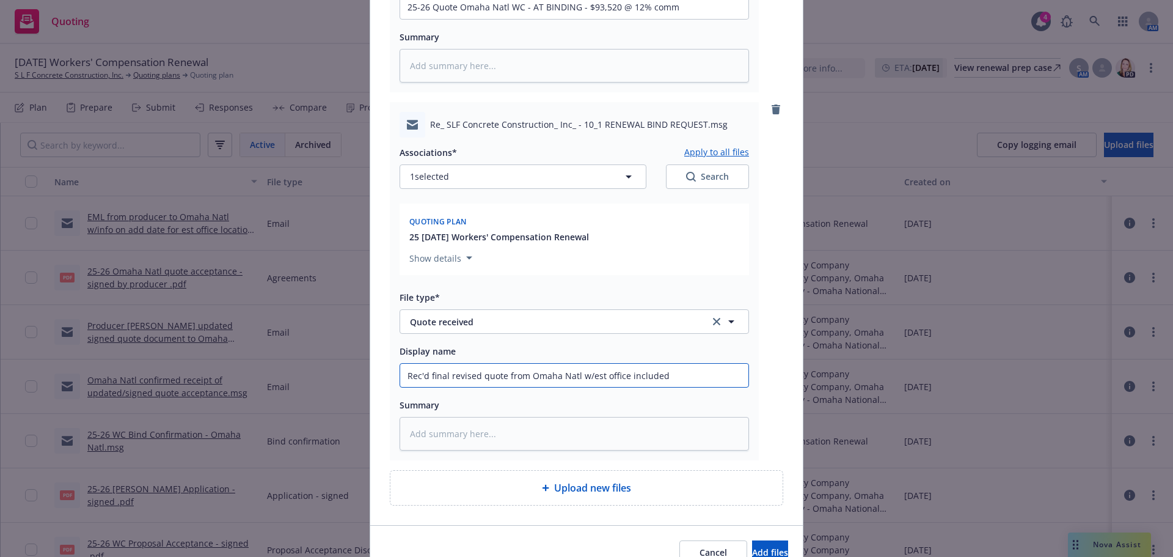
scroll to position [472, 0]
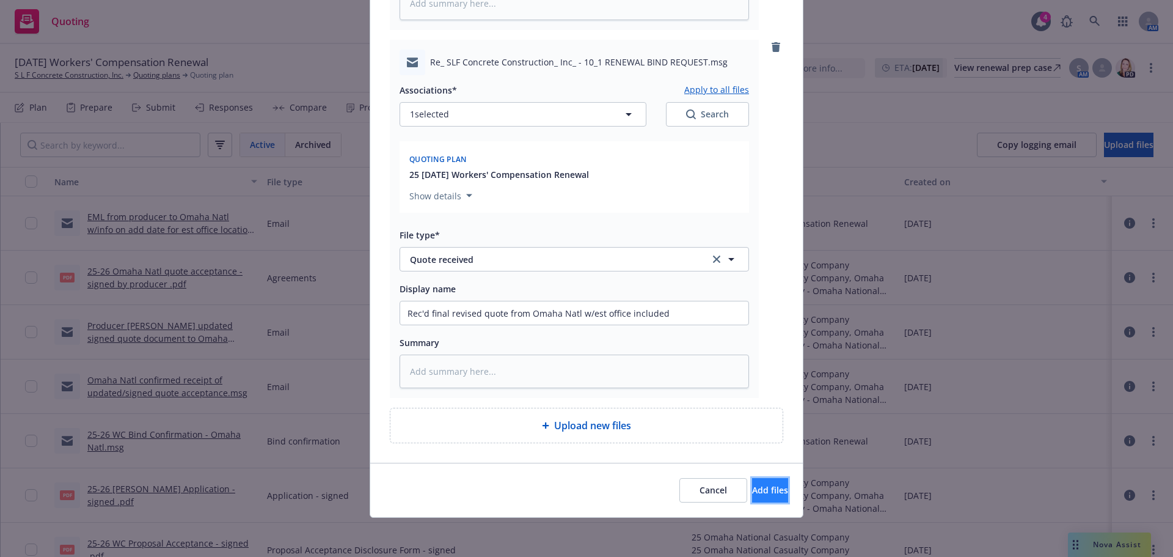
click at [752, 492] on span "Add files" at bounding box center [770, 490] width 36 height 12
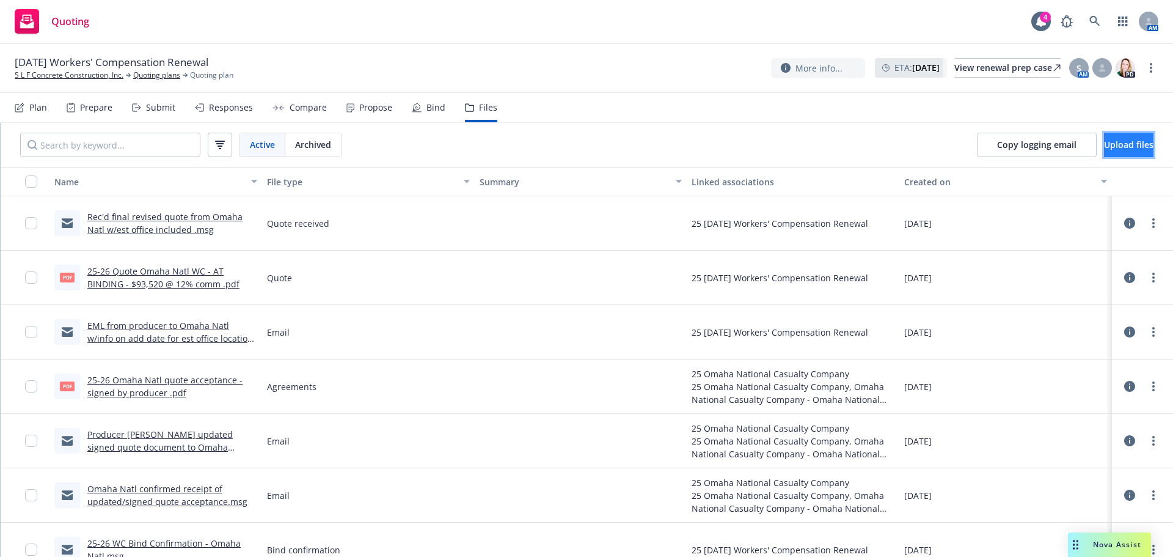
click at [1113, 142] on span "Upload files" at bounding box center [1128, 145] width 49 height 12
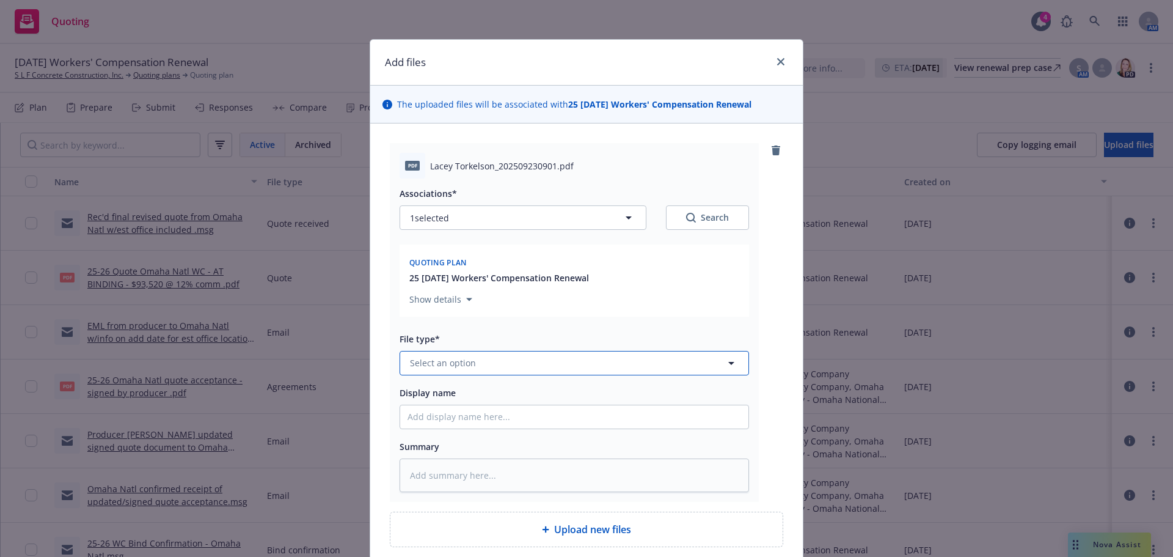
click at [420, 365] on span "Select an option" at bounding box center [443, 362] width 66 height 13
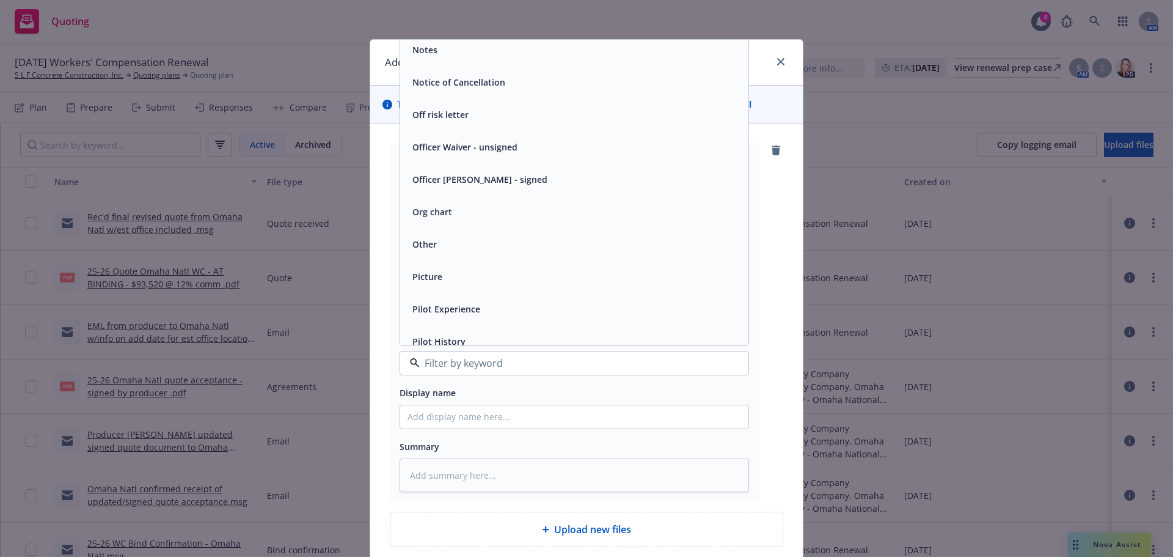
scroll to position [3728, 0]
click at [443, 225] on div "Other" at bounding box center [574, 215] width 348 height 32
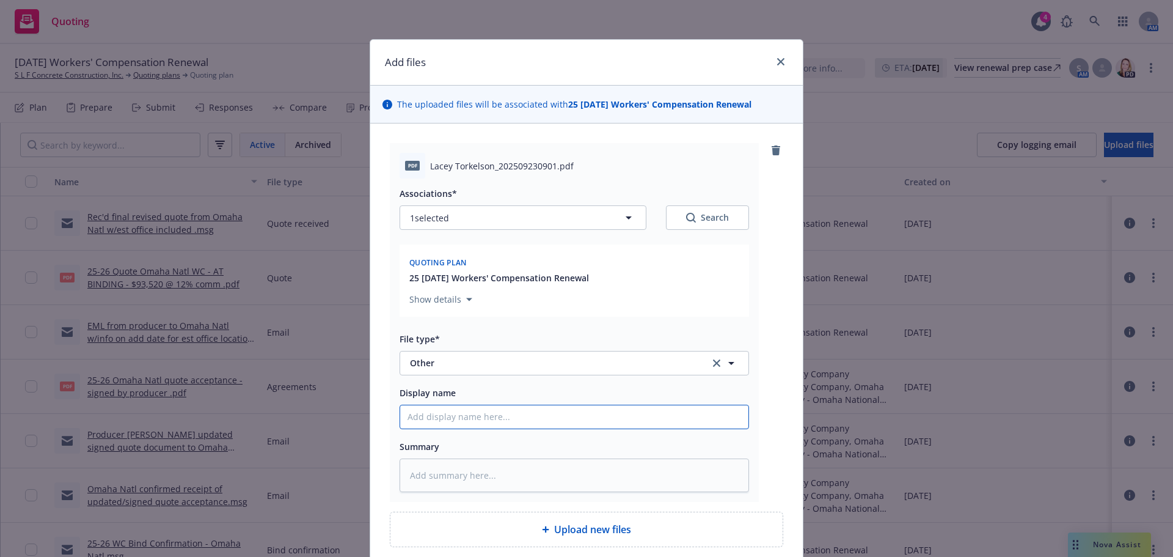
click at [434, 422] on input "Display name" at bounding box center [574, 416] width 348 height 23
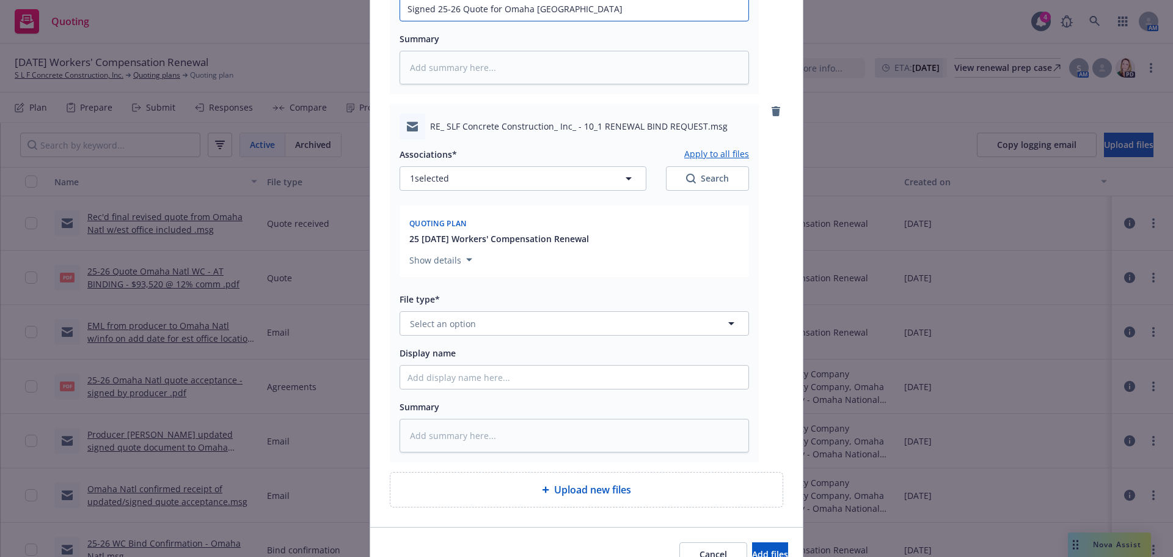
scroll to position [409, 0]
click at [418, 318] on span "Select an option" at bounding box center [443, 321] width 66 height 13
click at [428, 349] on span "Email" at bounding box center [423, 355] width 23 height 13
drag, startPoint x: 429, startPoint y: 376, endPoint x: 420, endPoint y: 379, distance: 9.9
click at [429, 376] on input "Display name" at bounding box center [574, 375] width 348 height 23
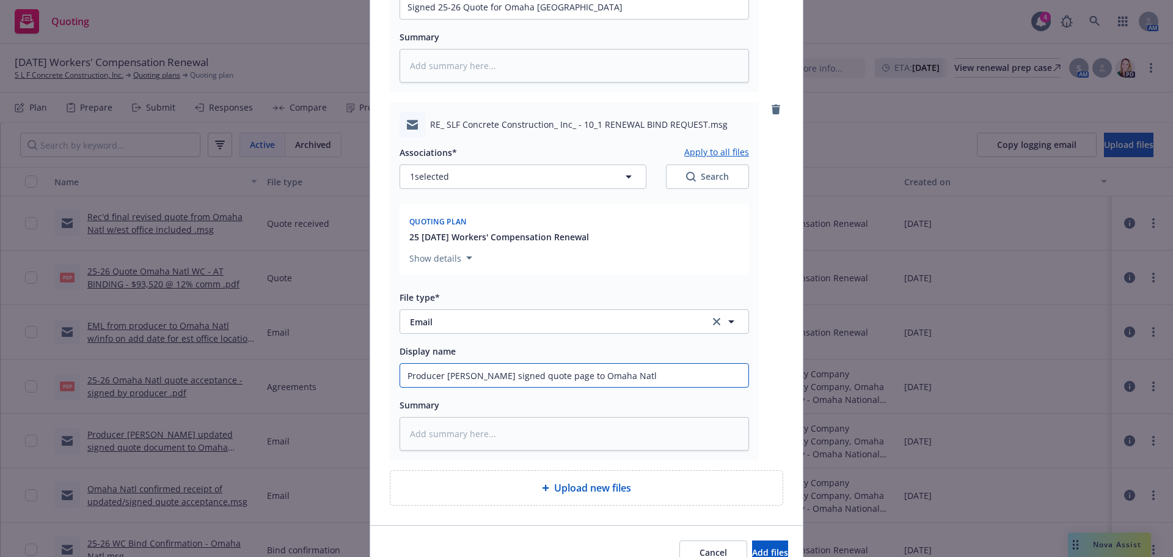
scroll to position [472, 0]
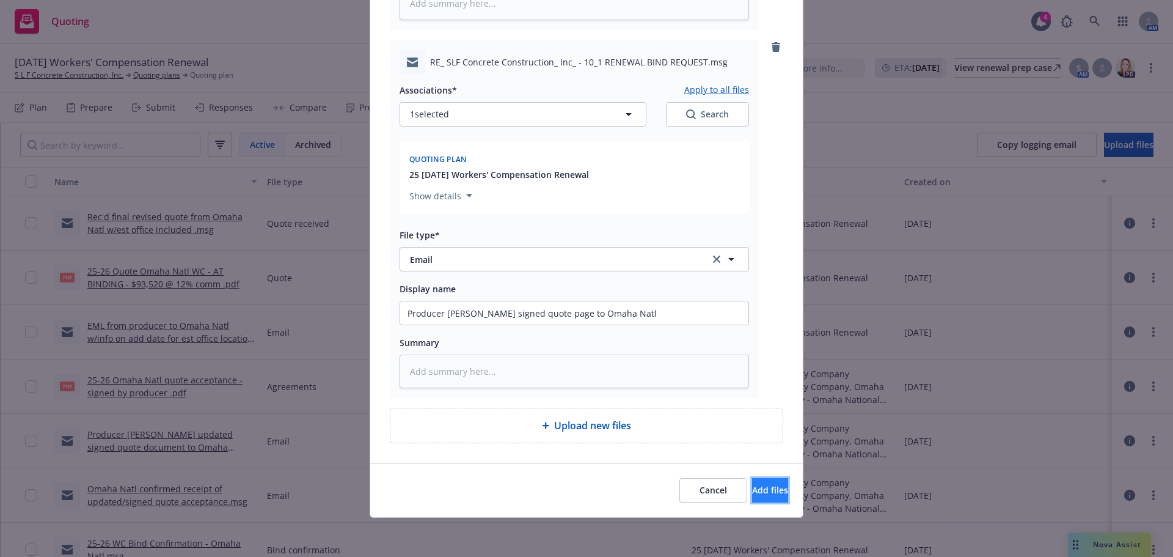
click at [752, 495] on button "Add files" at bounding box center [770, 490] width 36 height 24
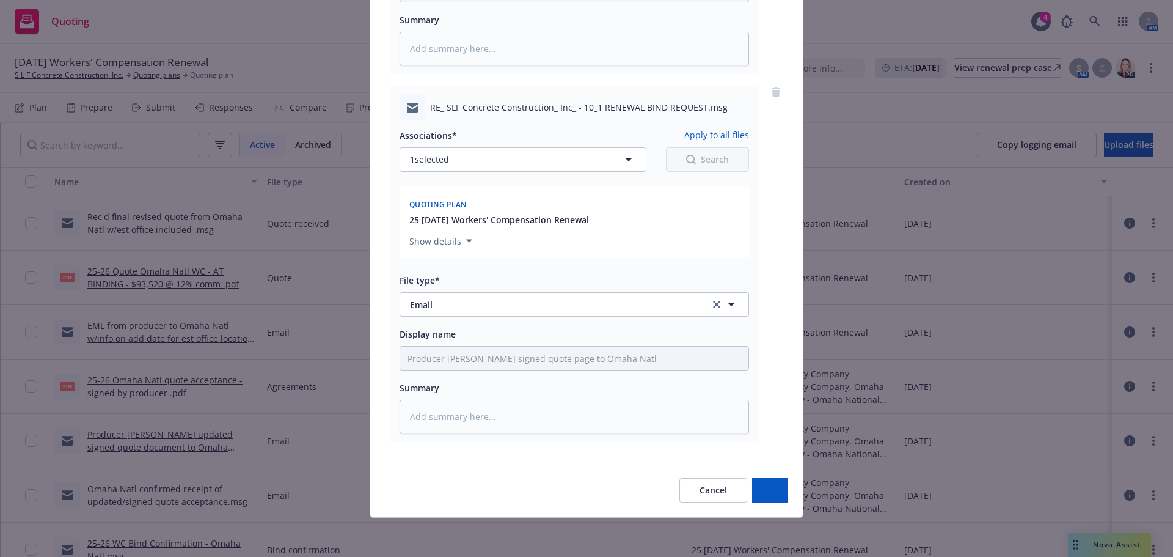
scroll to position [427, 0]
